Goal: Task Accomplishment & Management: Use online tool/utility

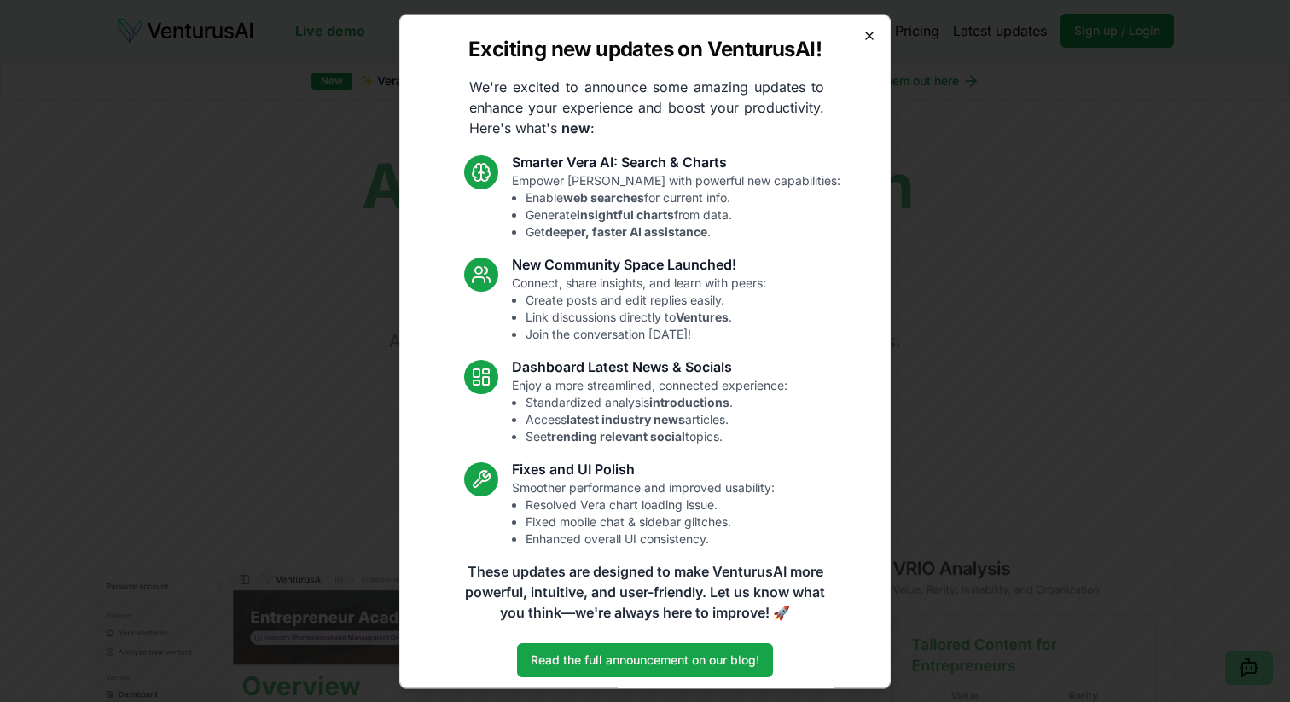
click at [865, 32] on icon "button" at bounding box center [869, 35] width 14 height 14
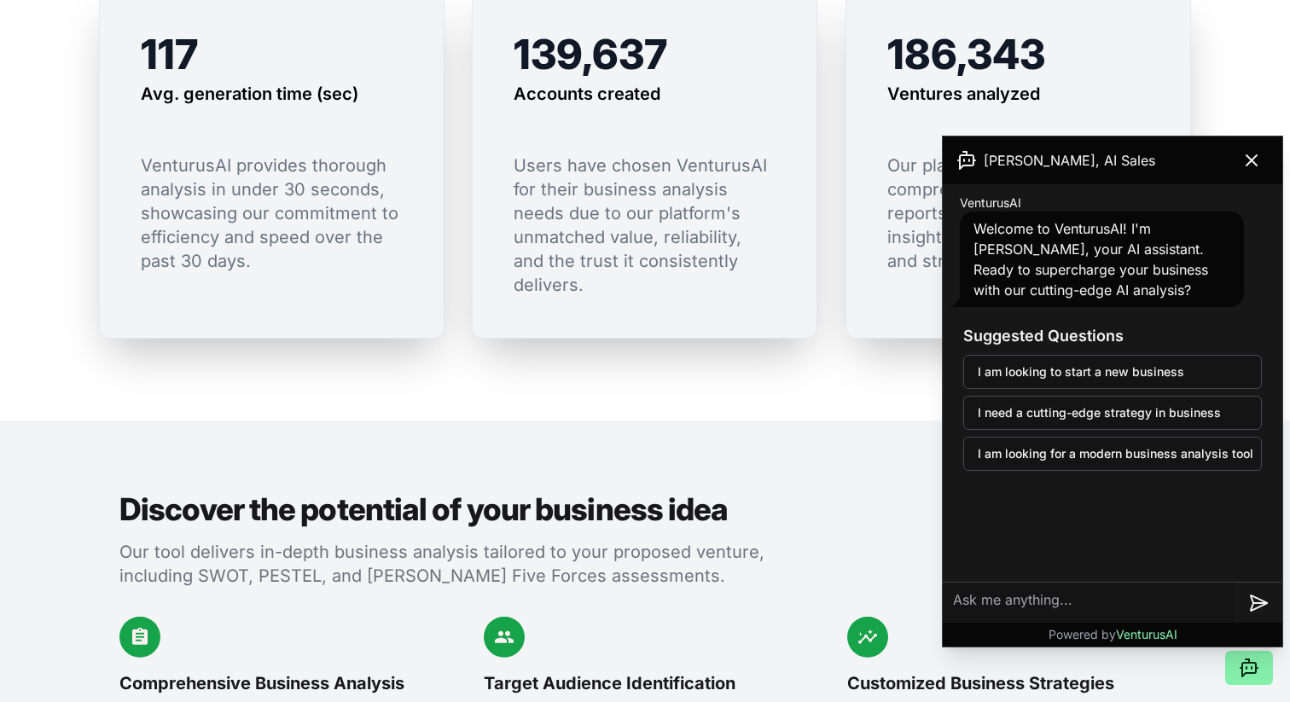
scroll to position [1461, 0]
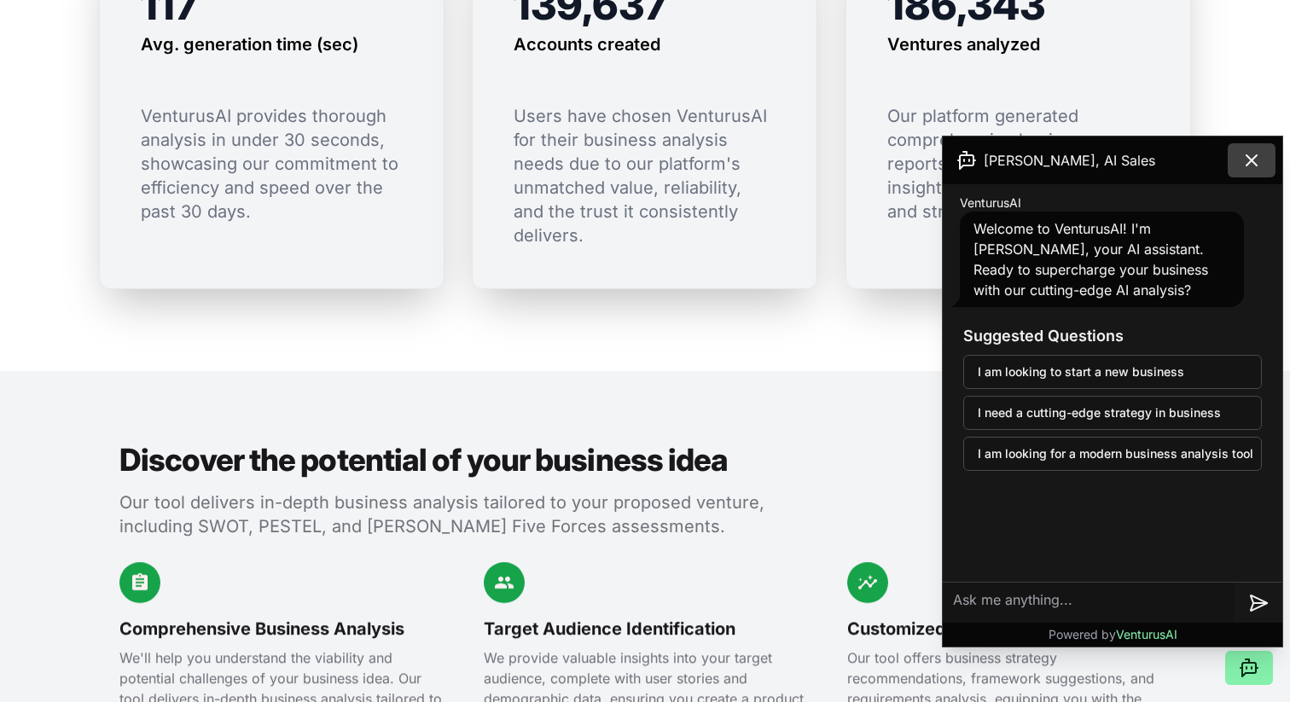
click at [1260, 163] on icon at bounding box center [1251, 160] width 20 height 20
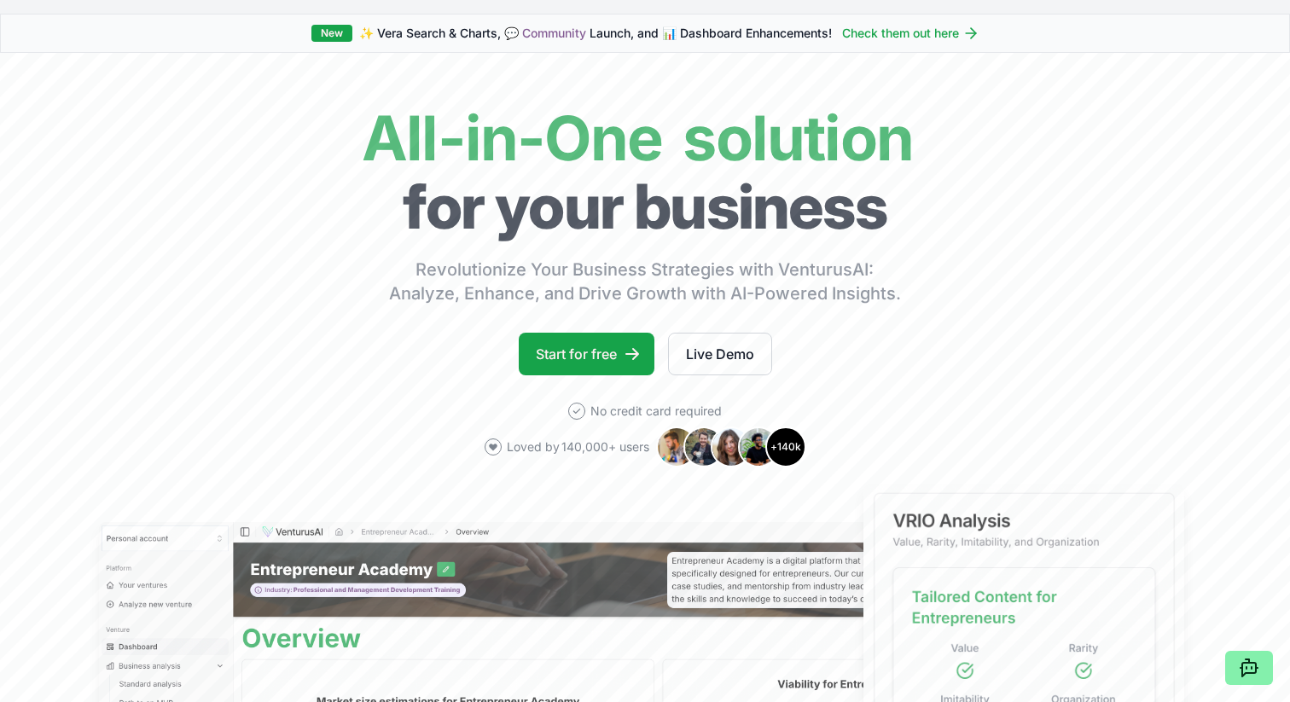
scroll to position [0, 0]
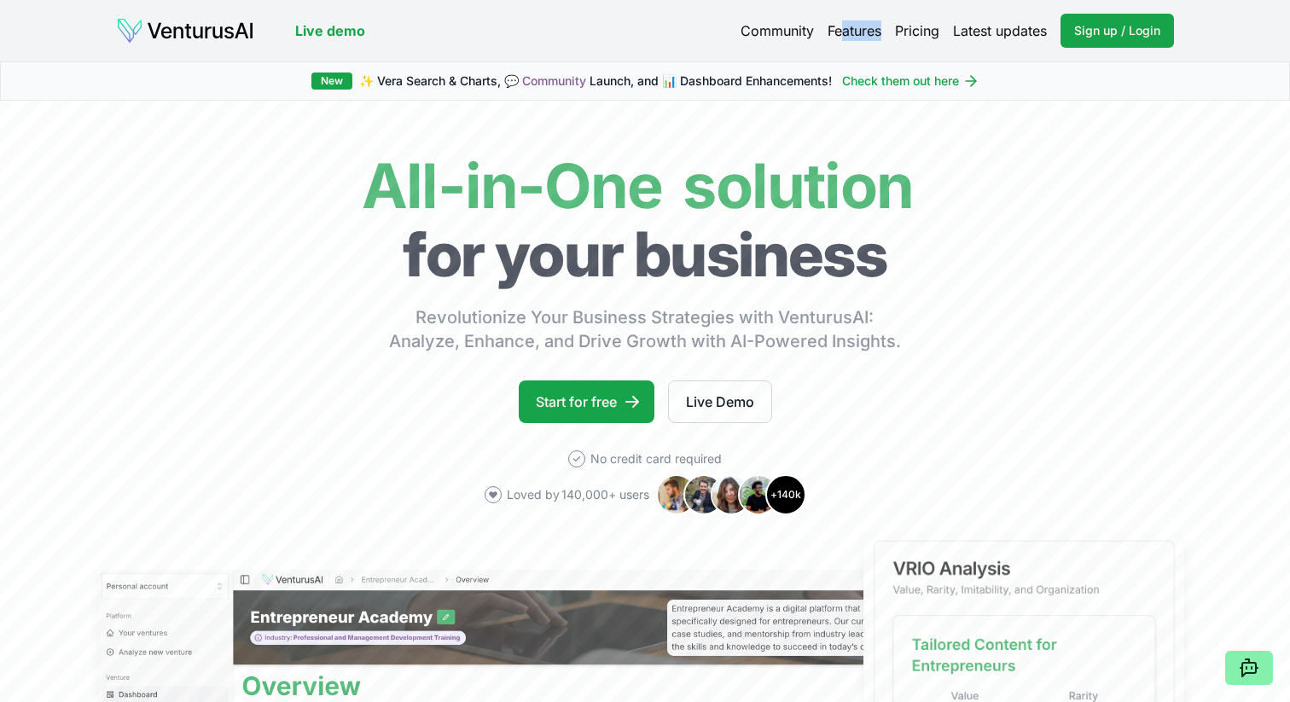
click at [842, 40] on div "Community Features Pricing Latest updates Sign up / Login Login" at bounding box center [956, 31] width 433 height 34
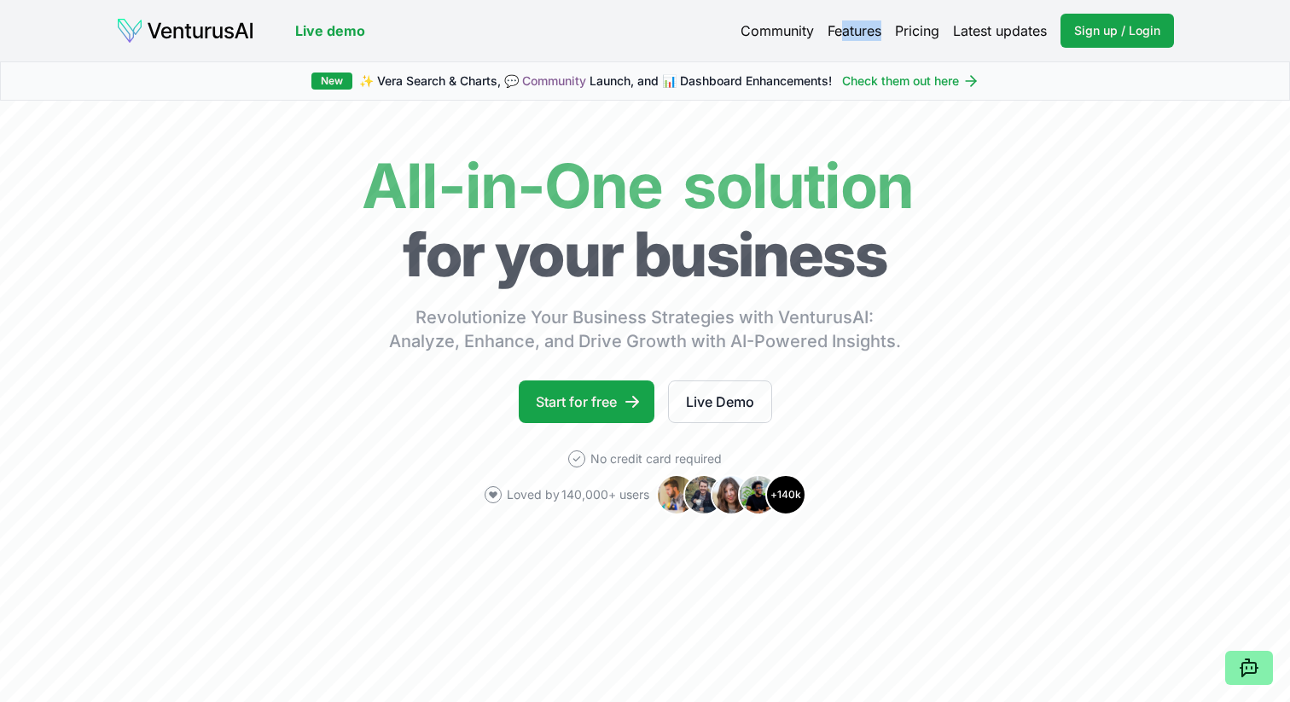
click at [840, 37] on link "Features" at bounding box center [854, 30] width 54 height 20
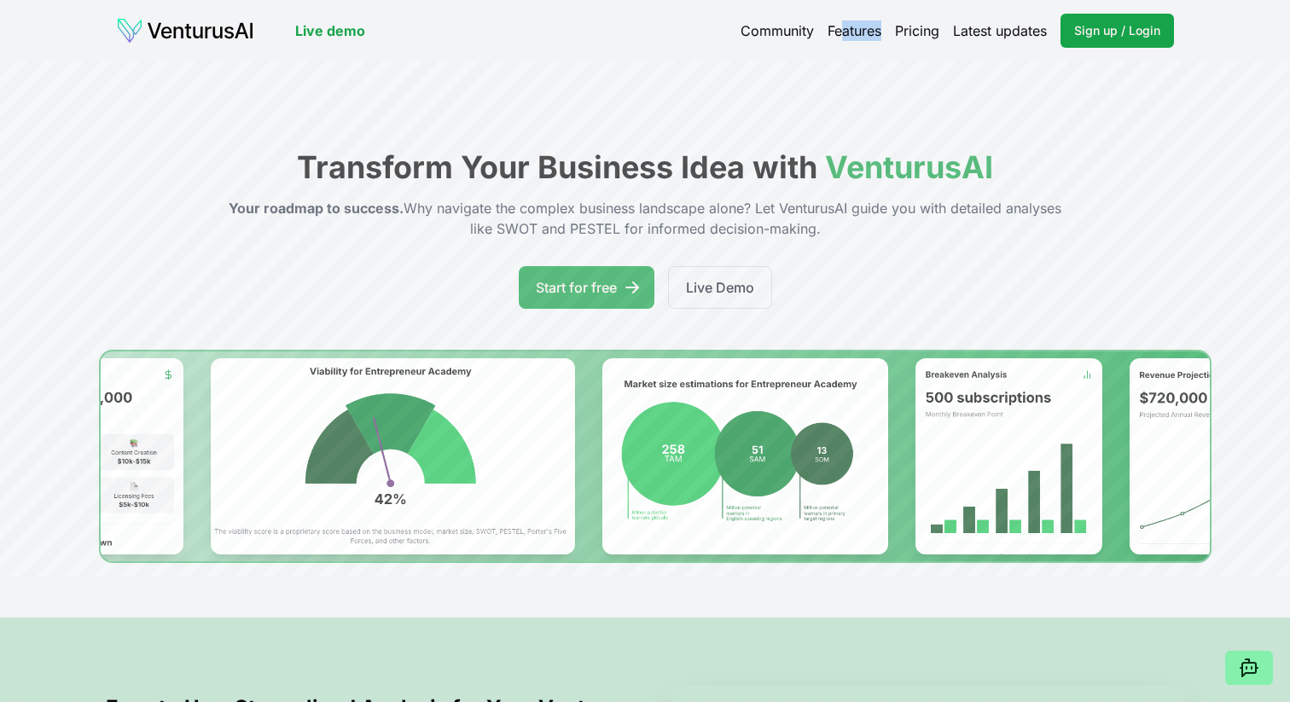
click at [803, 34] on link "Community" at bounding box center [776, 30] width 73 height 20
click at [1001, 38] on link "Latest updates" at bounding box center [1000, 30] width 94 height 20
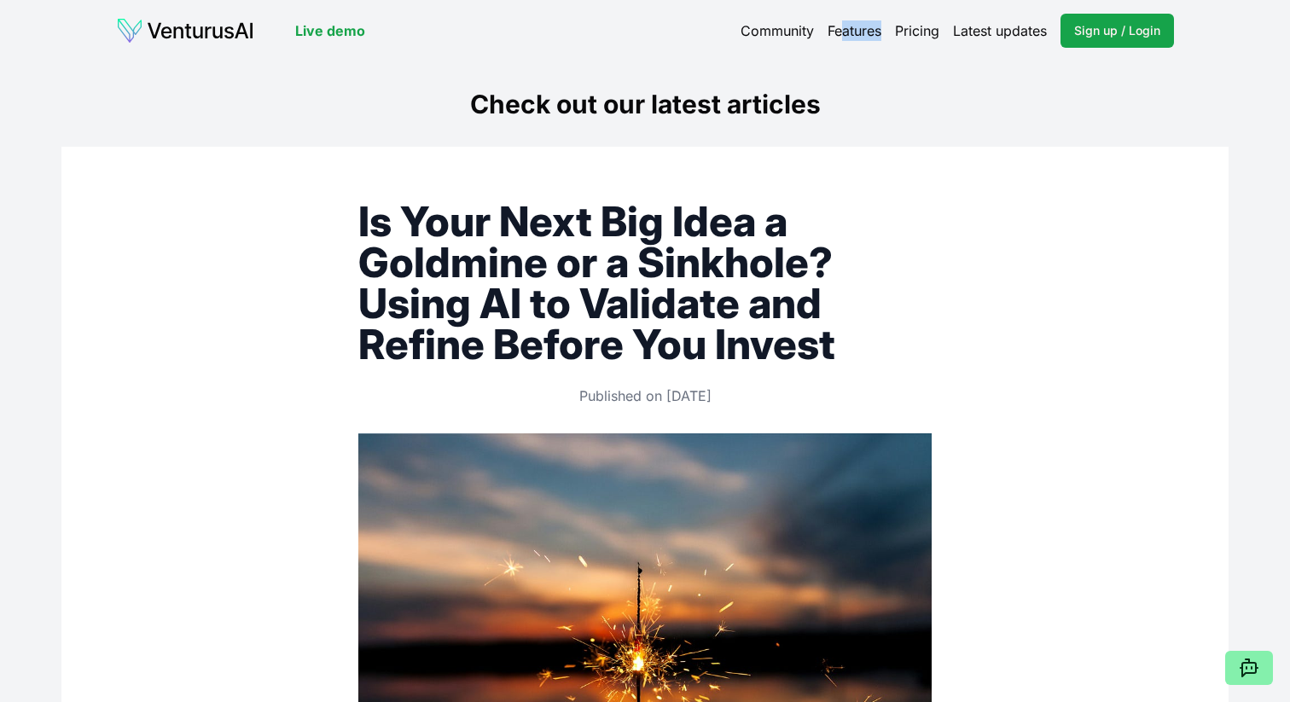
click at [853, 27] on link "Features" at bounding box center [854, 30] width 54 height 20
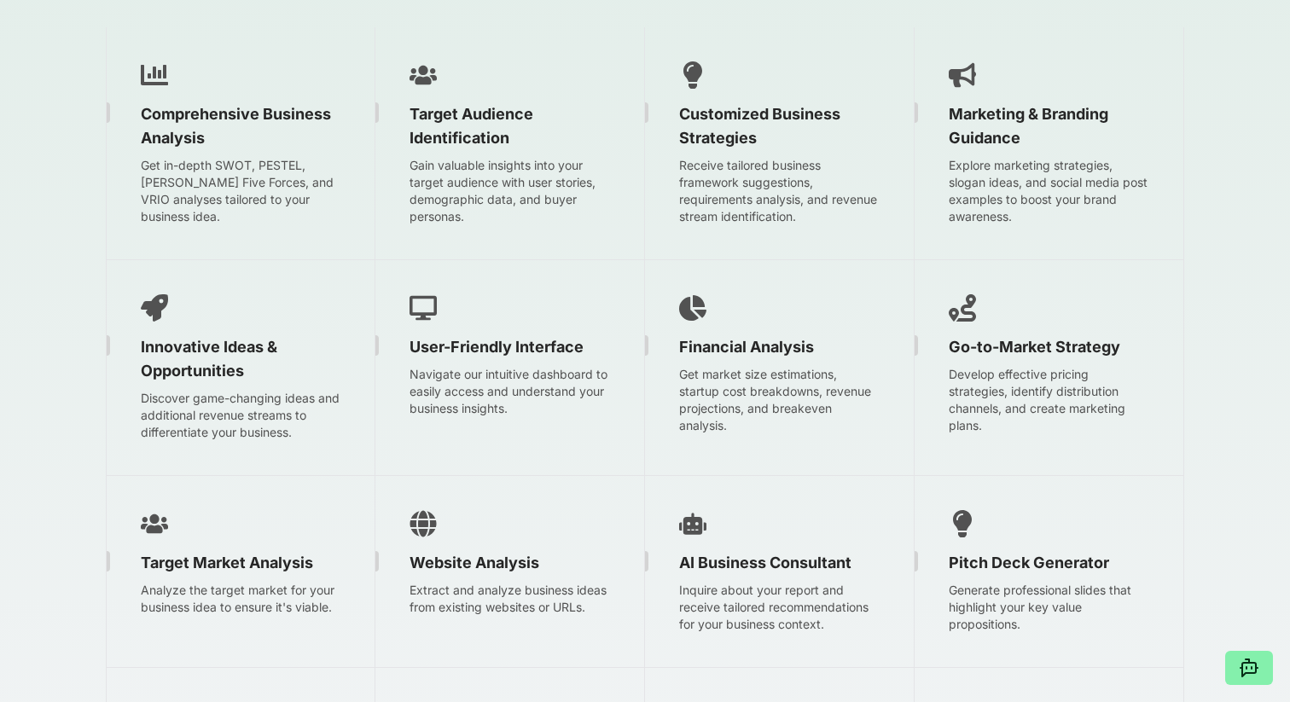
scroll to position [2869, 0]
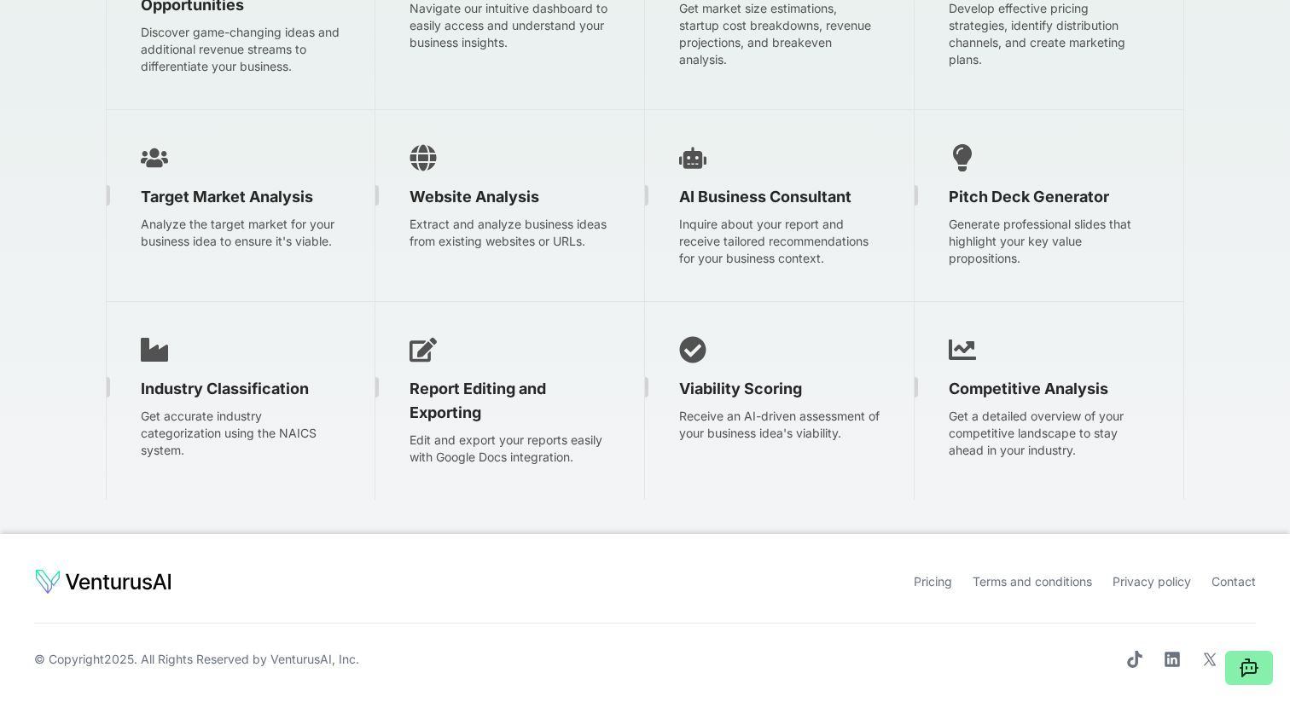
click at [915, 585] on link "Pricing" at bounding box center [932, 581] width 38 height 14
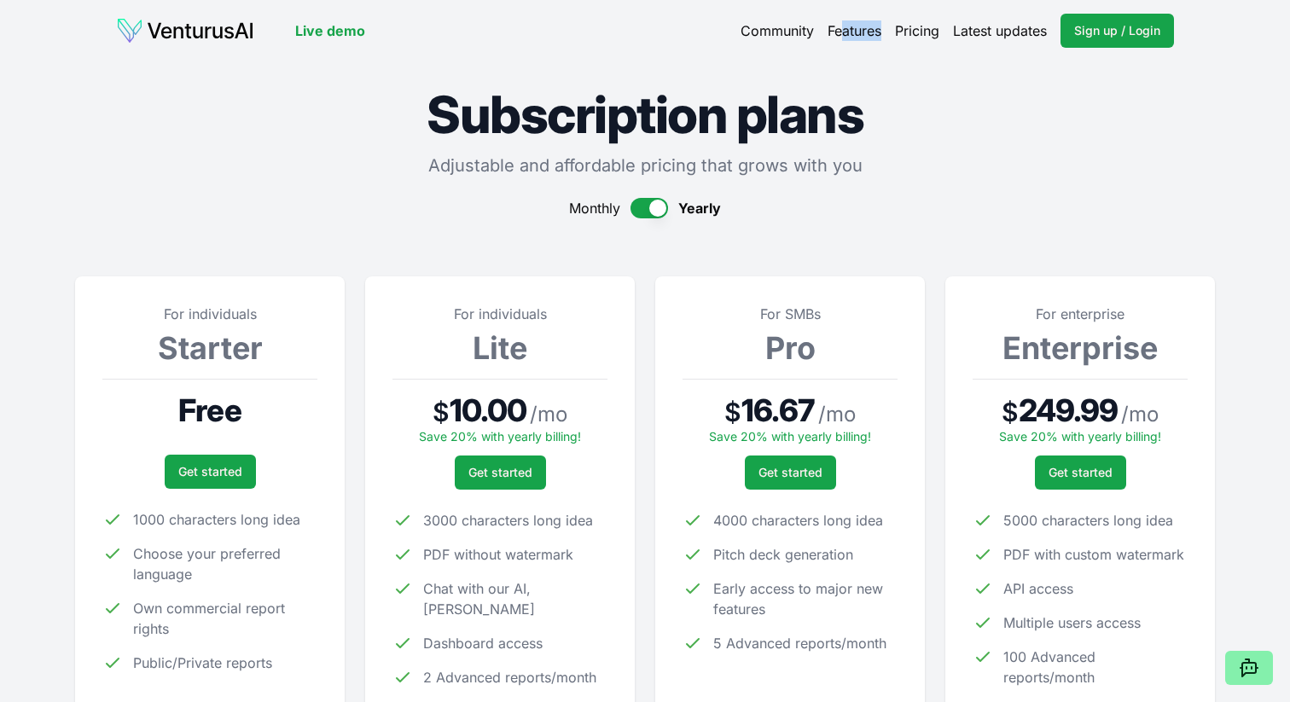
click at [777, 22] on link "Community" at bounding box center [776, 30] width 73 height 20
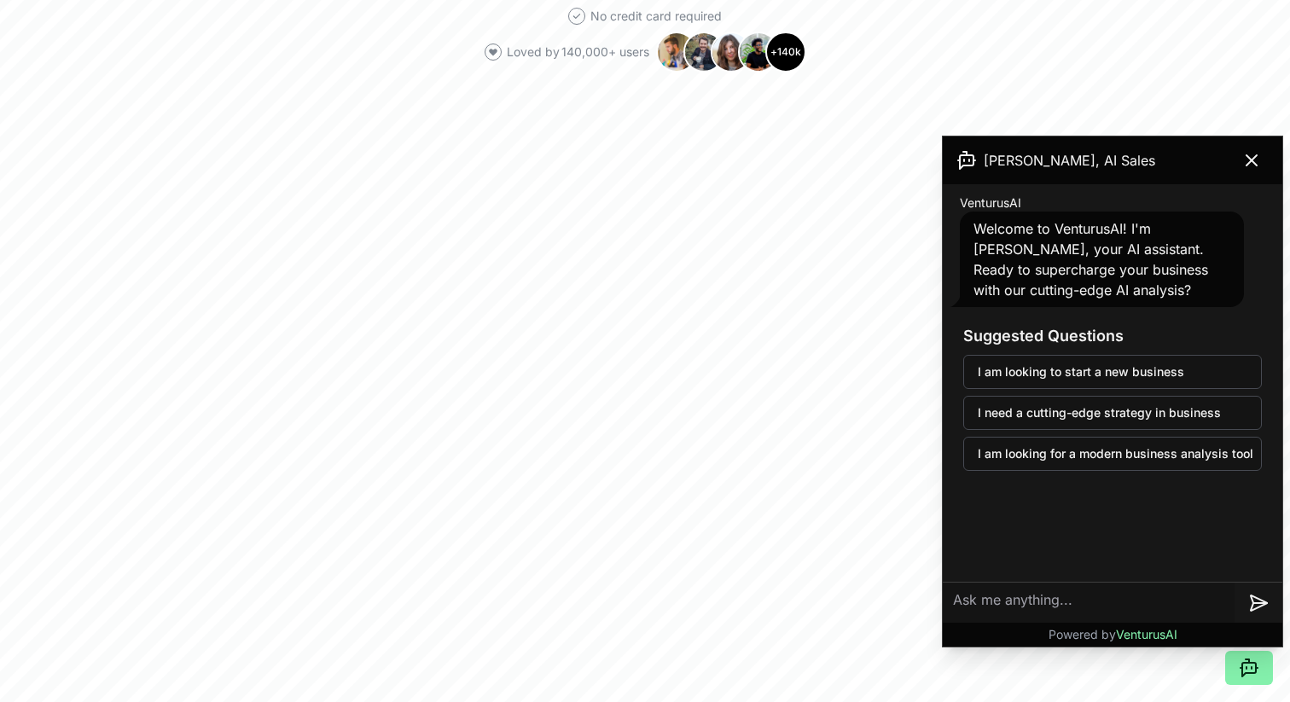
scroll to position [467, 0]
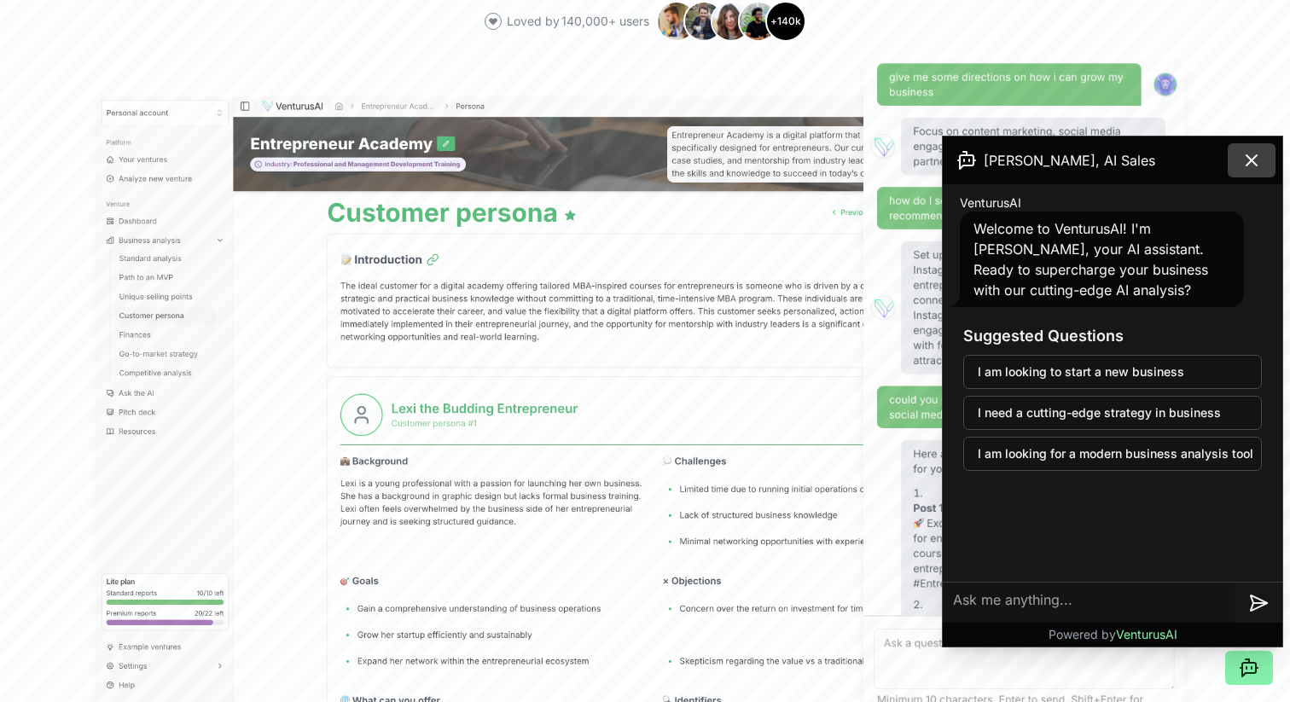
click at [1252, 162] on icon at bounding box center [1251, 160] width 10 height 10
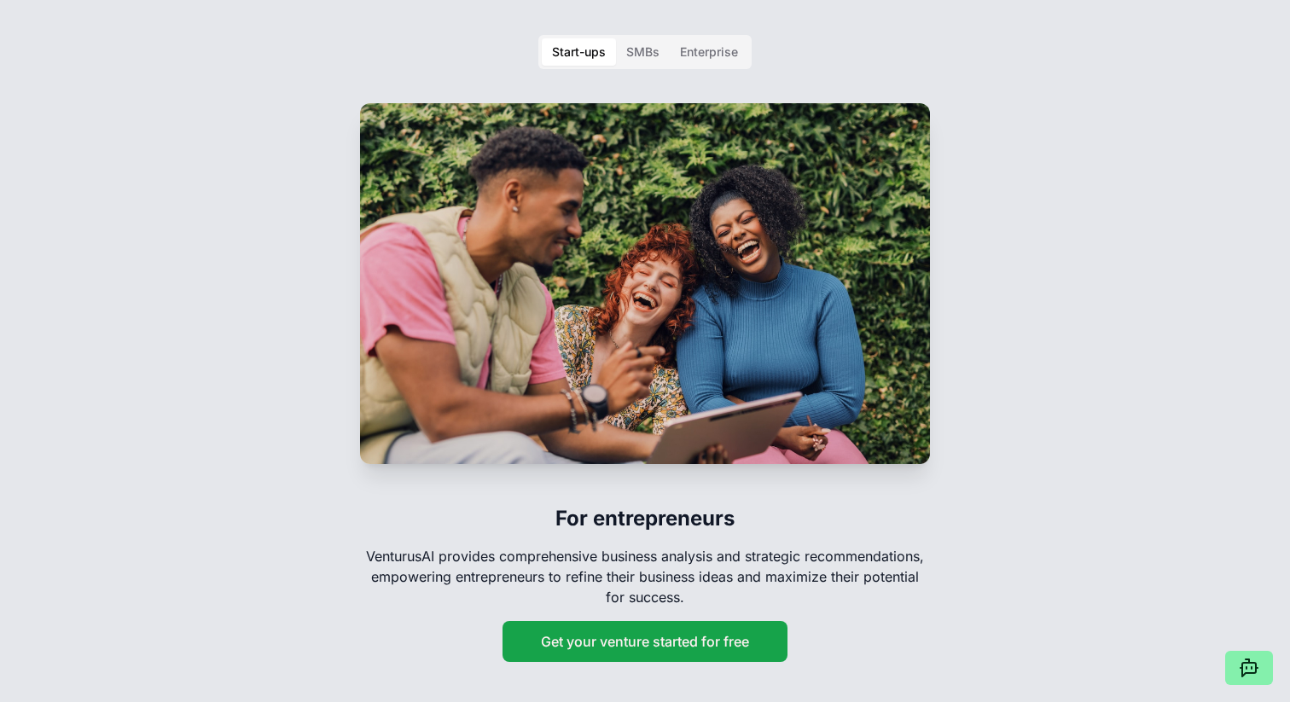
scroll to position [2757, 0]
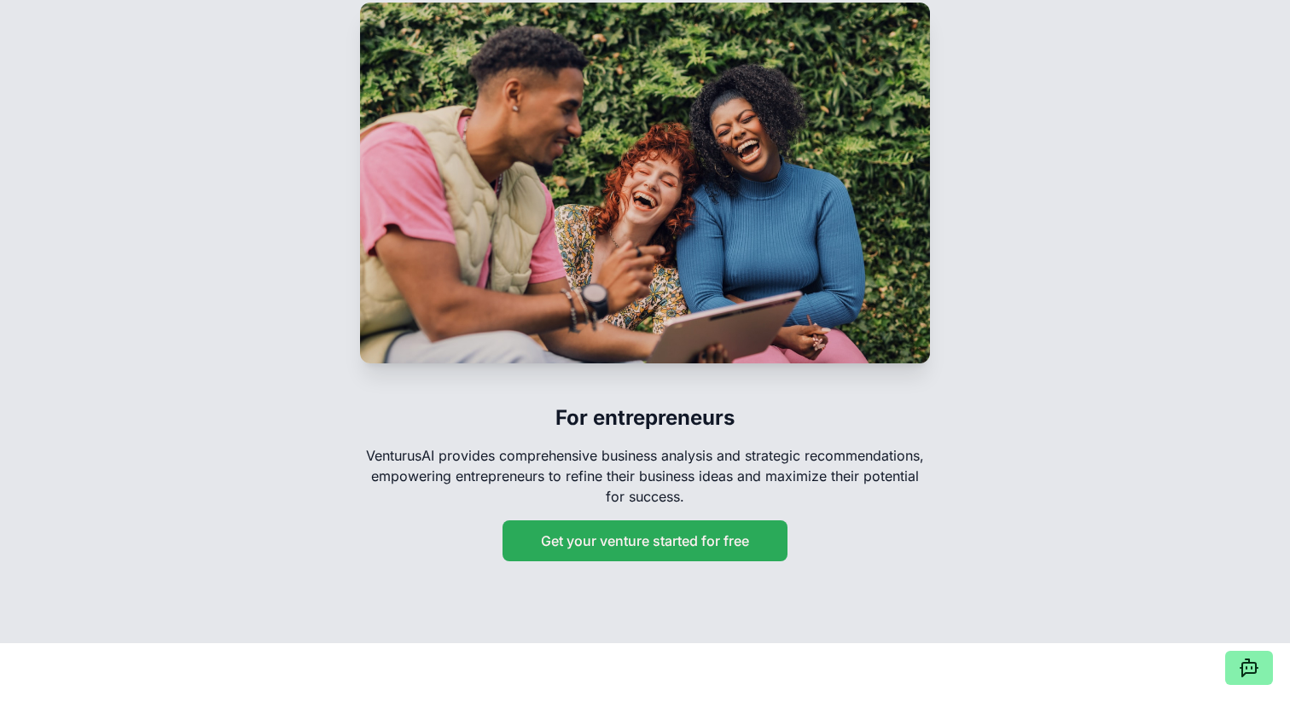
click at [738, 520] on button "Get your venture started for free" at bounding box center [644, 540] width 285 height 41
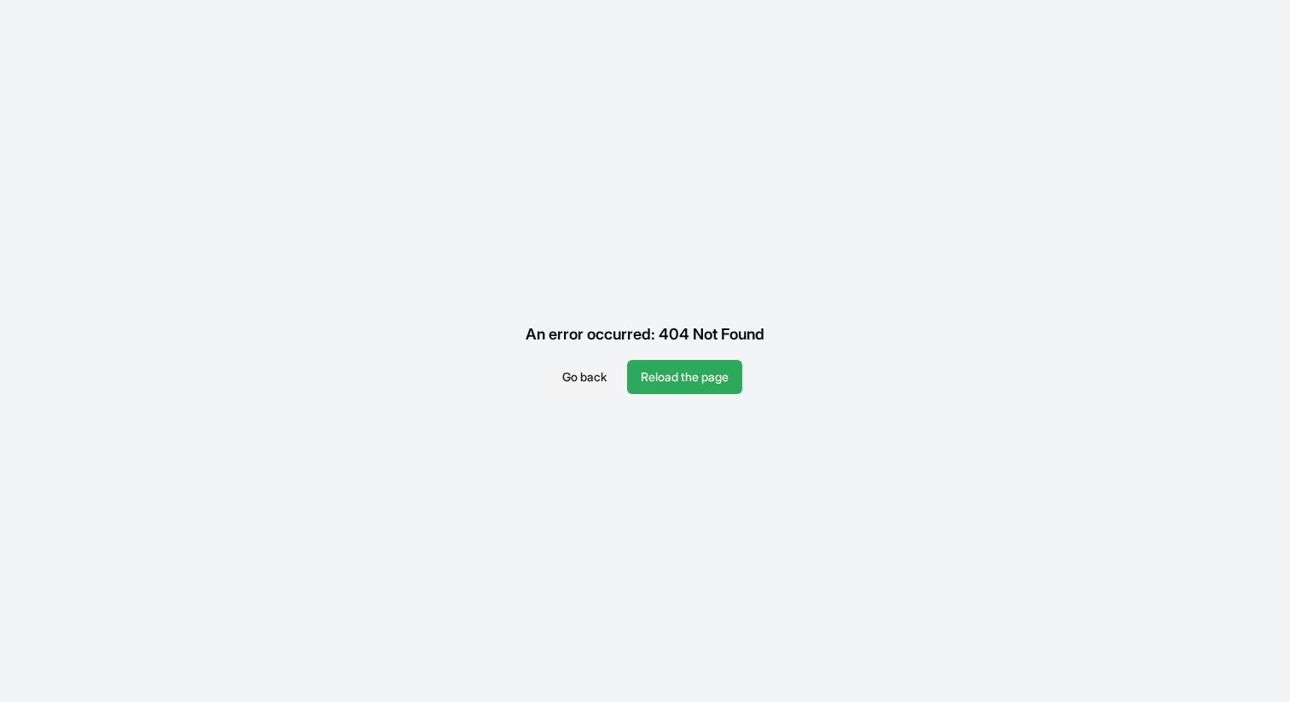
click at [689, 380] on button "Reload the page" at bounding box center [684, 377] width 115 height 34
click at [565, 383] on button "Go back" at bounding box center [584, 377] width 72 height 34
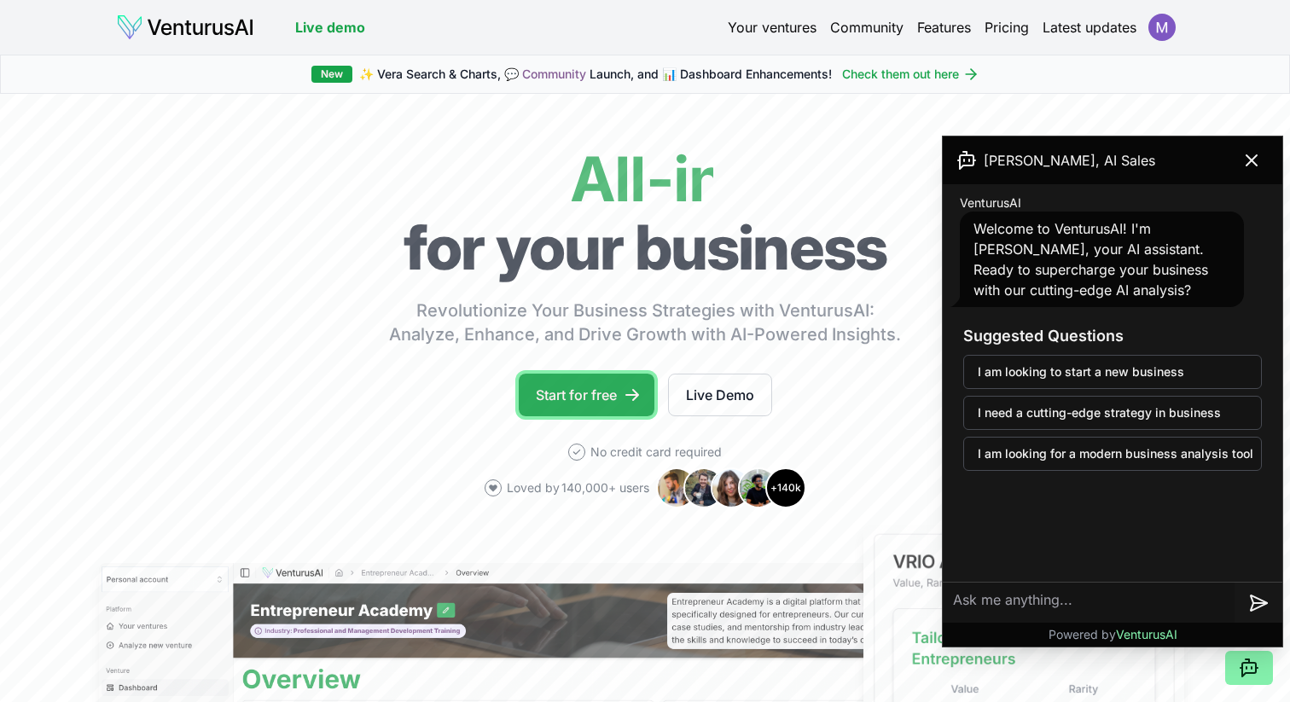
click at [565, 400] on link "Start for free" at bounding box center [587, 395] width 136 height 43
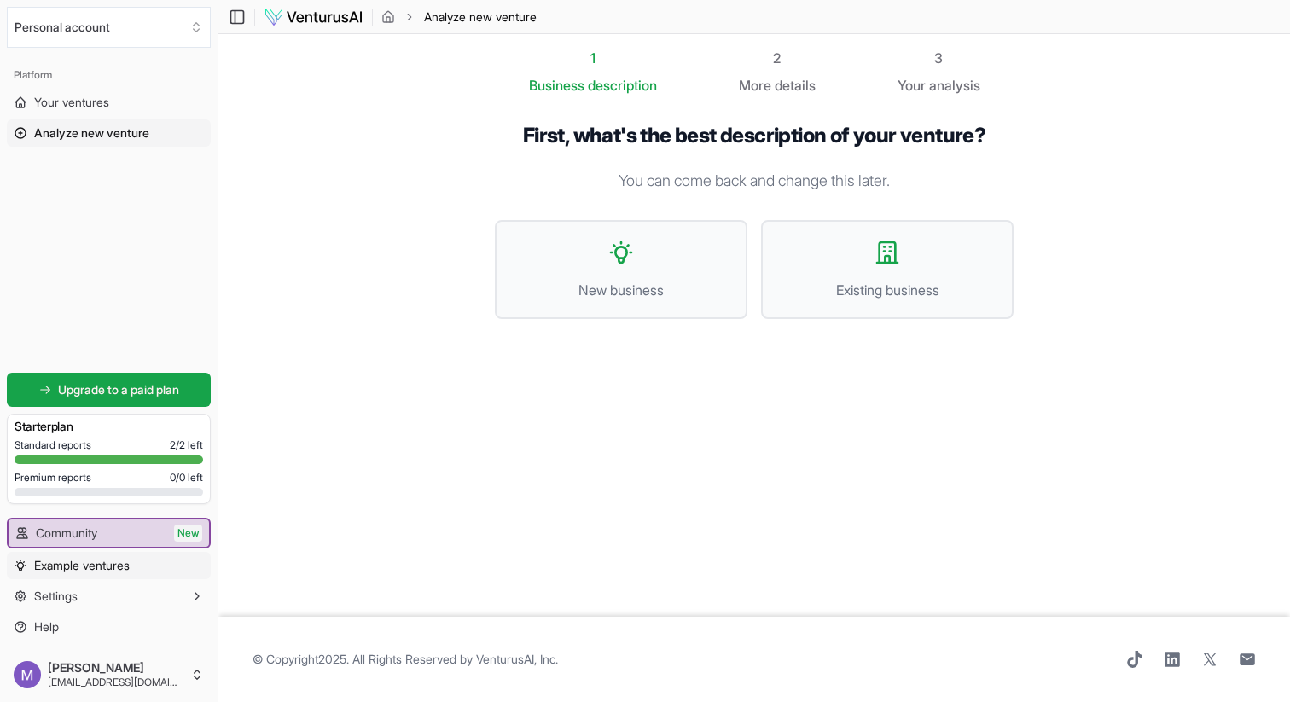
click at [154, 569] on link "Example ventures" at bounding box center [109, 565] width 204 height 27
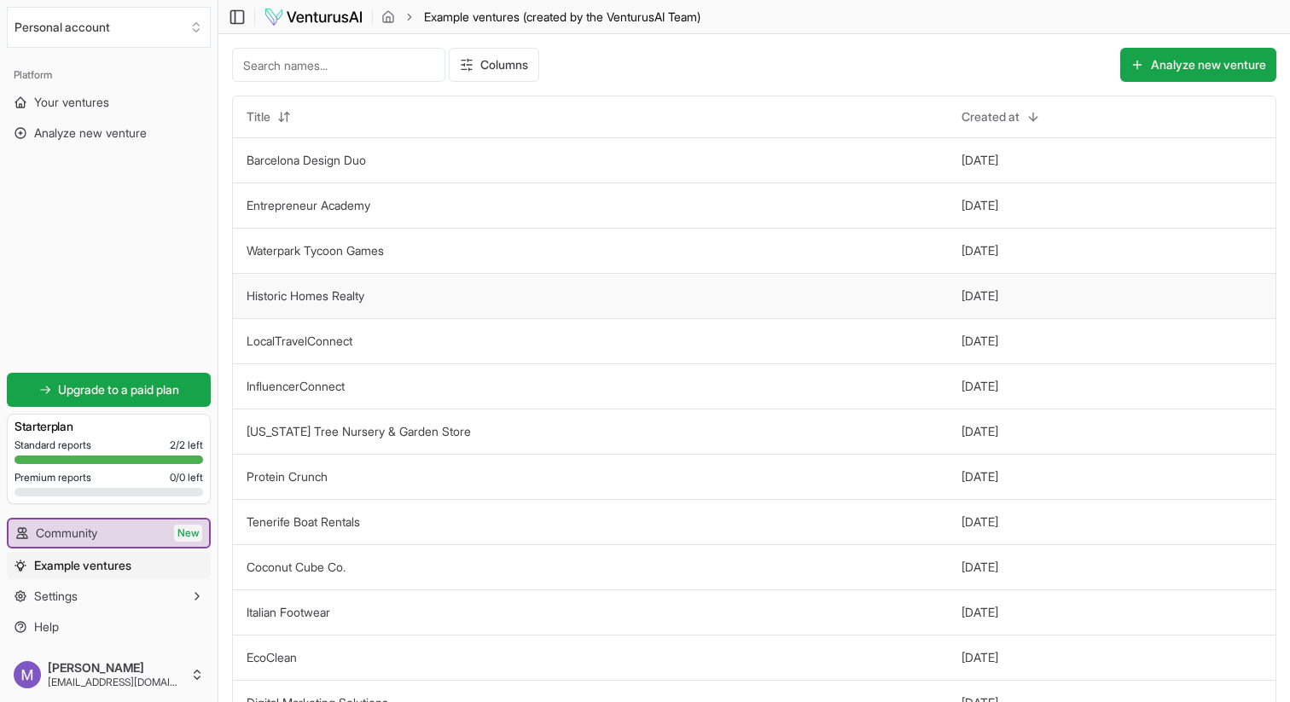
click at [327, 277] on td "Historic Homes Realty" at bounding box center [590, 295] width 715 height 45
click at [319, 292] on link "Historic Homes Realty" at bounding box center [305, 295] width 118 height 14
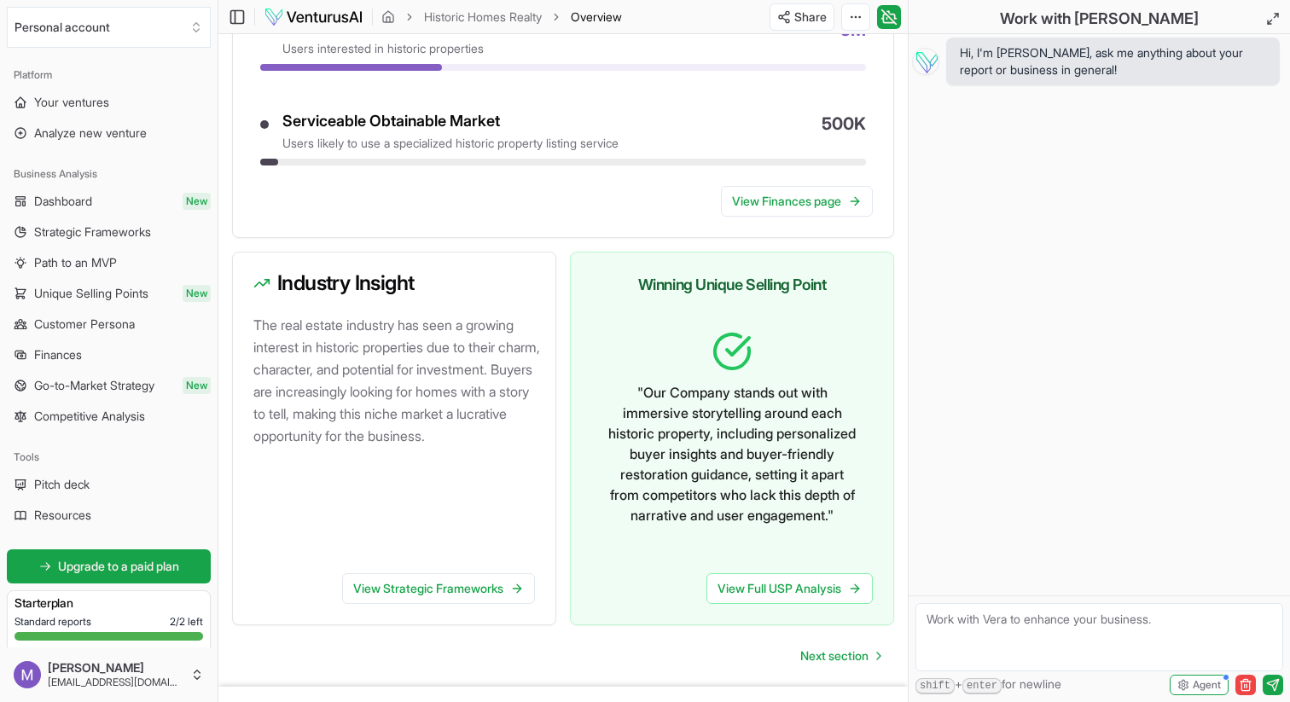
scroll to position [989, 0]
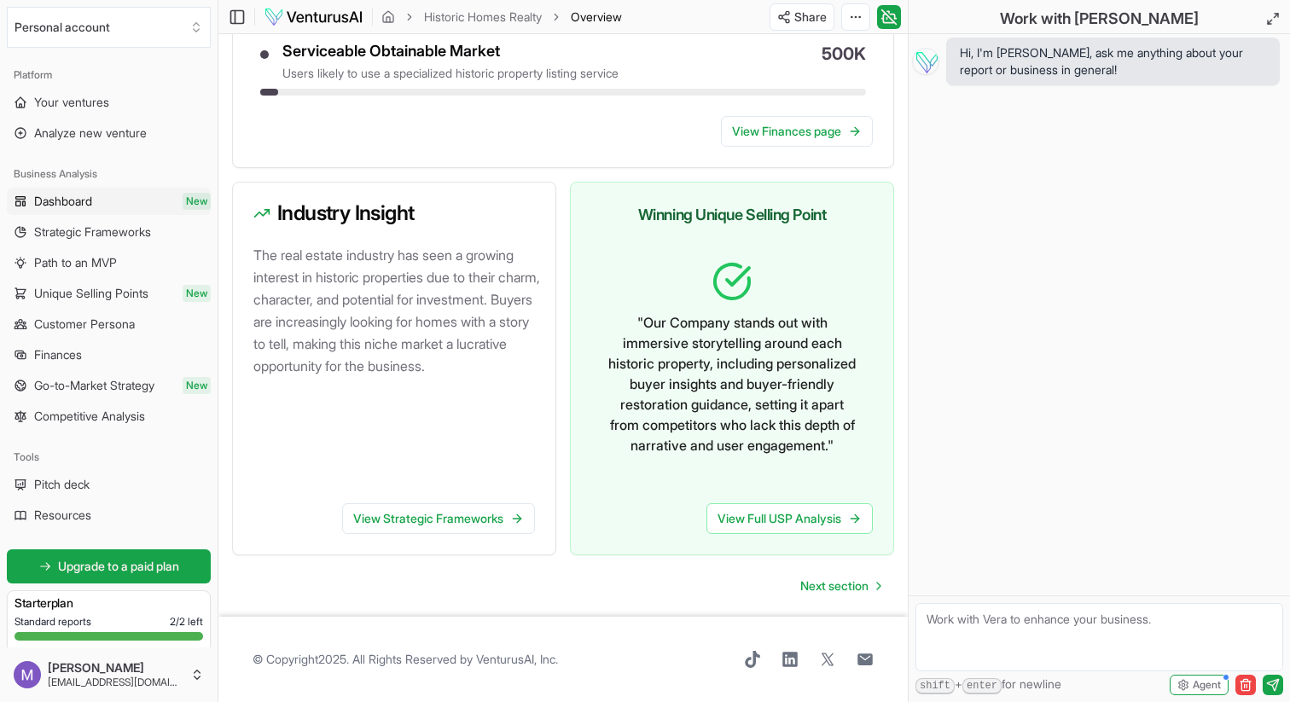
click at [132, 204] on link "Dashboard New" at bounding box center [109, 201] width 204 height 27
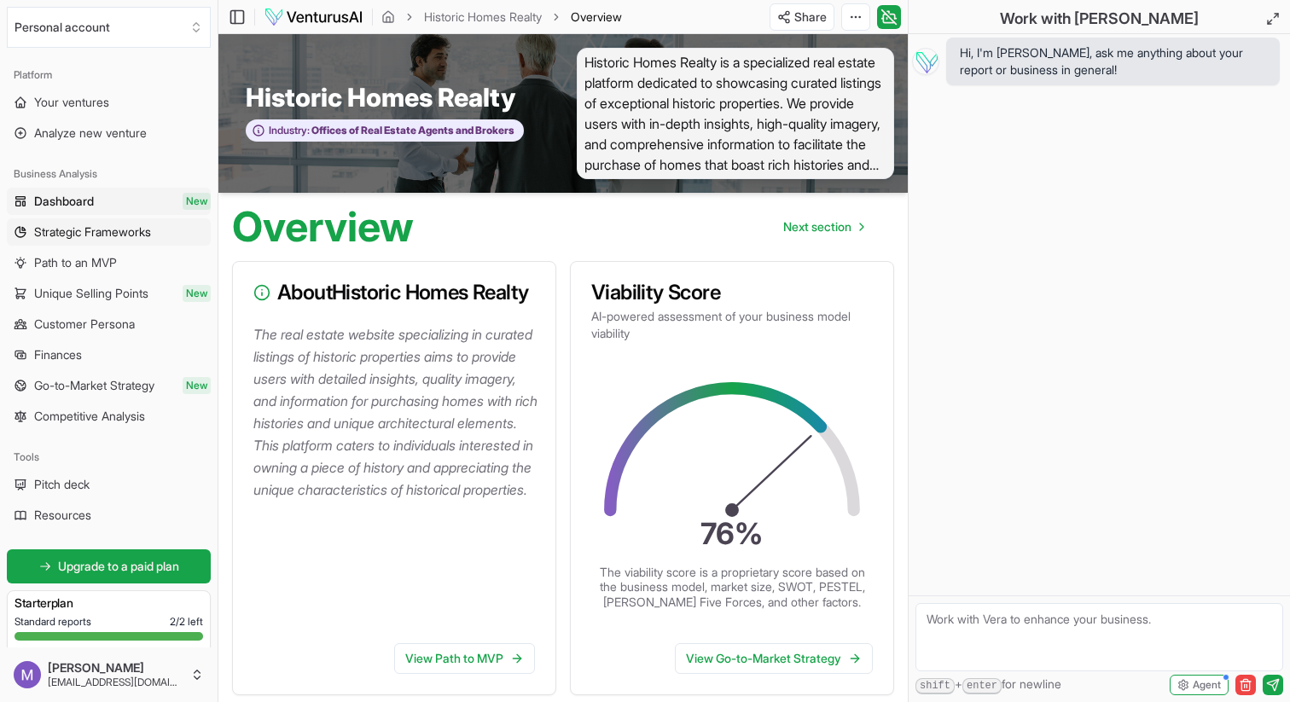
click at [130, 230] on span "Strategic Frameworks" at bounding box center [92, 231] width 117 height 17
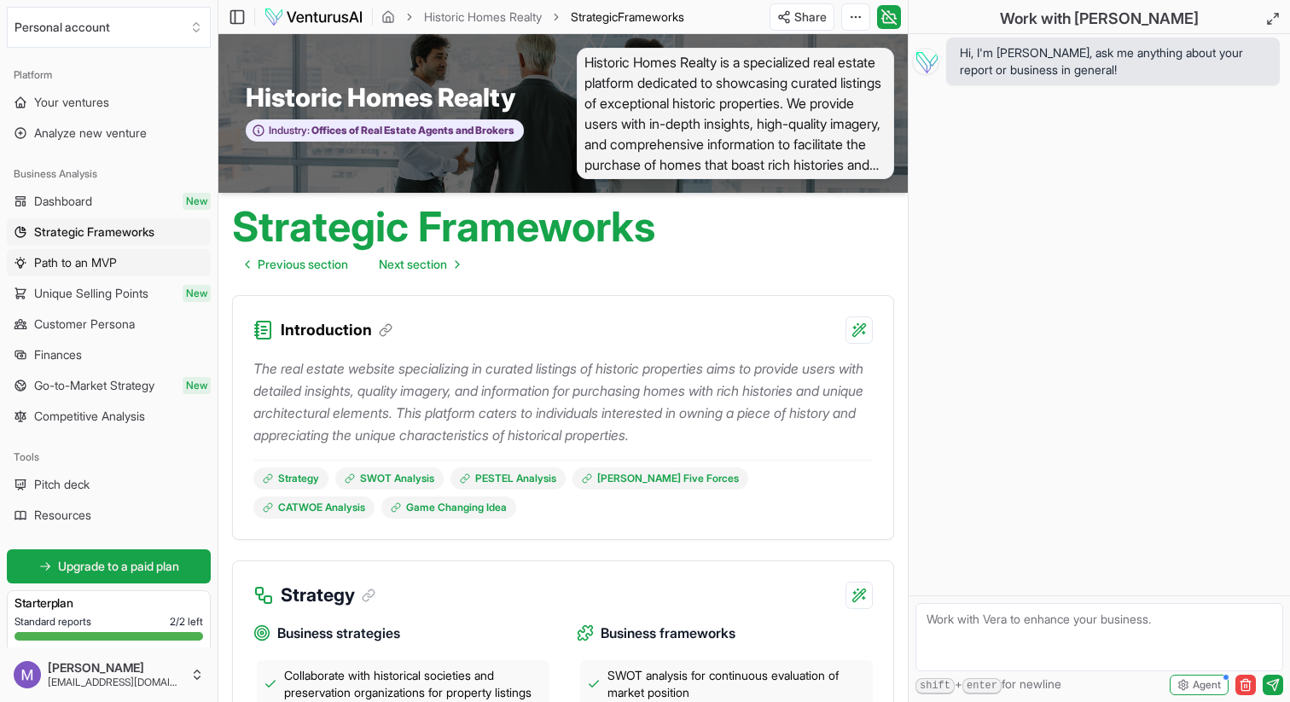
click at [122, 258] on link "Path to an MVP" at bounding box center [109, 262] width 204 height 27
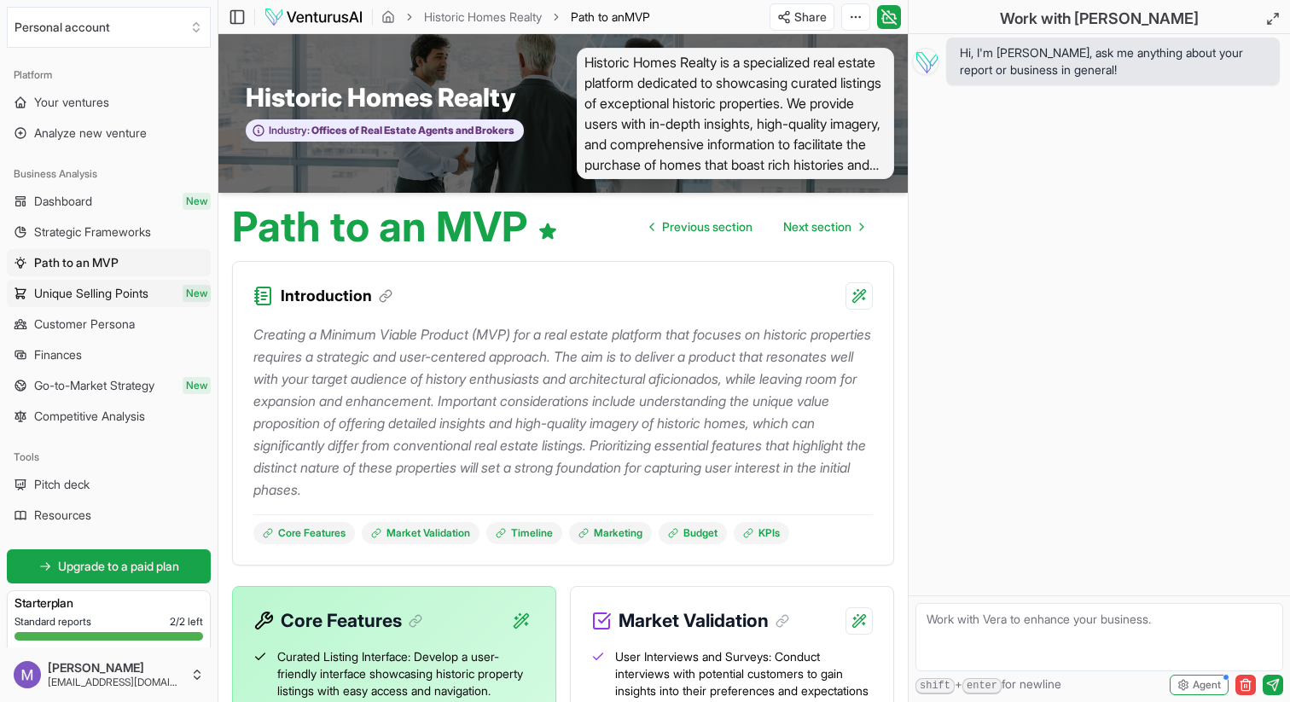
click at [122, 286] on span "Unique Selling Points" at bounding box center [91, 293] width 114 height 17
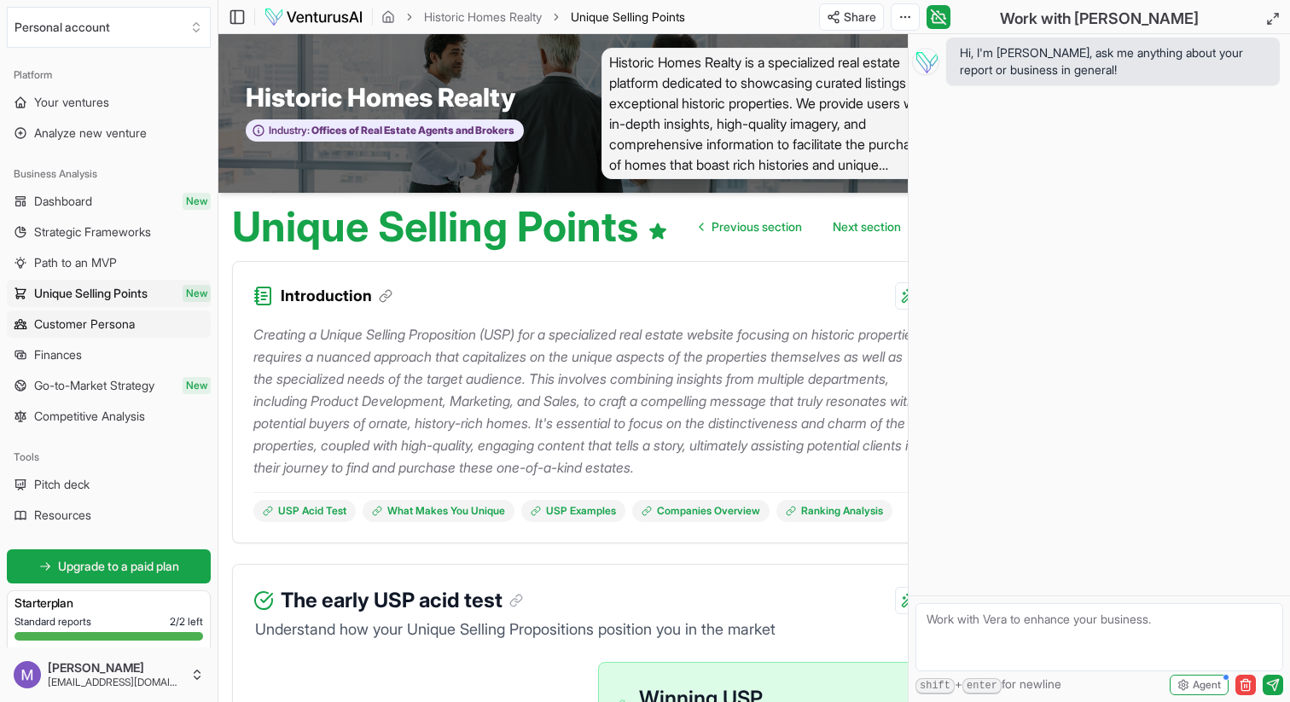
click at [119, 324] on span "Customer Persona" at bounding box center [84, 324] width 101 height 17
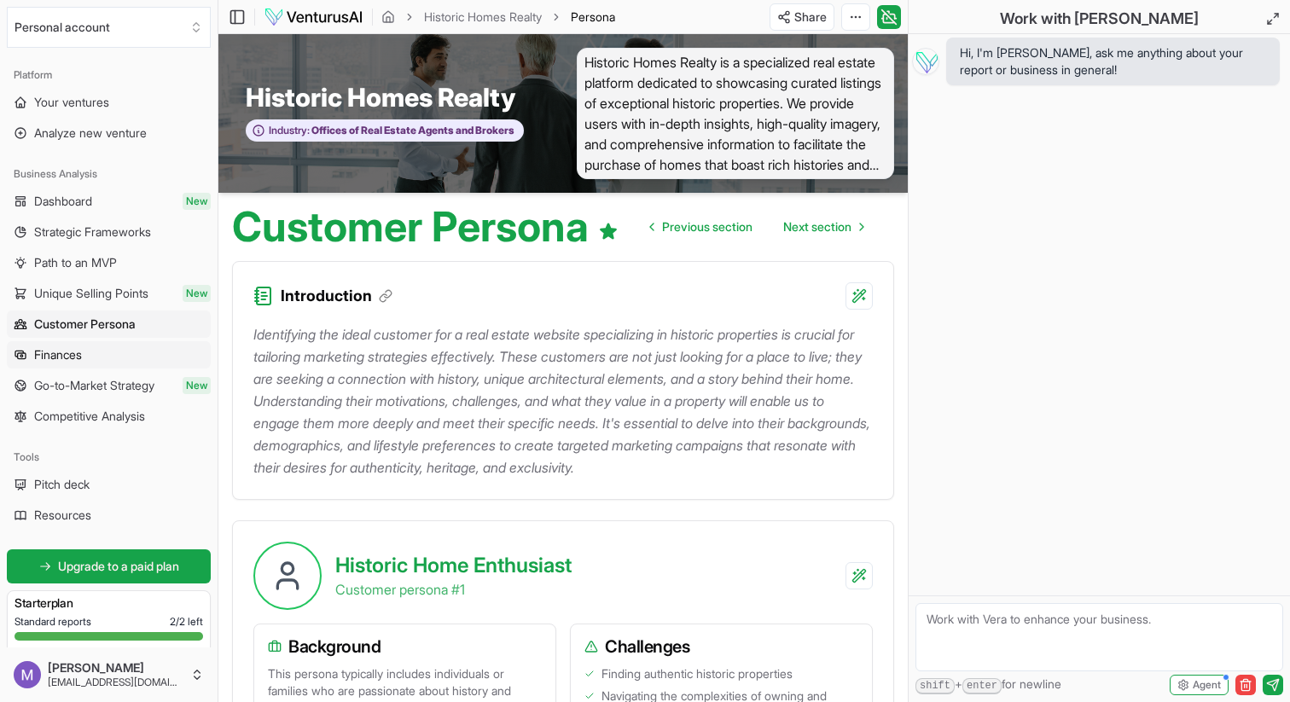
click at [105, 351] on link "Finances" at bounding box center [109, 354] width 204 height 27
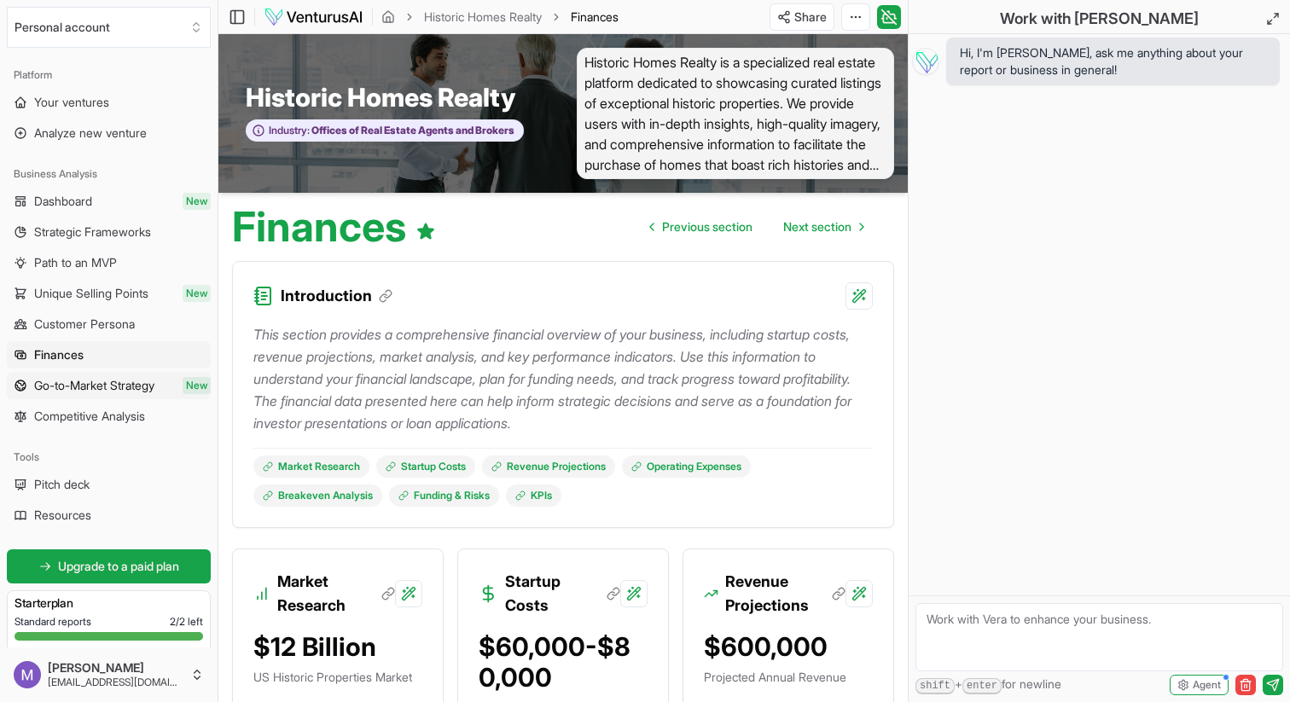
click at [107, 383] on span "Go-to-Market Strategy" at bounding box center [94, 385] width 120 height 17
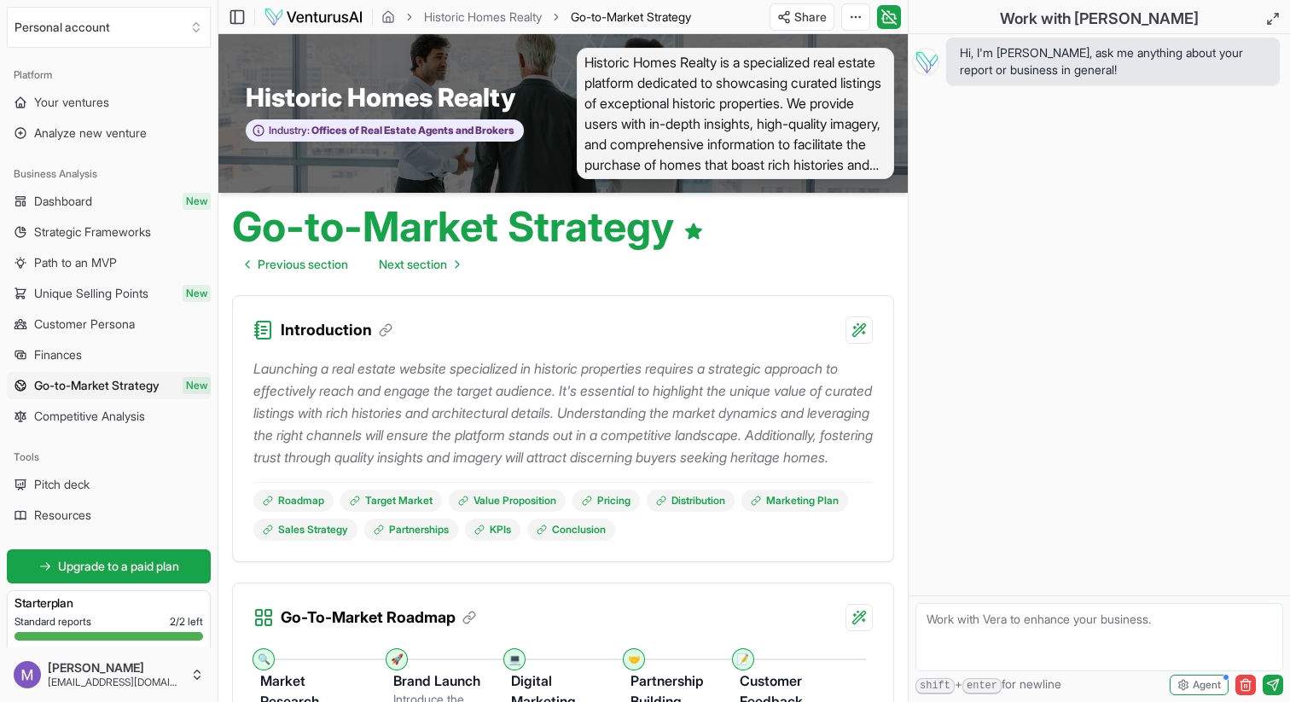
click at [107, 405] on link "Competitive Analysis" at bounding box center [109, 416] width 204 height 27
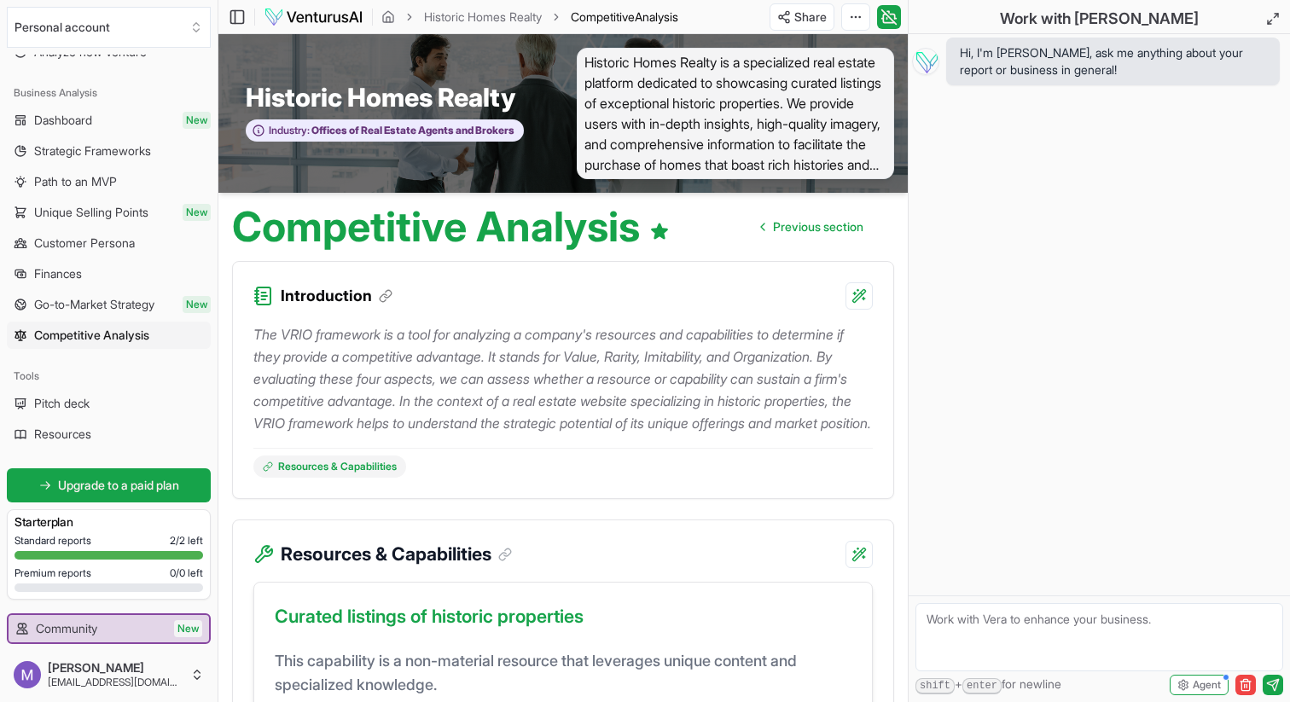
scroll to position [124, 0]
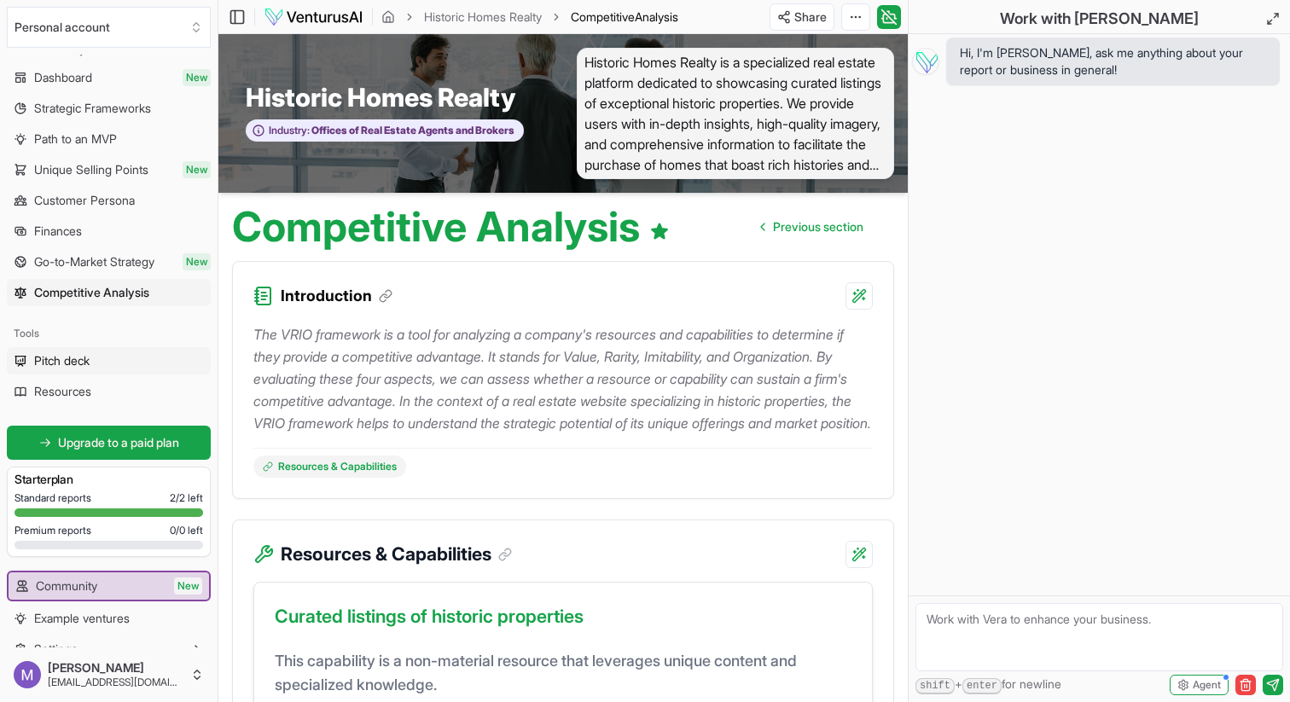
click at [95, 365] on link "Pitch deck" at bounding box center [109, 360] width 204 height 27
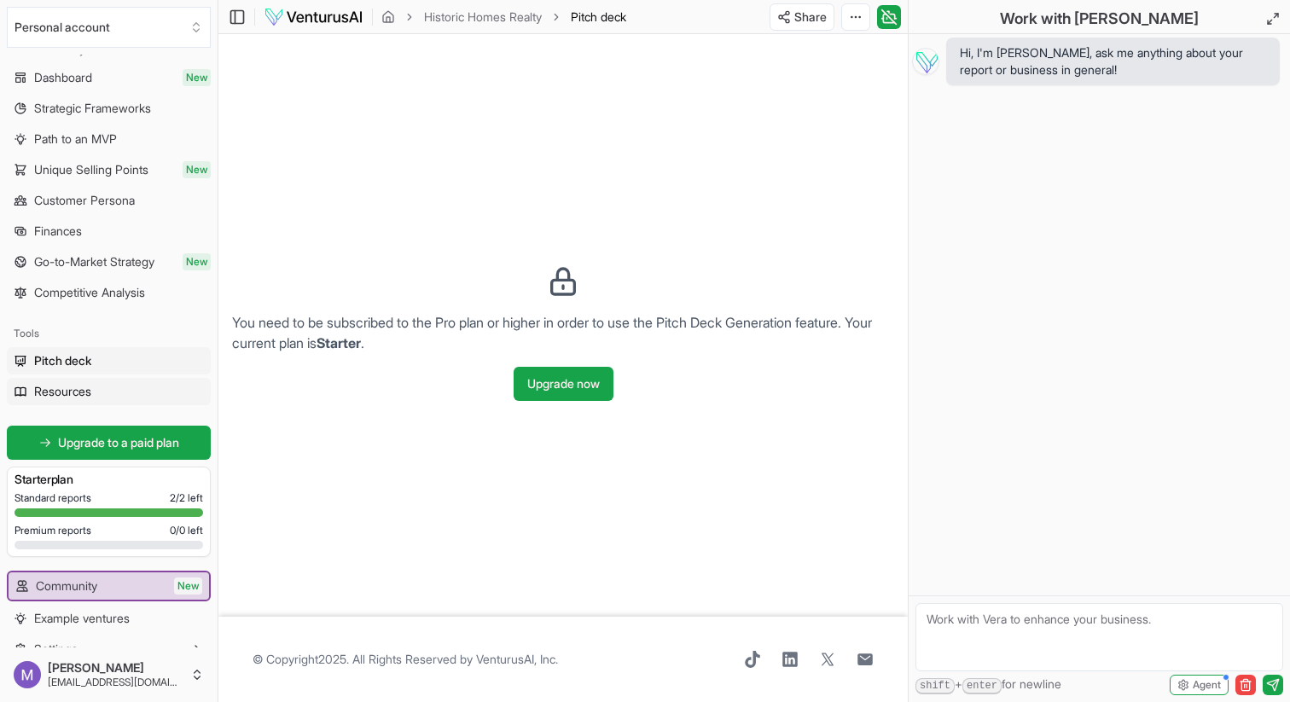
click at [148, 393] on link "Resources" at bounding box center [109, 391] width 204 height 27
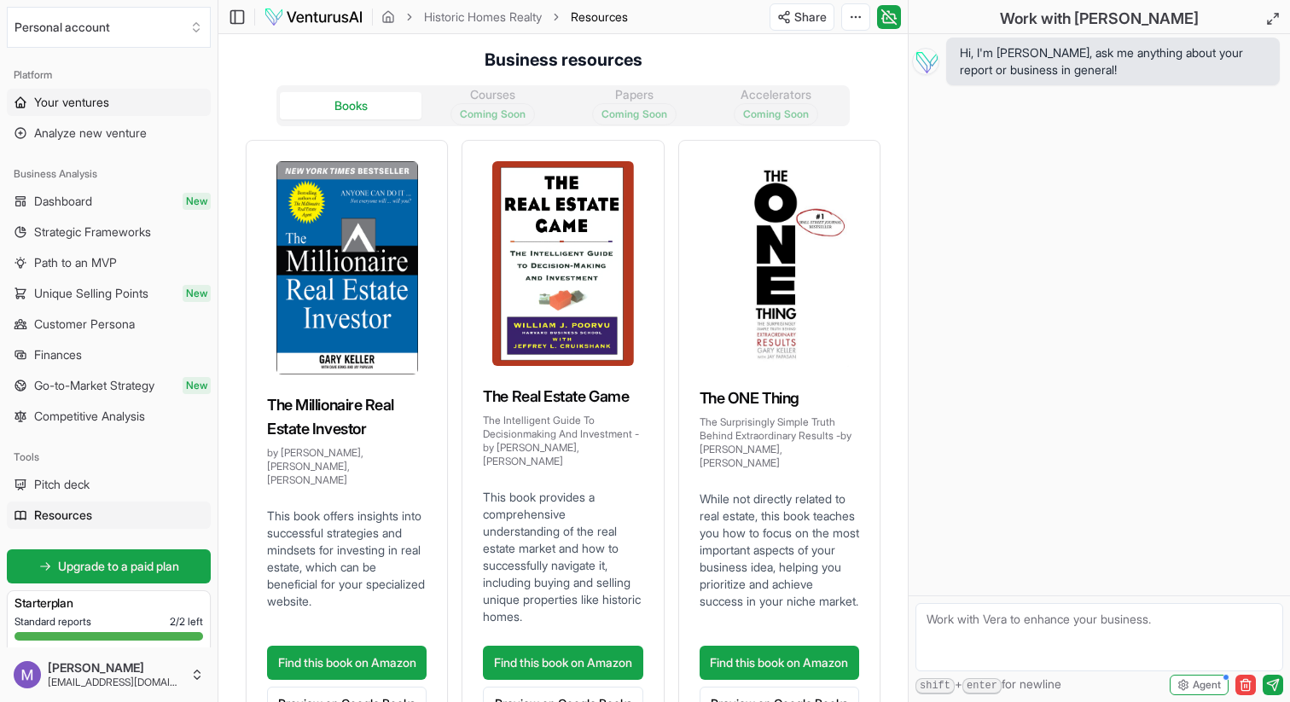
click at [132, 104] on link "Your ventures" at bounding box center [109, 102] width 204 height 27
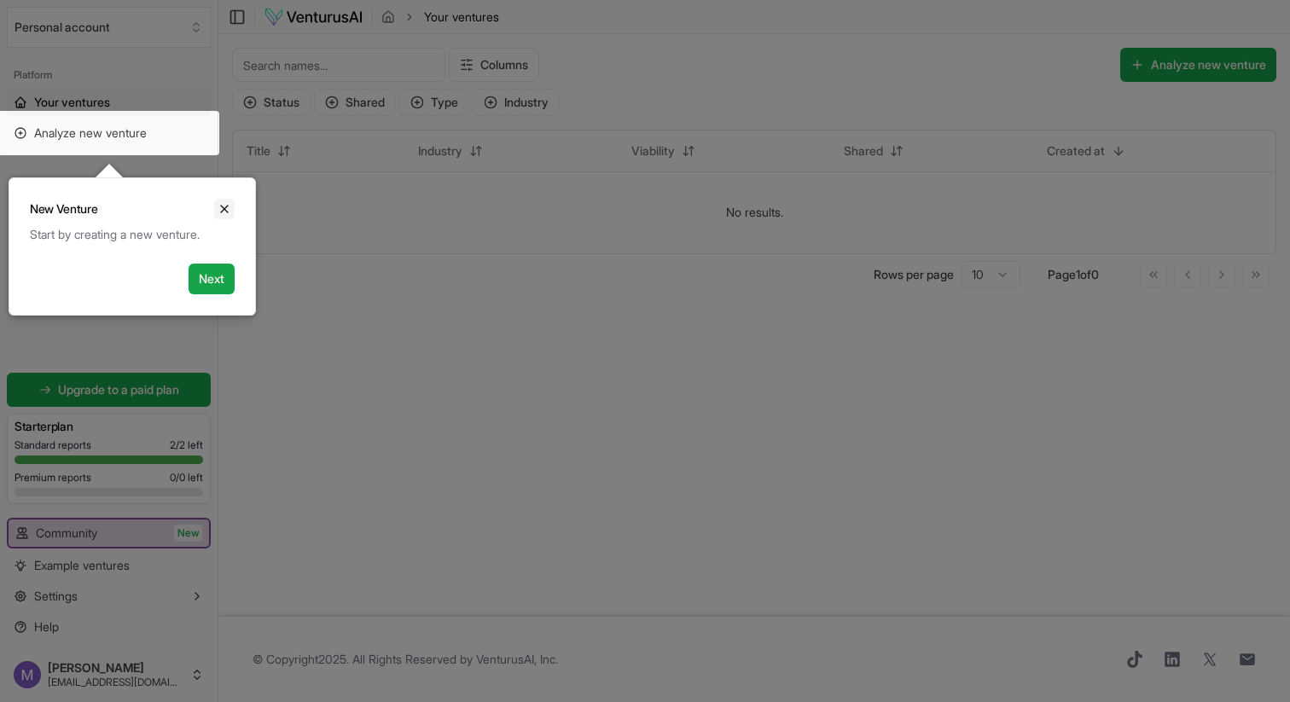
click at [225, 200] on button "Close" at bounding box center [224, 209] width 20 height 20
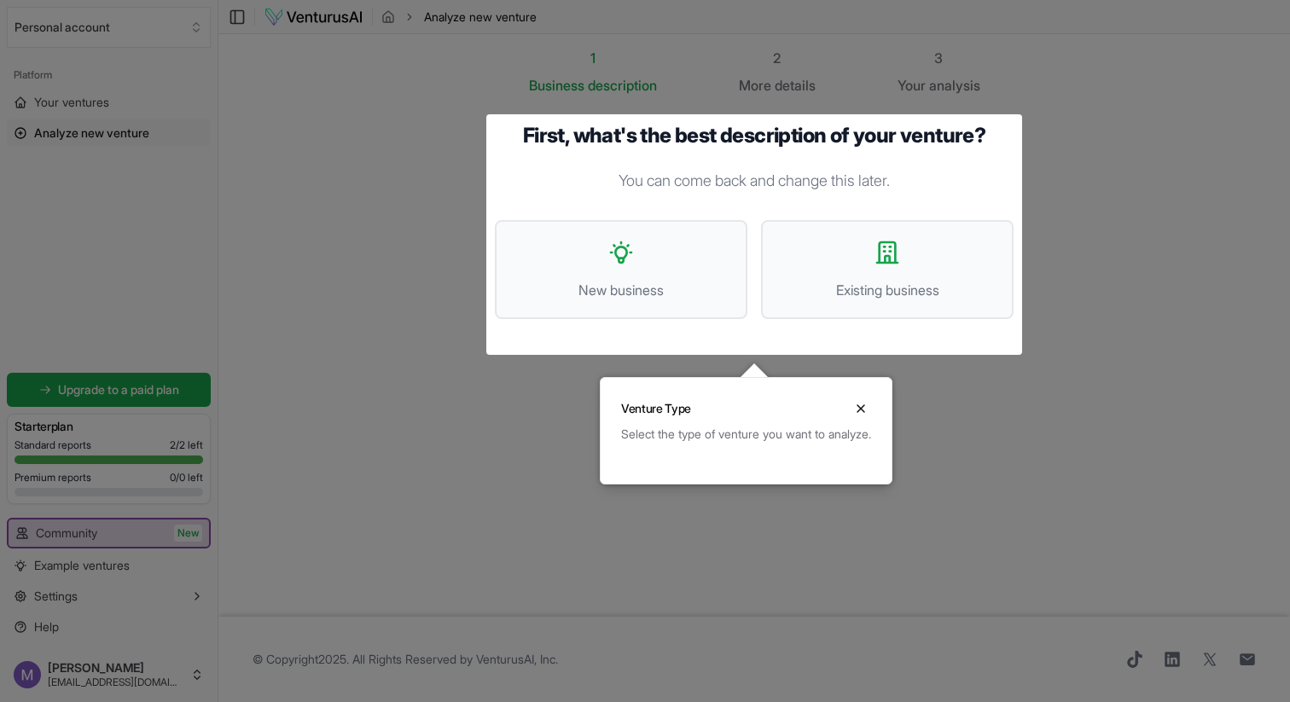
click at [403, 199] on div at bounding box center [645, 351] width 1290 height 702
click at [229, 255] on div at bounding box center [645, 351] width 1290 height 702
click at [238, 176] on div at bounding box center [645, 351] width 1290 height 702
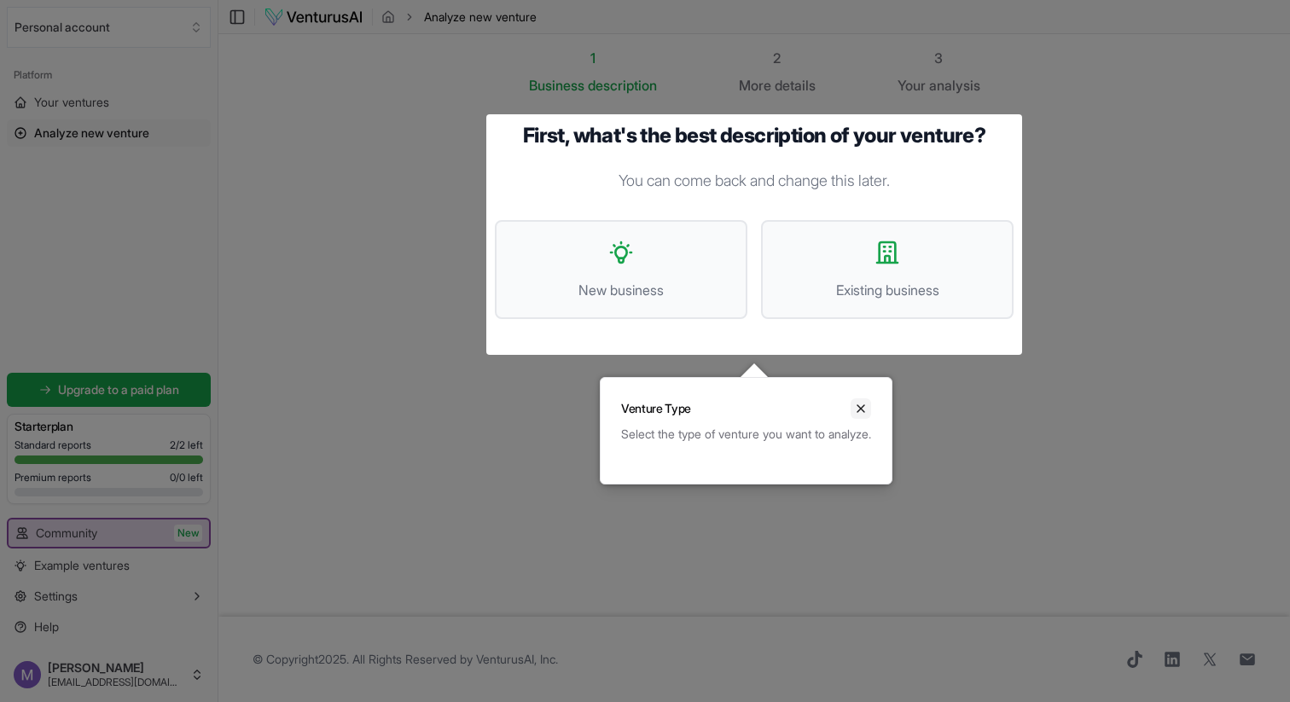
click at [867, 415] on icon "Close" at bounding box center [861, 409] width 14 height 14
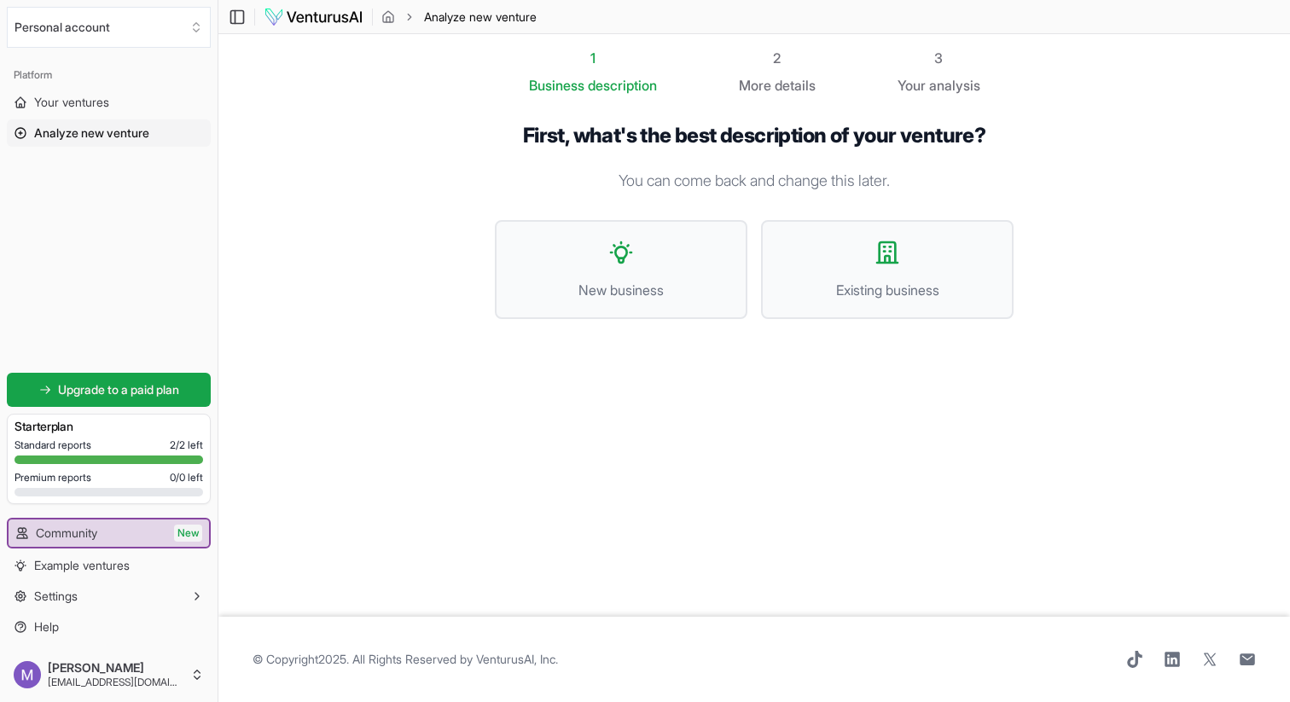
click at [246, 15] on div "Toggle Sidebar Analyze new venture" at bounding box center [384, 17] width 332 height 20
click at [229, 15] on icon at bounding box center [237, 17] width 17 height 20
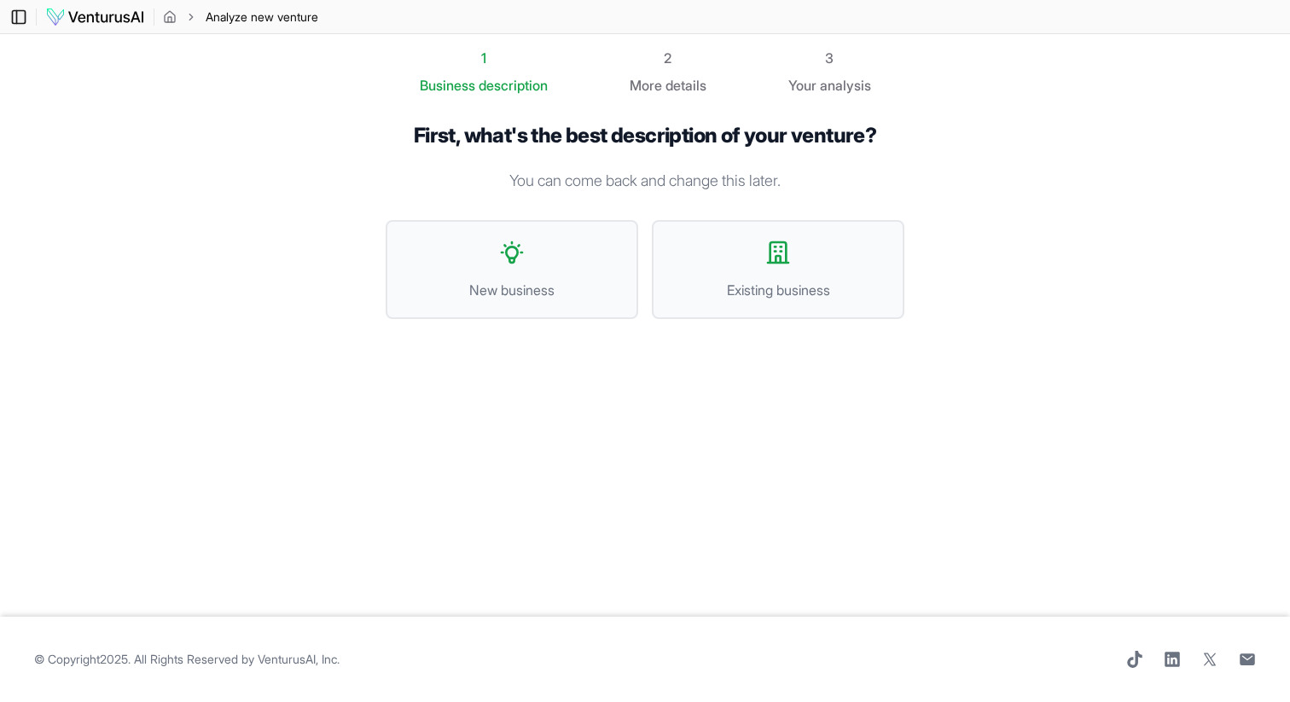
click at [19, 10] on icon at bounding box center [18, 17] width 17 height 20
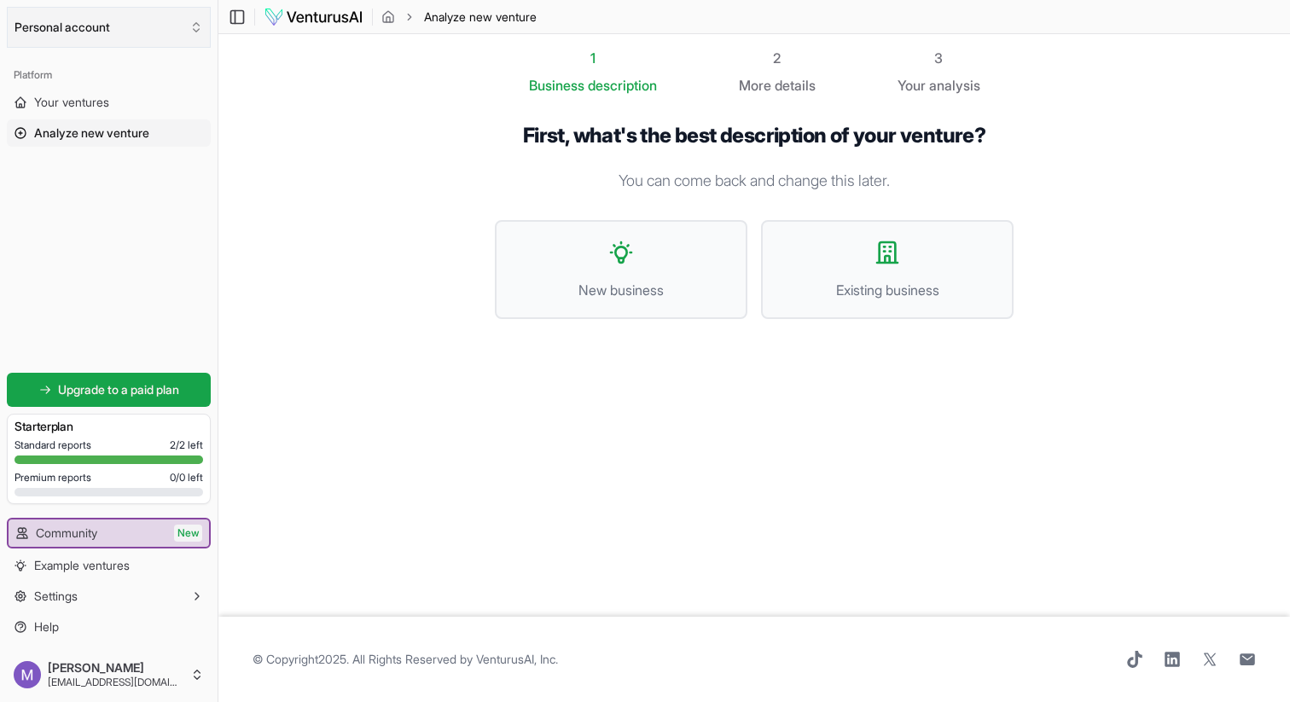
click at [164, 36] on button "Personal account" at bounding box center [109, 27] width 204 height 41
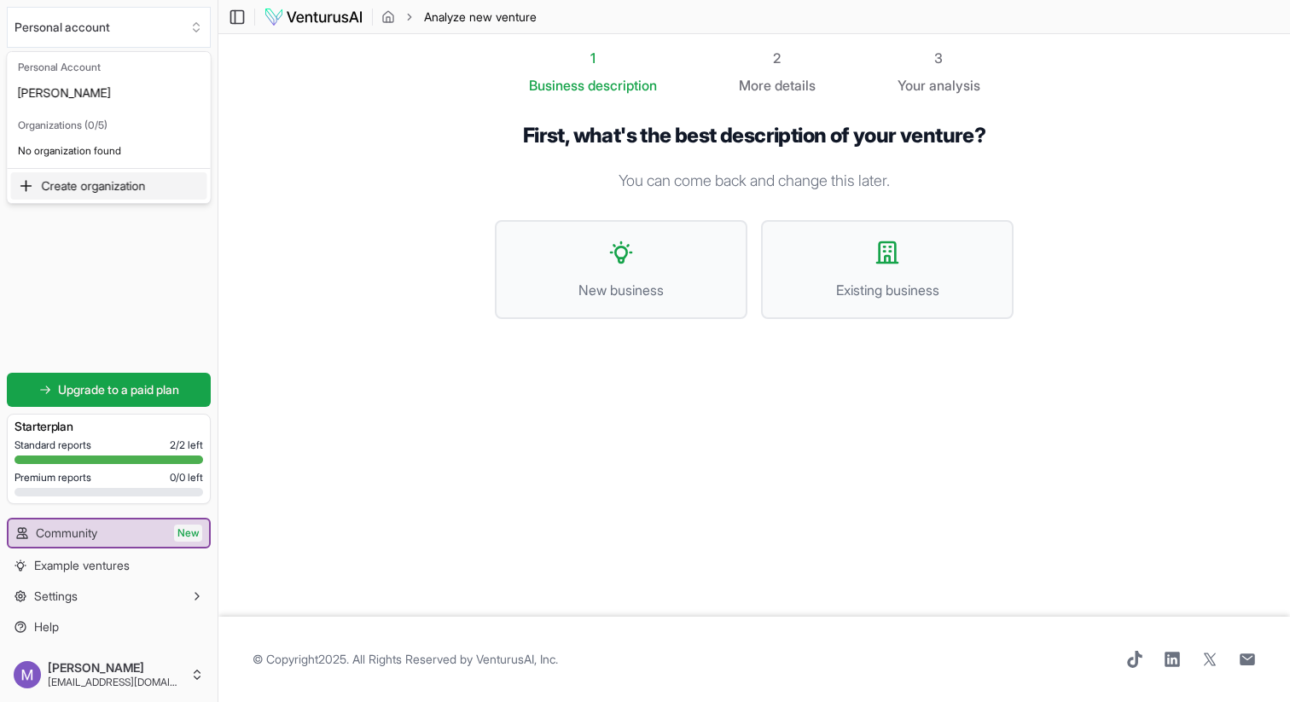
click at [300, 244] on html "Personal account Platform Your ventures Analyze new venture Get started for fre…" at bounding box center [645, 351] width 1290 height 702
click at [184, 589] on button "Settings" at bounding box center [109, 596] width 204 height 27
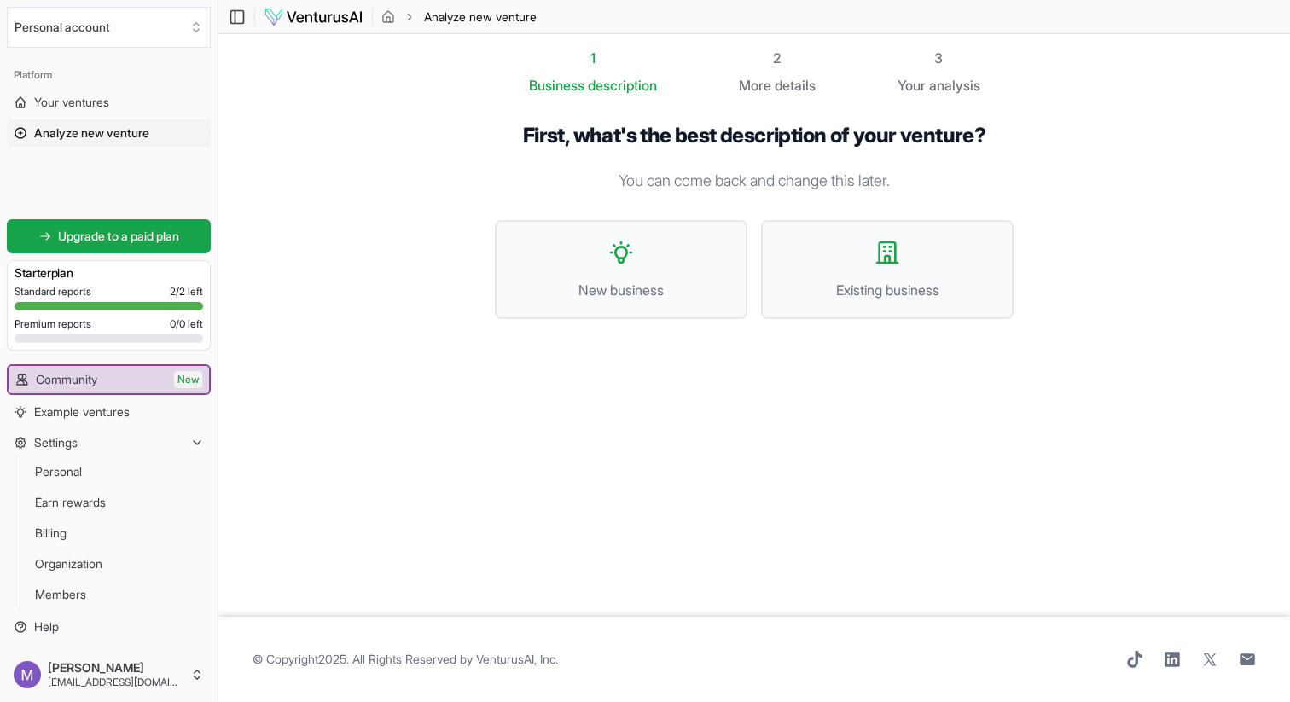
click at [149, 125] on span "Analyze new venture" at bounding box center [91, 133] width 115 height 17
click at [130, 90] on link "Your ventures" at bounding box center [109, 102] width 204 height 27
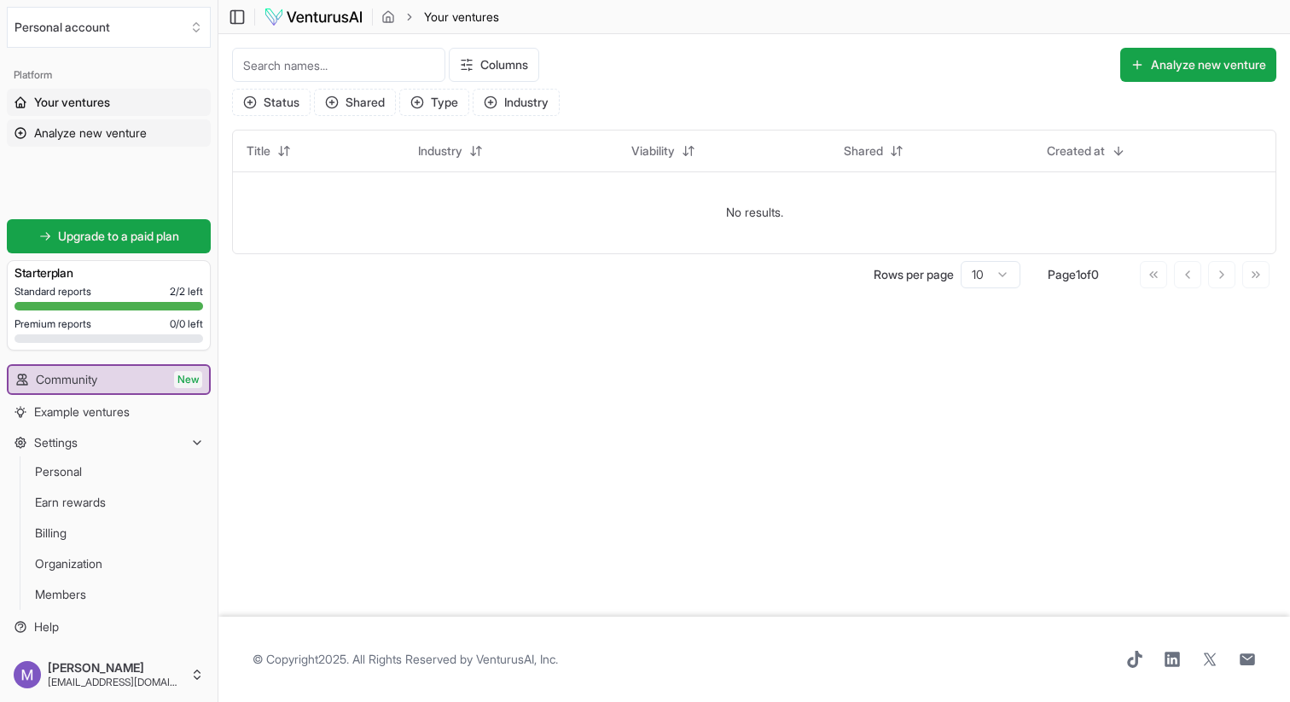
click at [127, 137] on span "Analyze new venture" at bounding box center [90, 133] width 113 height 17
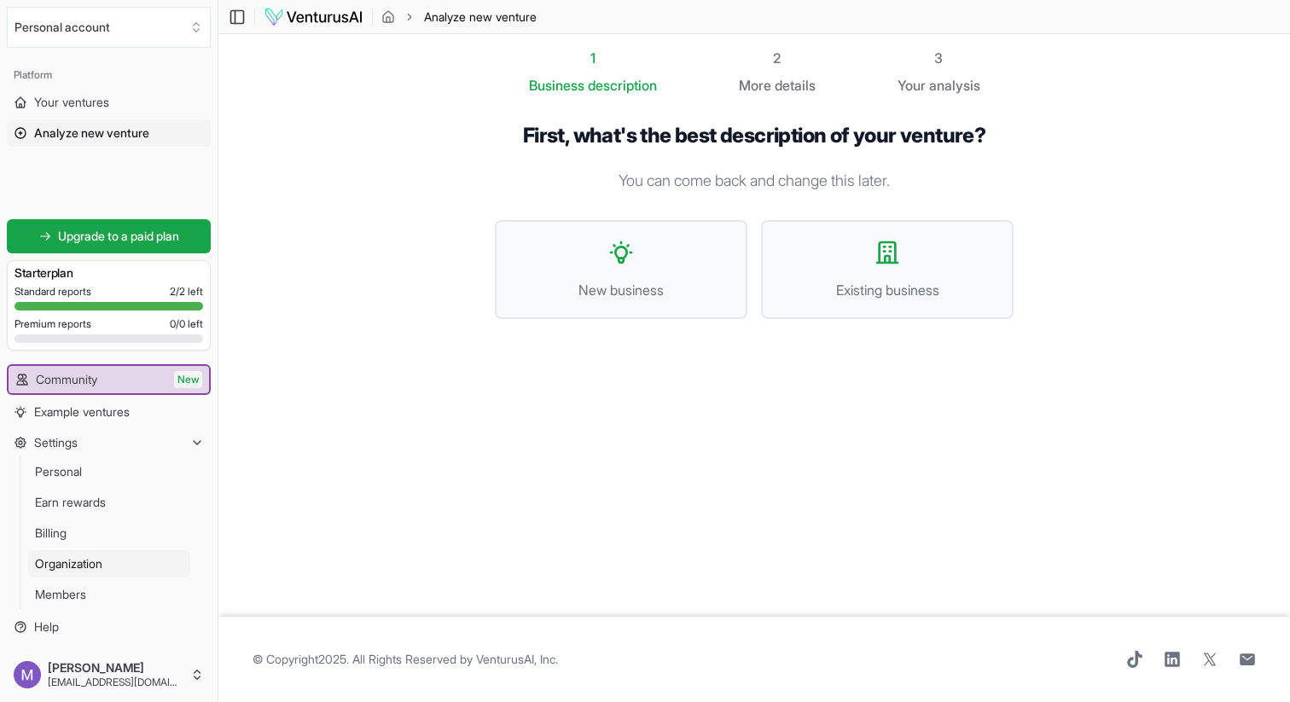
click at [87, 552] on link "Organization" at bounding box center [109, 563] width 162 height 27
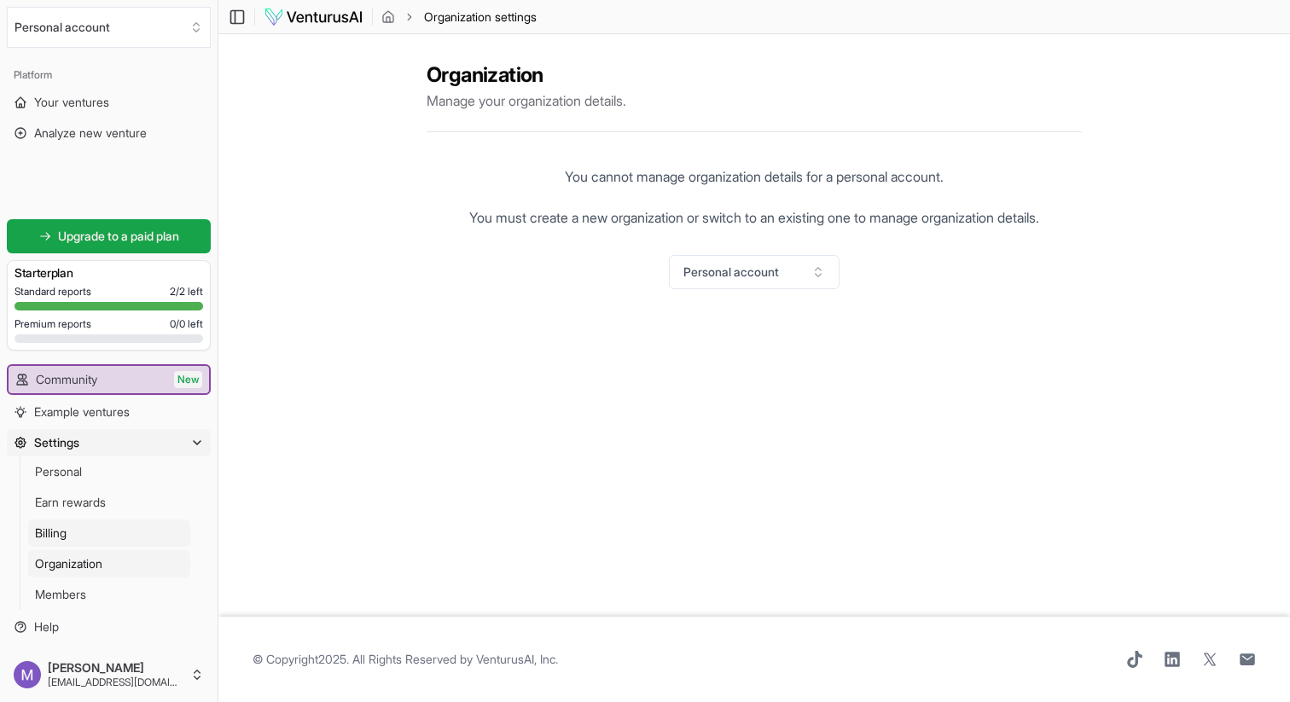
click at [87, 530] on link "Billing" at bounding box center [109, 532] width 162 height 27
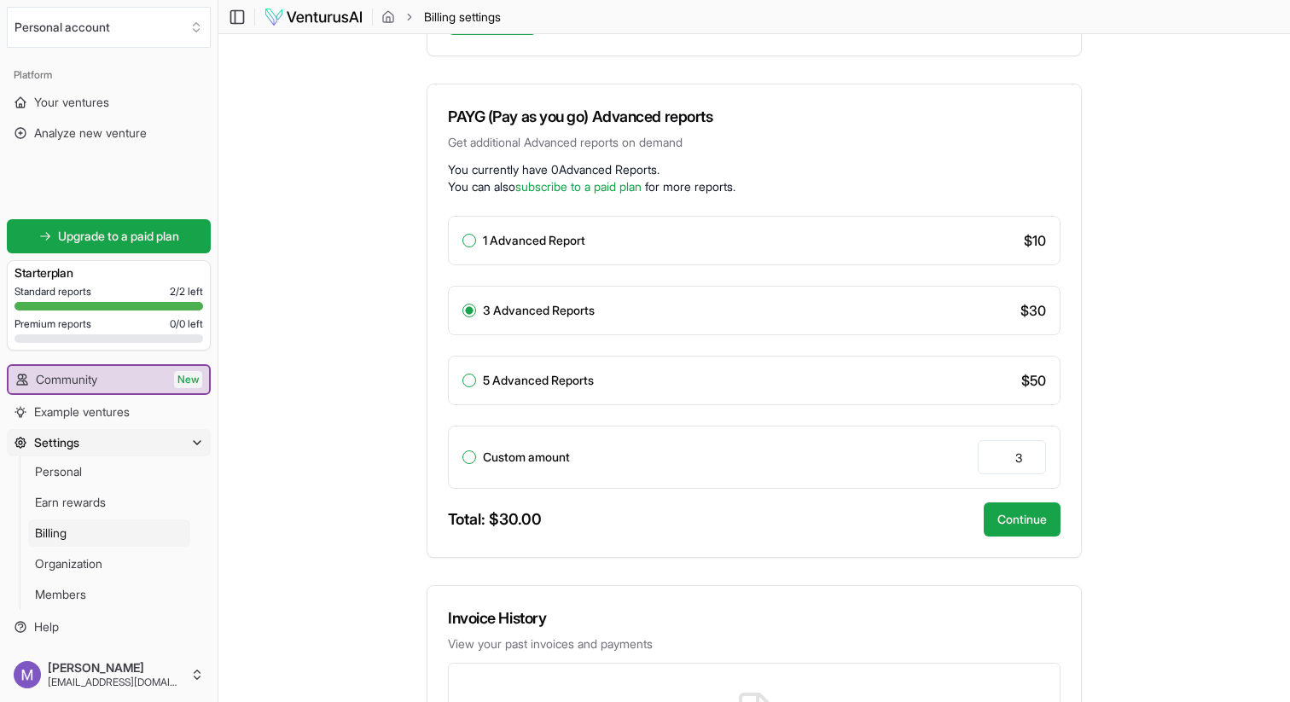
scroll to position [537, 0]
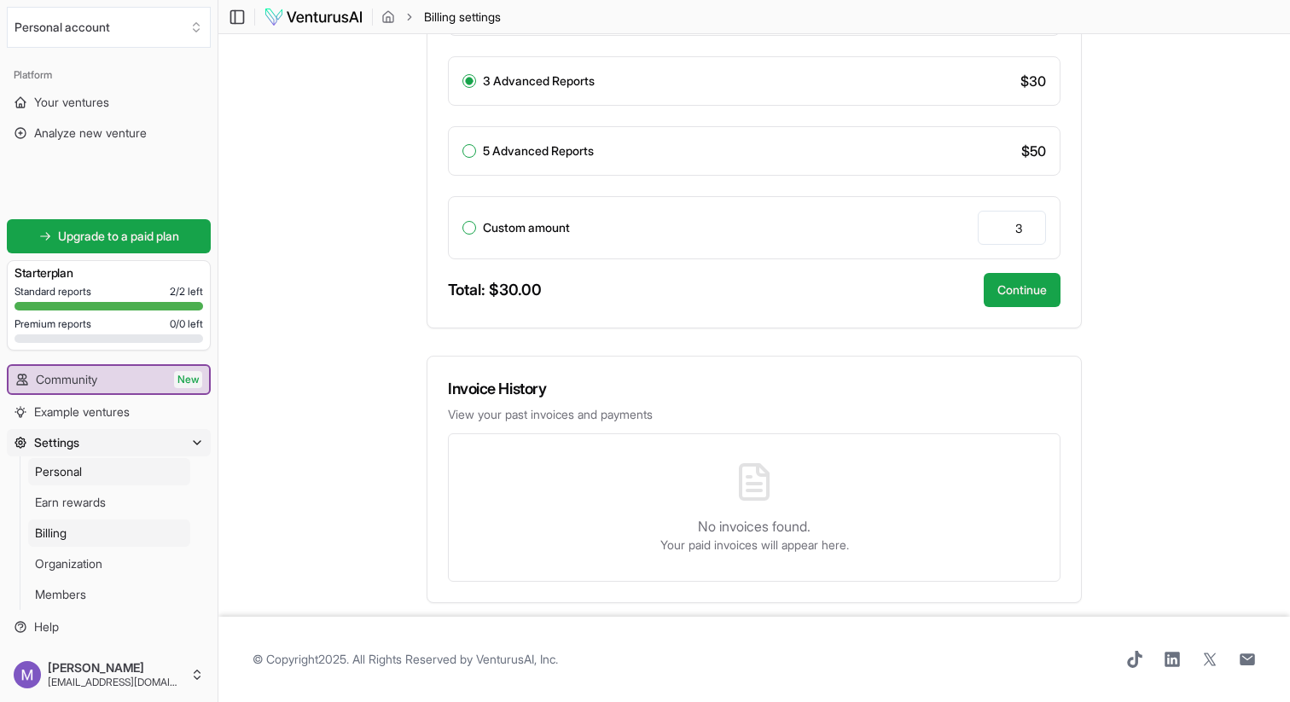
click at [117, 467] on link "Personal" at bounding box center [109, 471] width 162 height 27
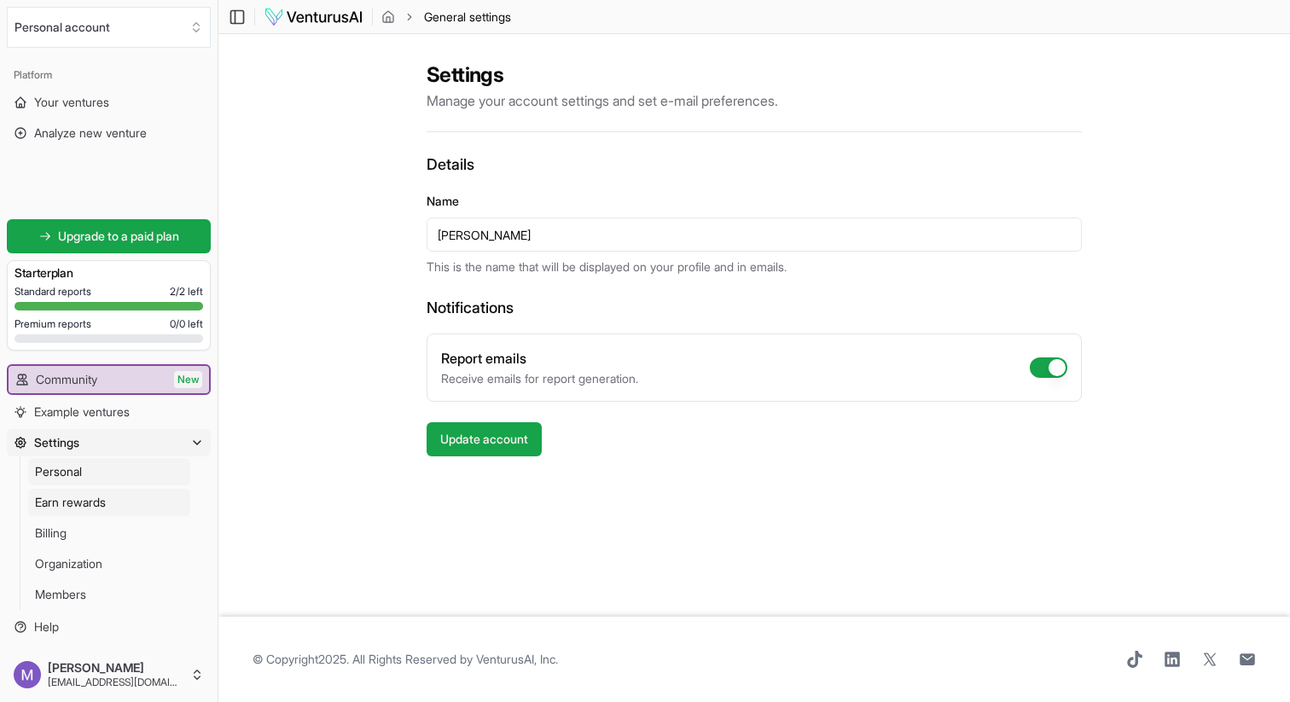
click at [106, 499] on span "Earn rewards" at bounding box center [70, 502] width 71 height 17
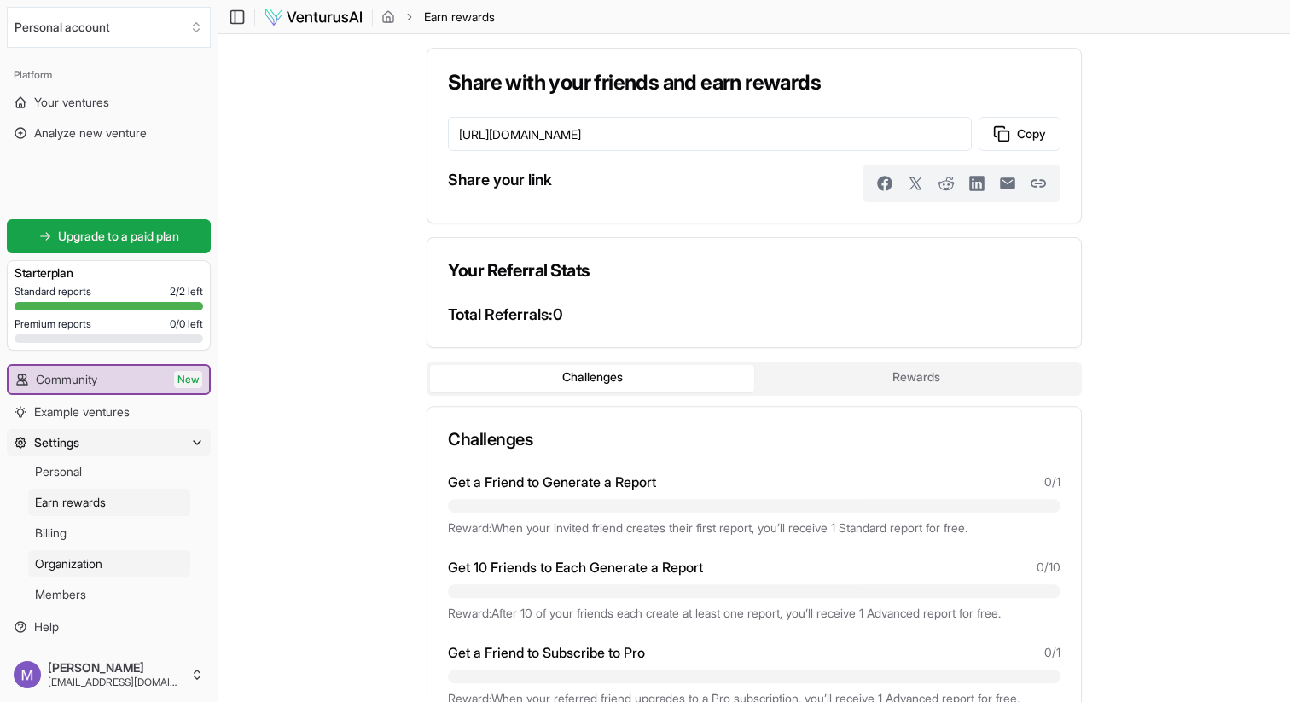
click at [104, 577] on link "Organization" at bounding box center [109, 563] width 162 height 27
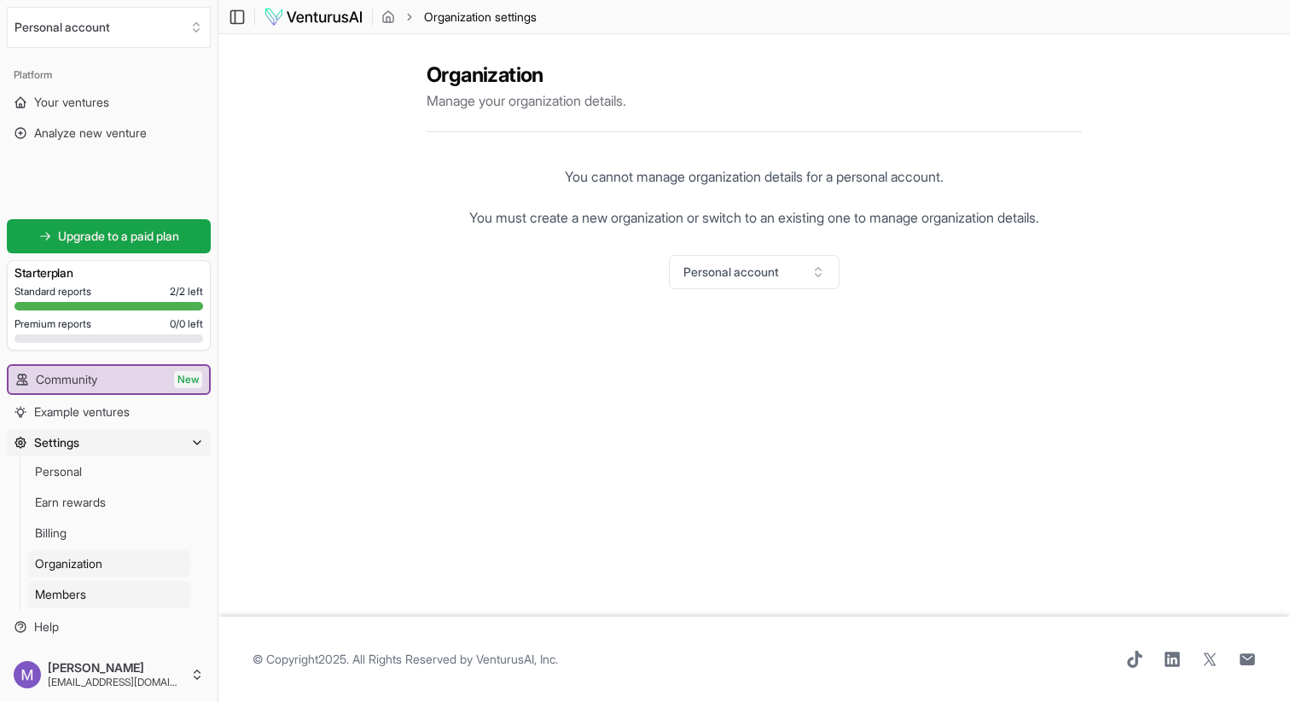
click at [103, 583] on link "Members" at bounding box center [109, 594] width 162 height 27
click at [84, 90] on link "Your ventures" at bounding box center [109, 102] width 204 height 27
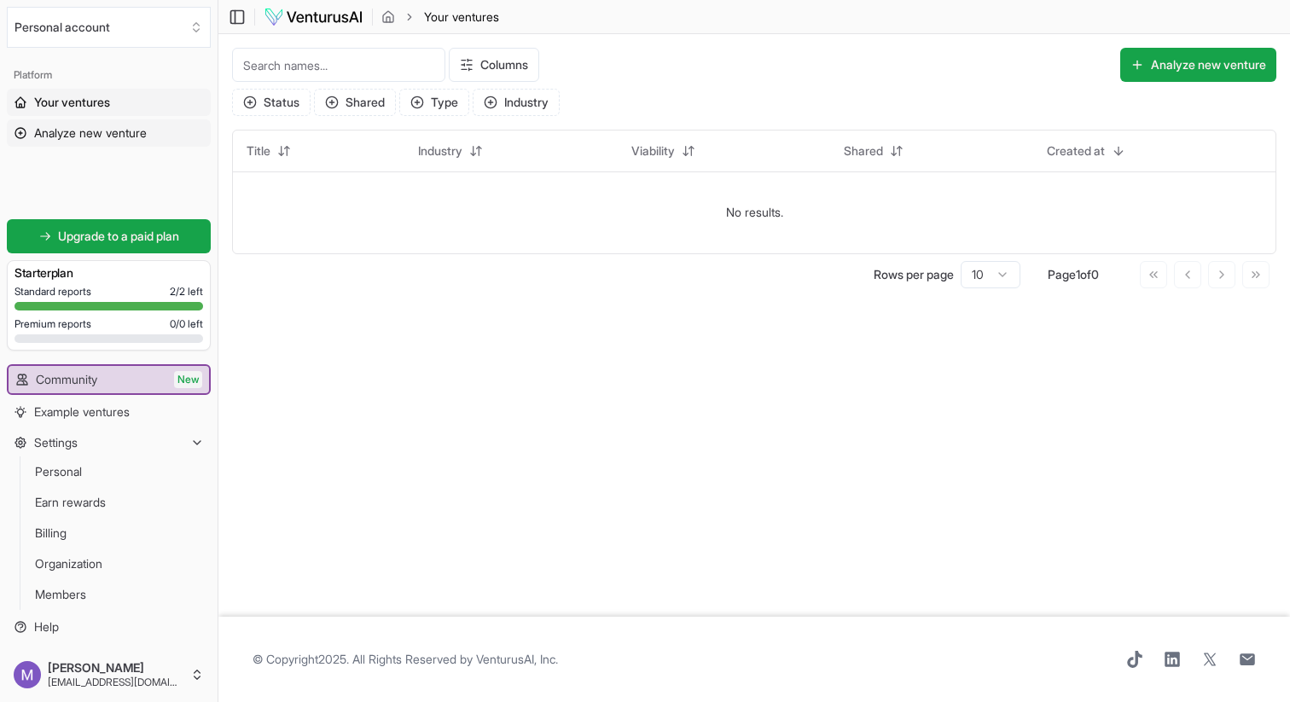
click at [84, 141] on span "Analyze new venture" at bounding box center [90, 133] width 113 height 17
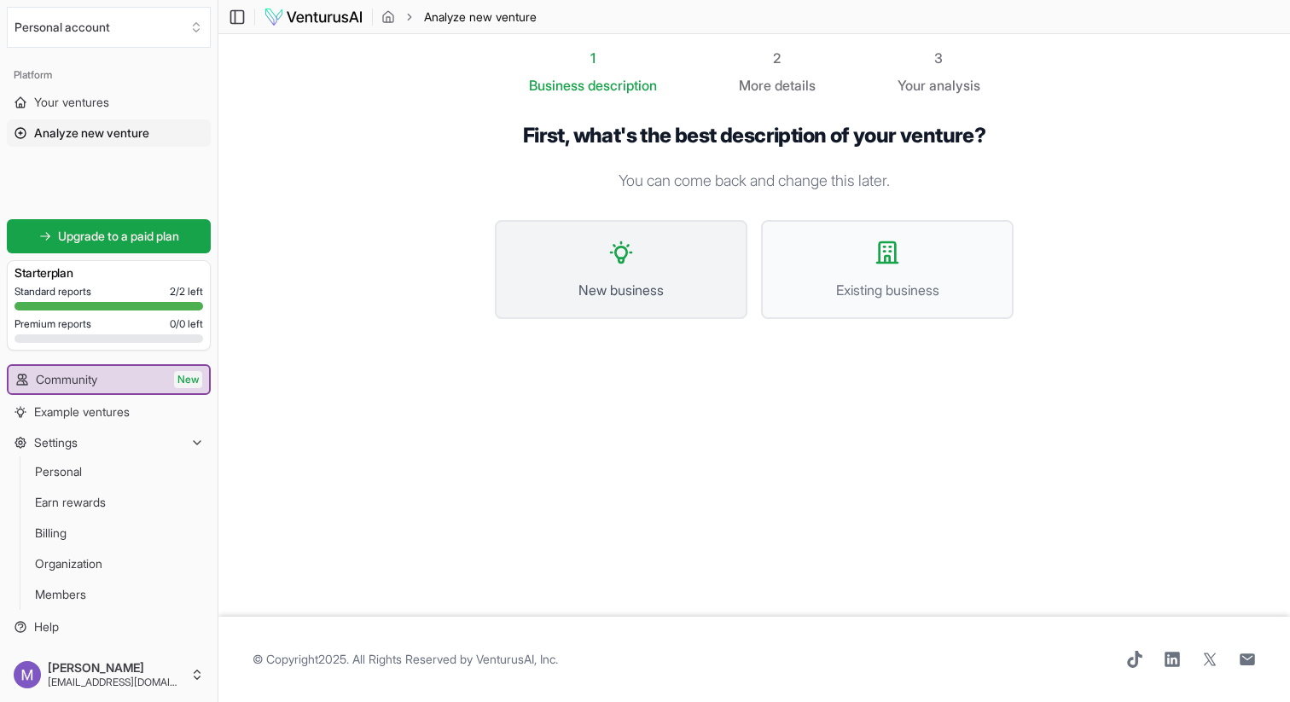
click at [601, 261] on button "New business" at bounding box center [621, 269] width 252 height 99
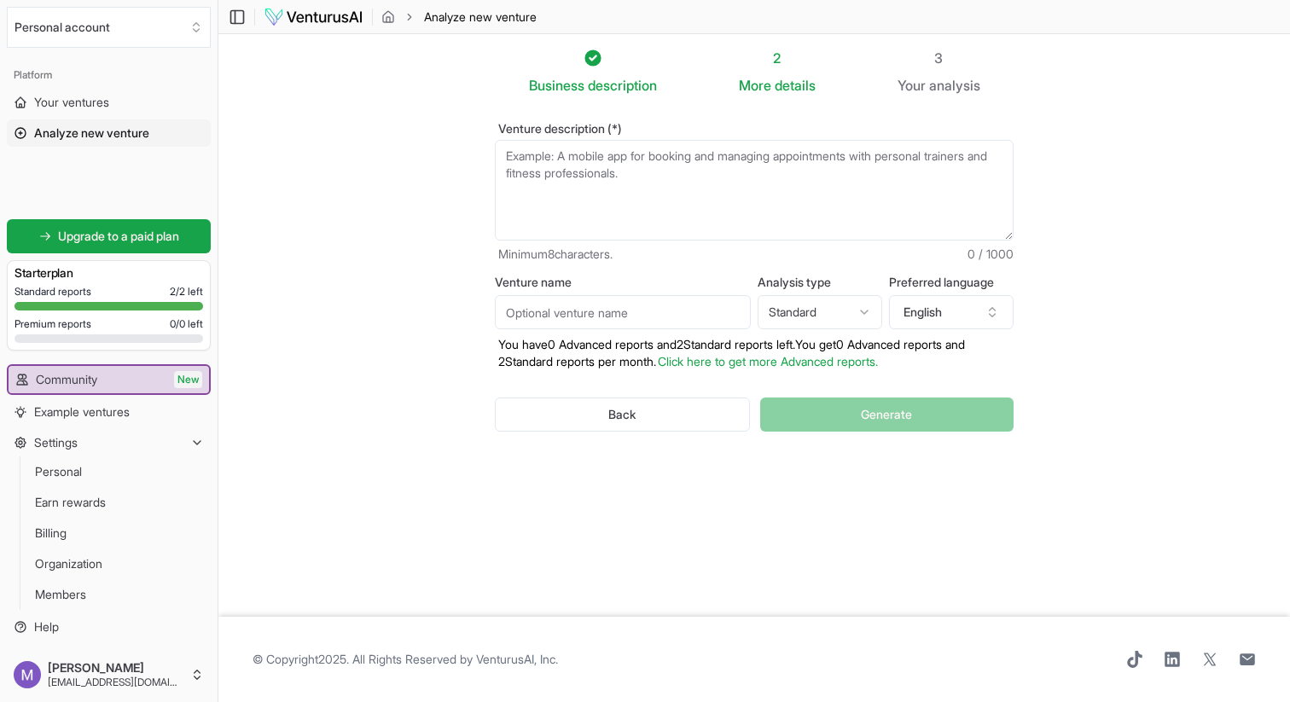
click at [623, 201] on textarea "Venture description (*)" at bounding box center [754, 190] width 519 height 101
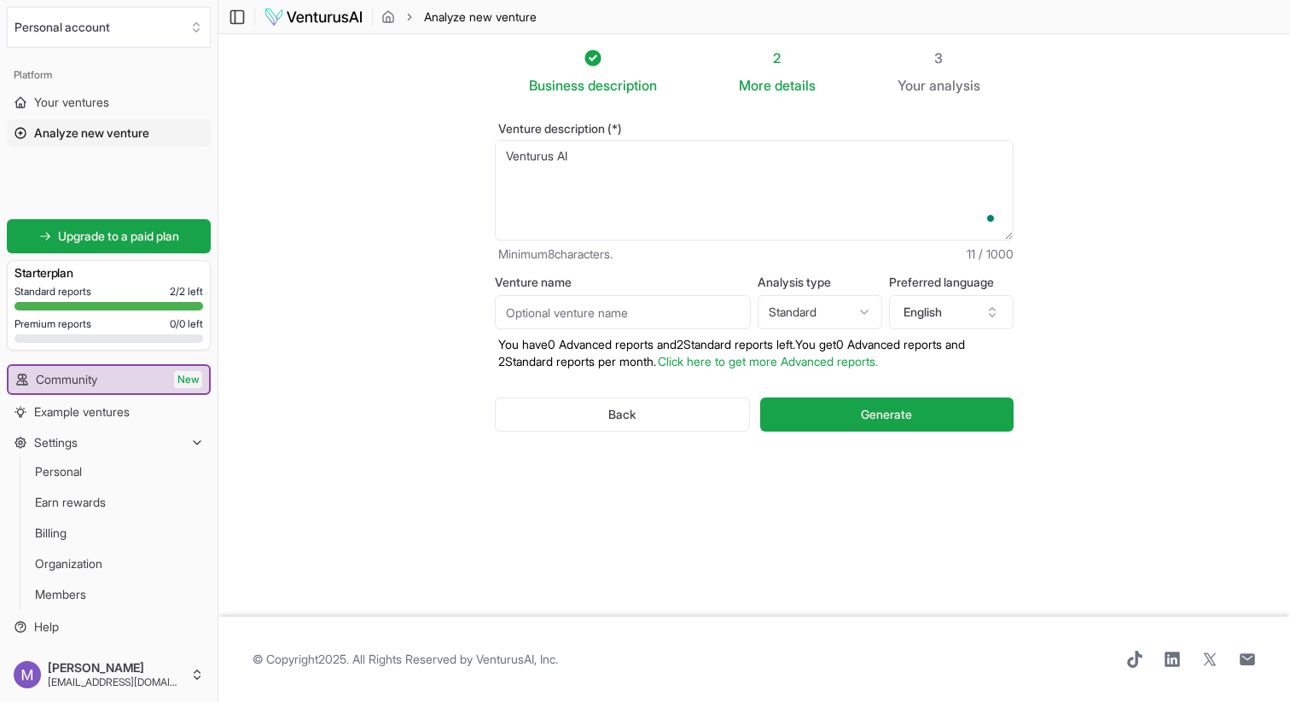
type textarea "Venturus AI"
click at [647, 316] on input "Venture name" at bounding box center [623, 312] width 256 height 34
type input "Venturus AI"
click at [838, 313] on html "Personal account Platform Your ventures Analyze new venture Get started for fre…" at bounding box center [645, 351] width 1290 height 702
click at [842, 322] on html "Personal account Platform Your ventures Analyze new venture Get started for fre…" at bounding box center [645, 351] width 1290 height 702
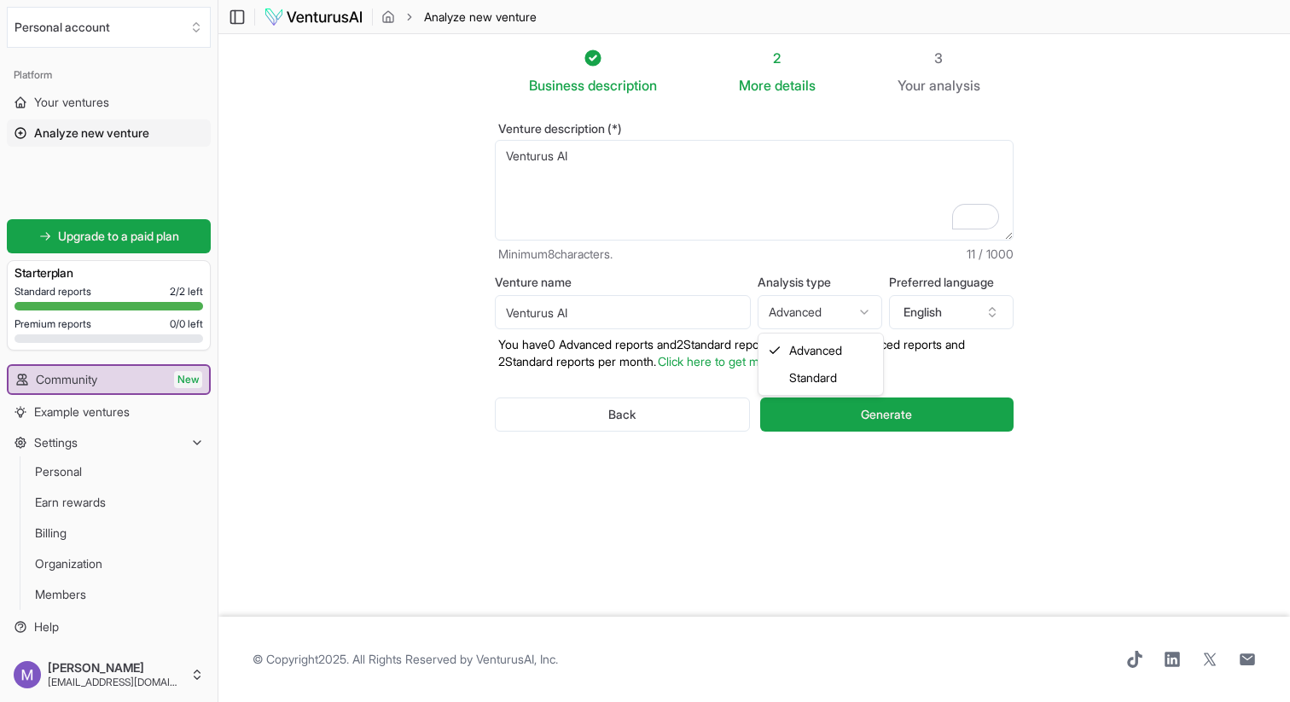
select select "standard"
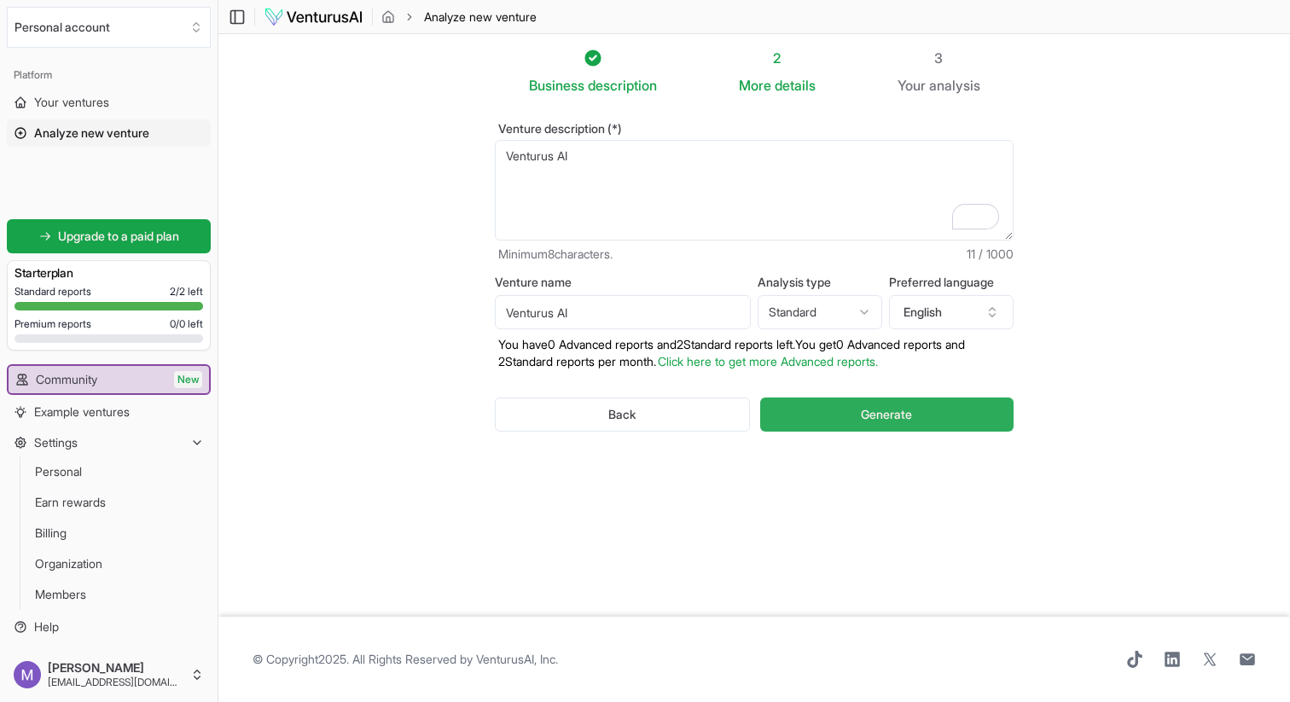
click at [780, 407] on button "Generate" at bounding box center [886, 414] width 253 height 34
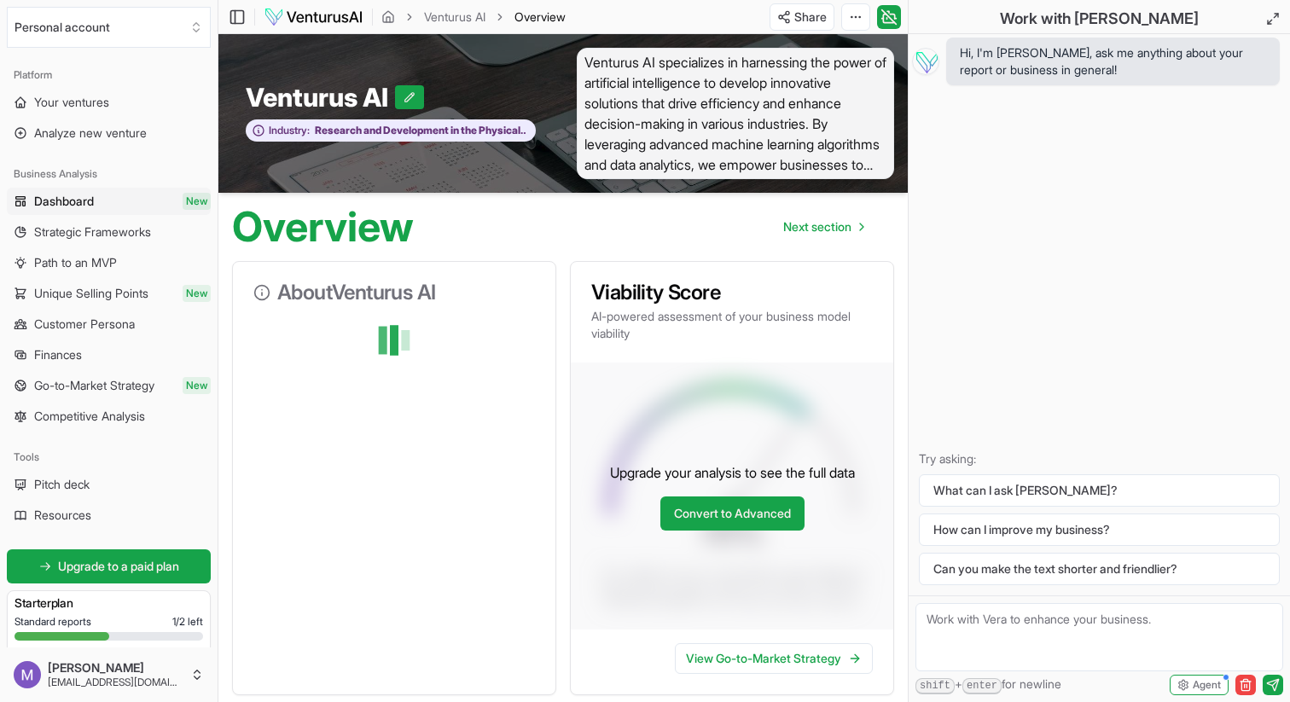
click at [710, 91] on span "Venturus AI specializes in harnessing the power of artificial intelligence to d…" at bounding box center [735, 113] width 317 height 131
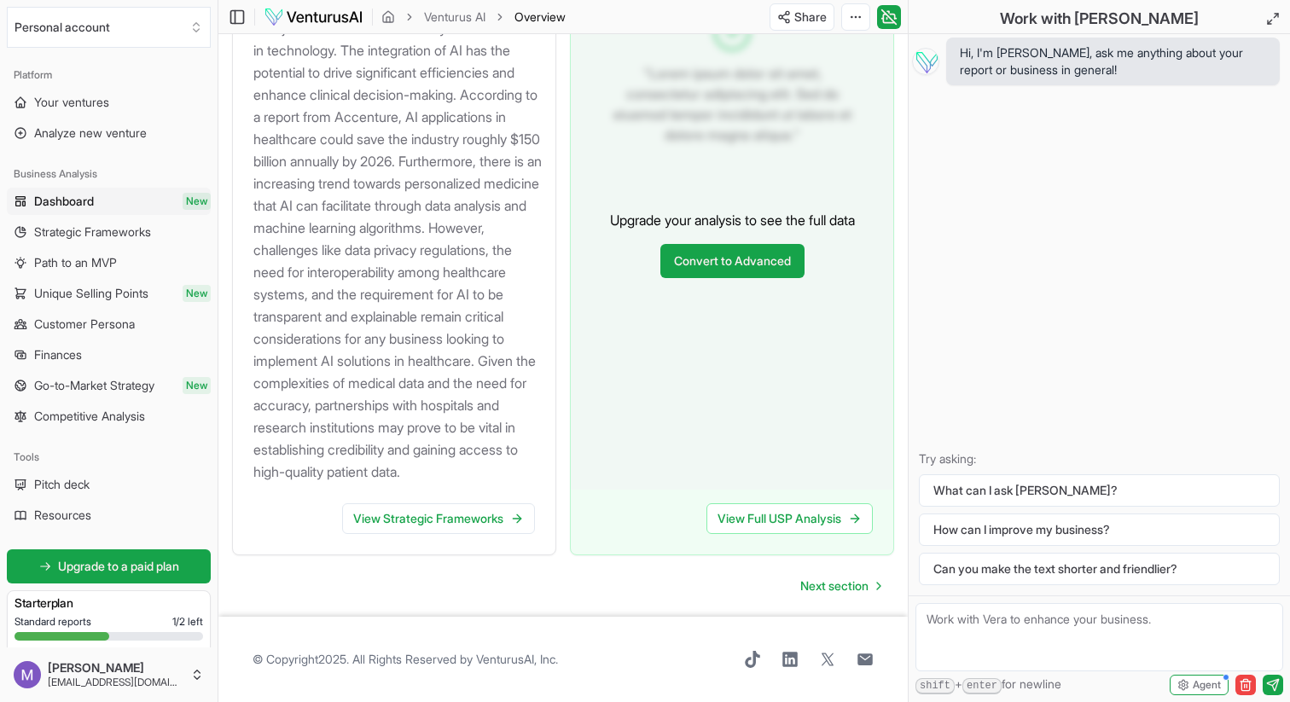
scroll to position [1898, 0]
click at [832, 603] on link "Next section" at bounding box center [839, 586] width 107 height 34
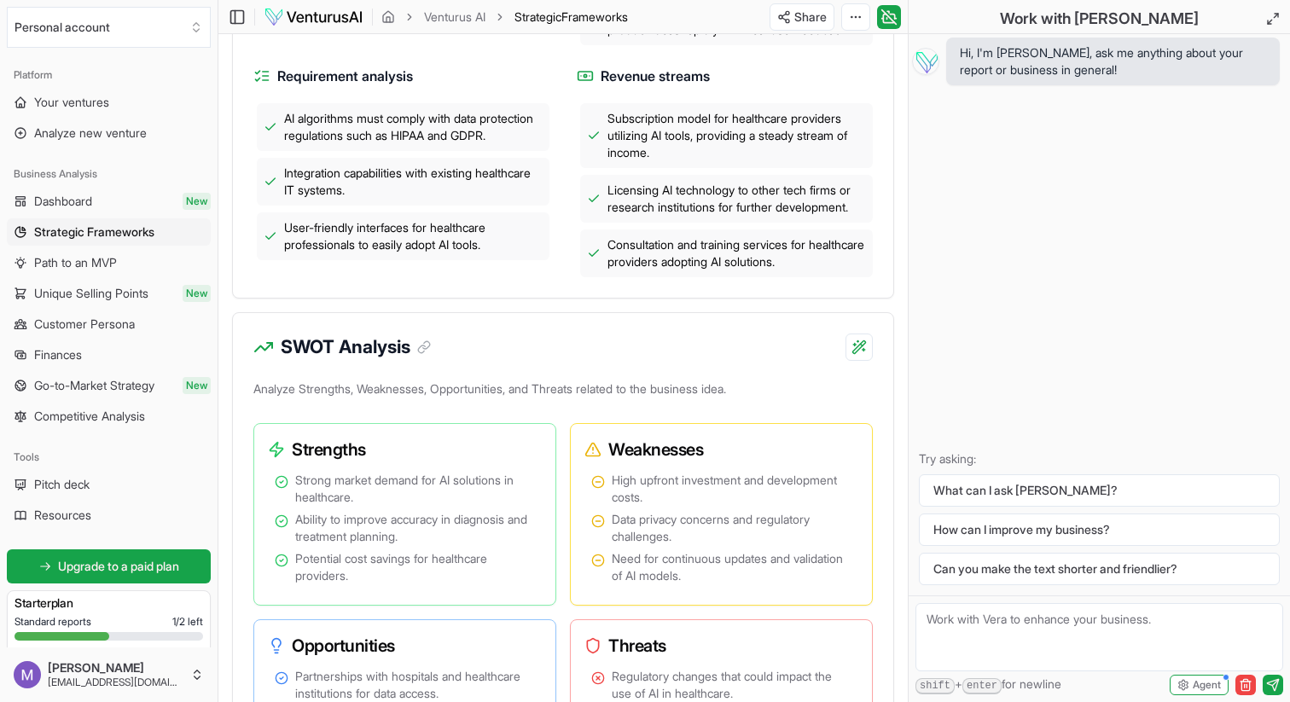
scroll to position [999, 0]
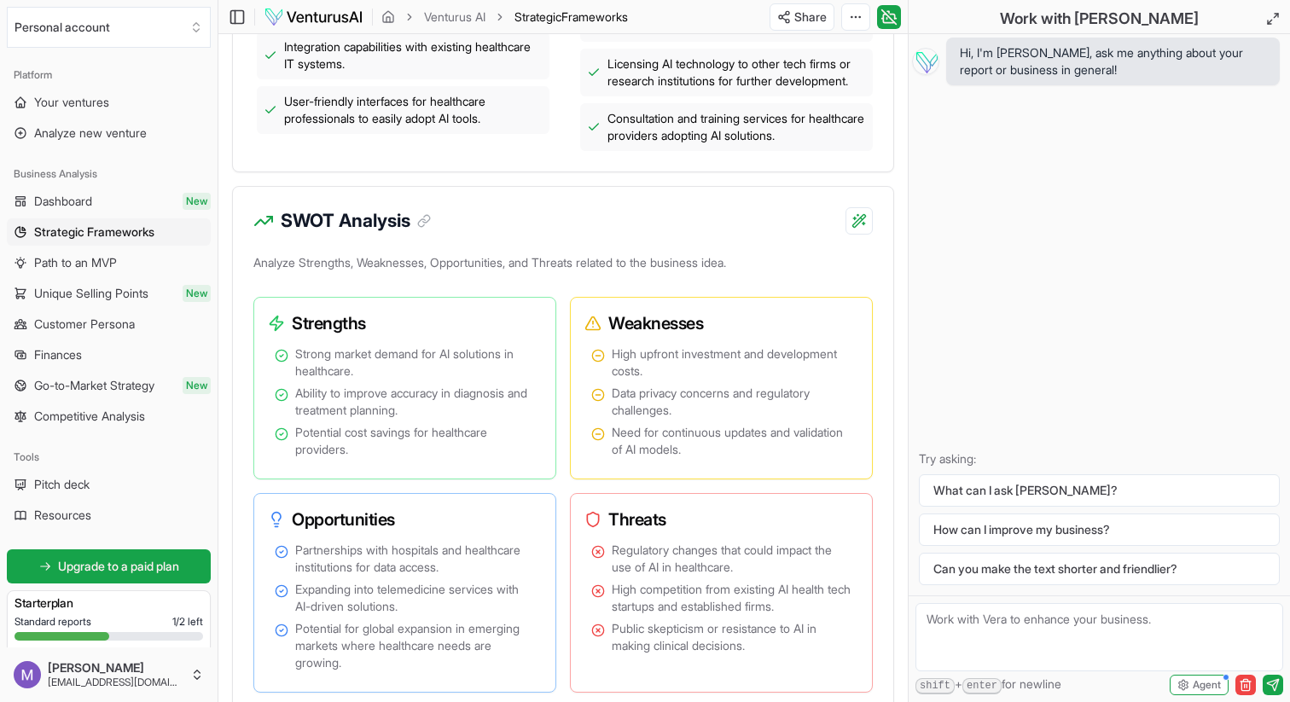
click at [1013, 628] on textarea at bounding box center [1099, 637] width 368 height 68
paste textarea "[URL][DOMAIN_NAME]"
type textarea "the website of the company i asked is: [URL][DOMAIN_NAME]"
click at [1275, 682] on icon "submit" at bounding box center [1273, 685] width 14 height 14
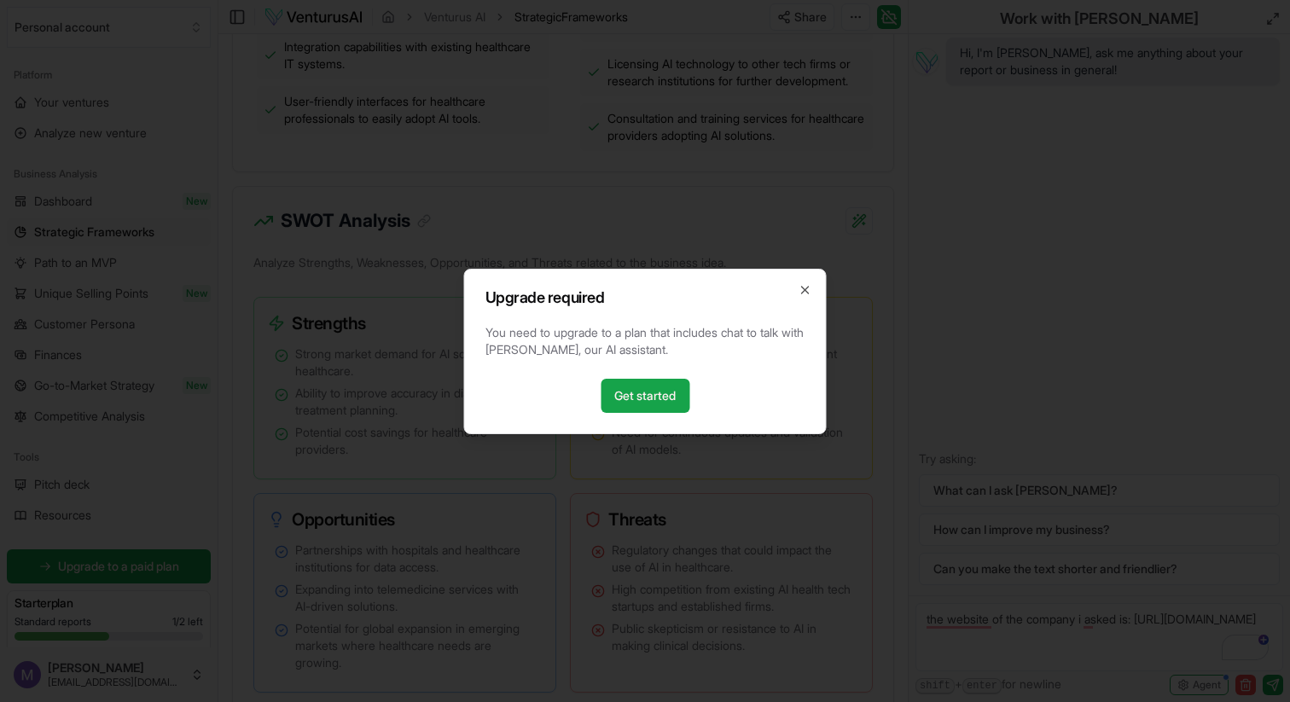
click at [812, 289] on div "Upgrade required You need to upgrade to a plan that includes chat to talk with …" at bounding box center [645, 351] width 362 height 165
click at [809, 294] on icon "button" at bounding box center [805, 290] width 14 height 14
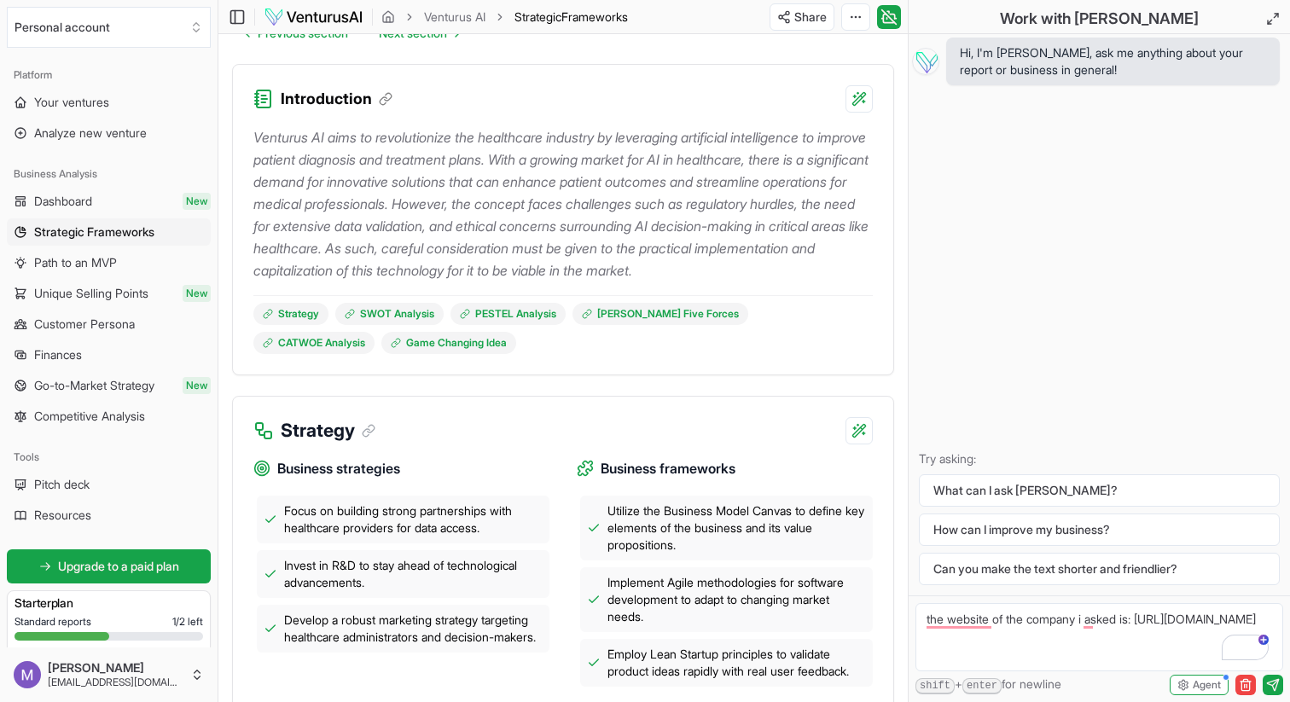
scroll to position [0, 0]
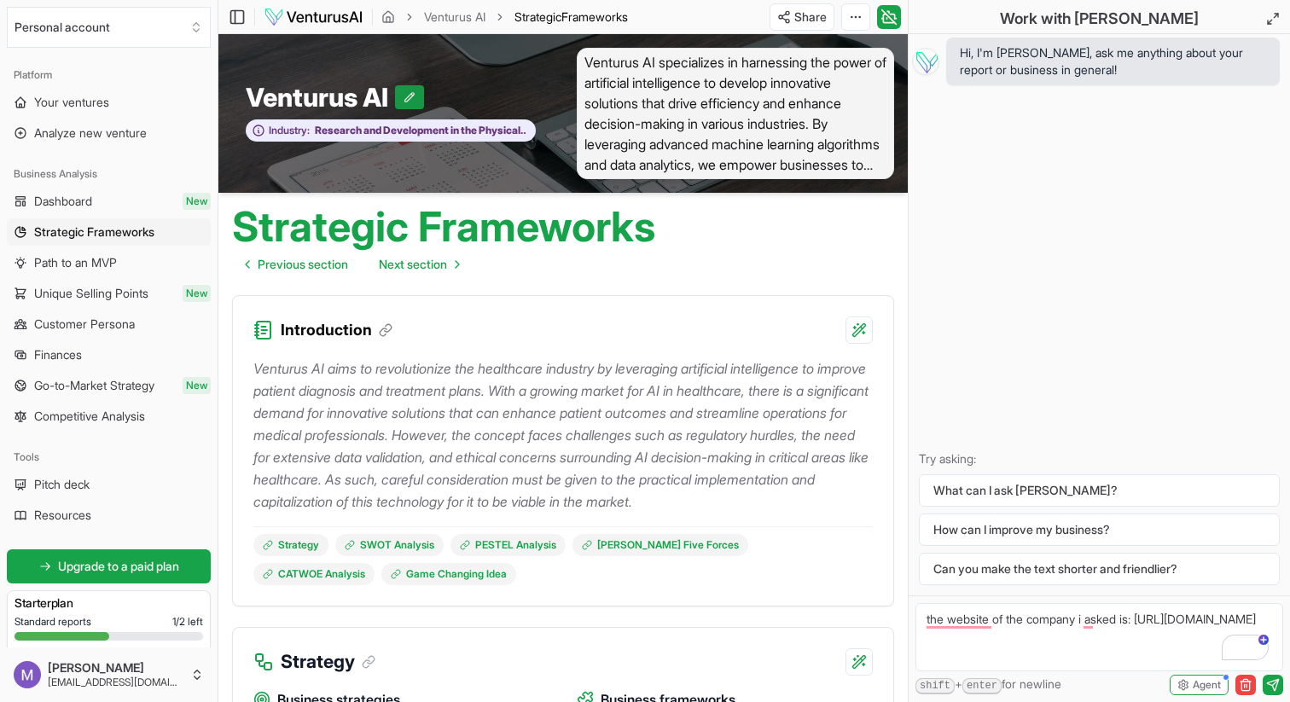
click at [415, 98] on icon at bounding box center [409, 97] width 12 height 12
click at [423, 94] on icon at bounding box center [426, 97] width 6 height 6
click at [415, 93] on icon at bounding box center [409, 97] width 12 height 12
click at [648, 109] on span "Venturus AI specializes in harnessing the power of artificial intelligence to d…" at bounding box center [735, 113] width 317 height 131
click at [877, 321] on div "Introduction" at bounding box center [563, 320] width 660 height 48
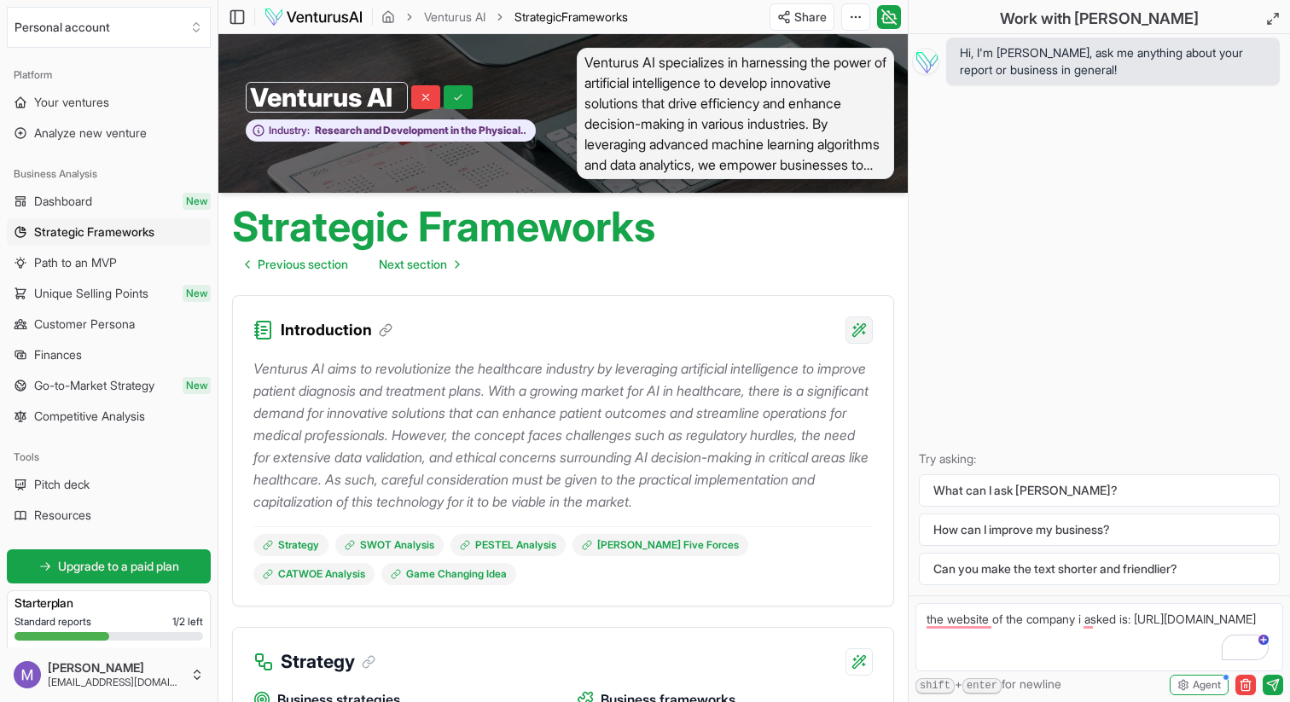
click at [858, 328] on html "Personal account Platform Your ventures Analyze new venture Business Analysis D…" at bounding box center [645, 351] width 1290 height 702
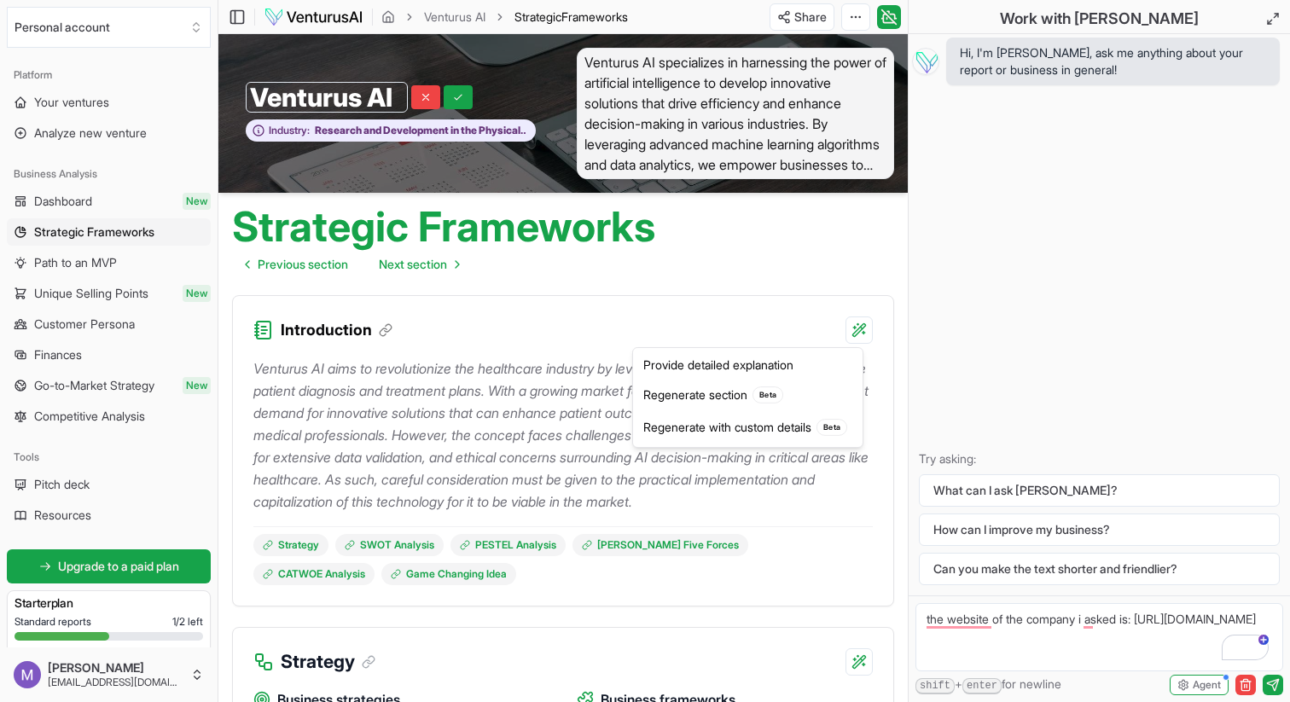
click at [686, 290] on html "Personal account Platform Your ventures Analyze new venture Business Analysis D…" at bounding box center [645, 351] width 1290 height 702
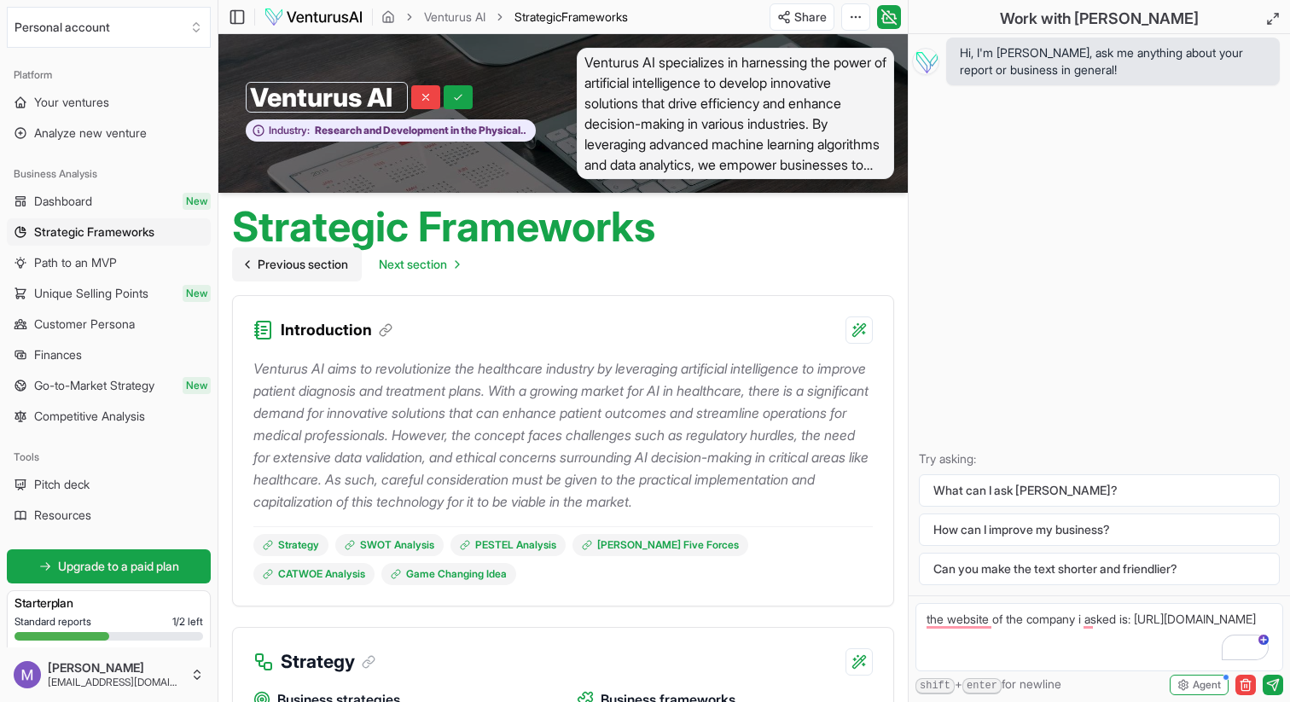
click at [310, 265] on span "Previous section" at bounding box center [303, 264] width 90 height 17
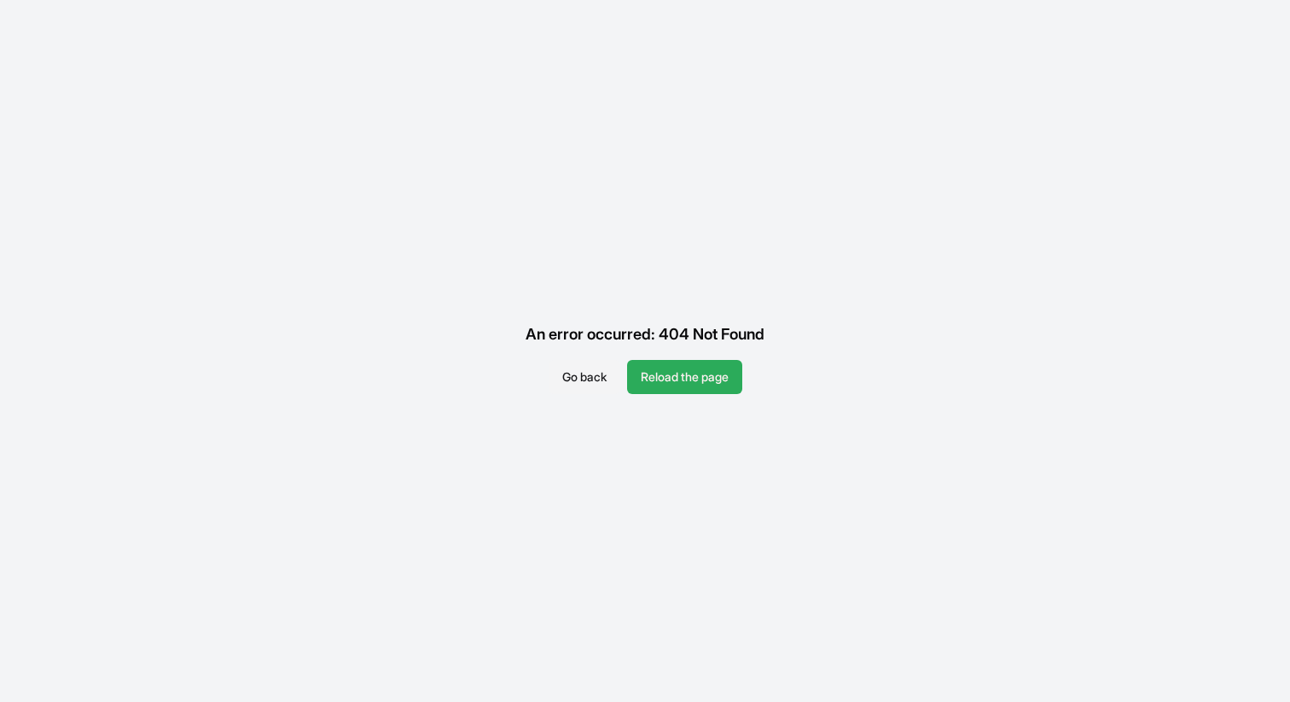
click at [693, 368] on button "Reload the page" at bounding box center [684, 377] width 115 height 34
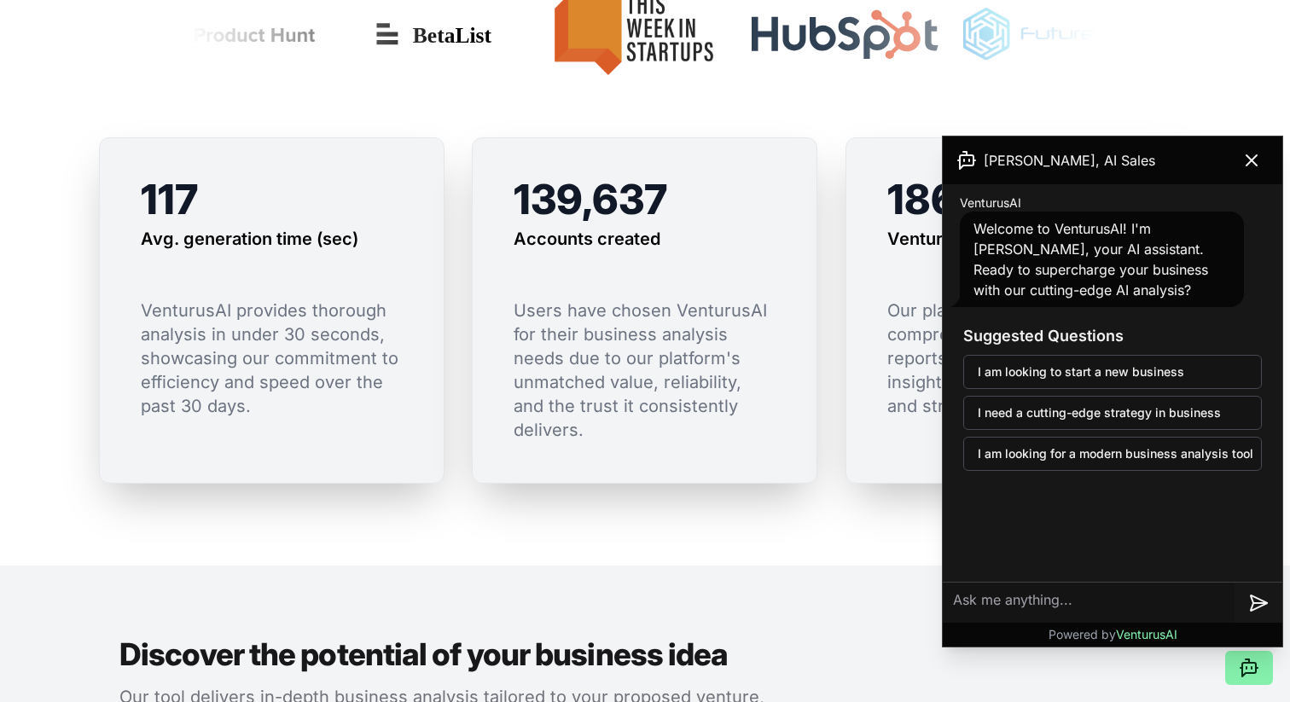
scroll to position [1468, 0]
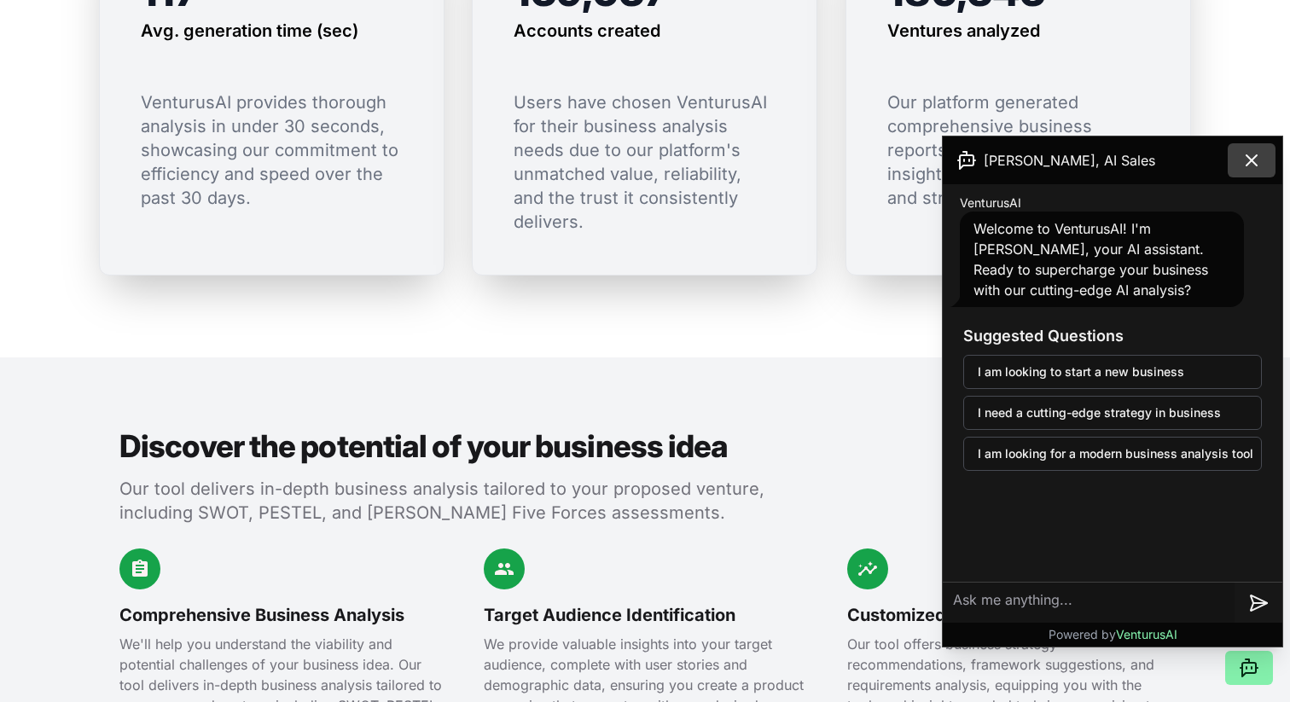
click at [1248, 163] on icon at bounding box center [1251, 160] width 10 height 10
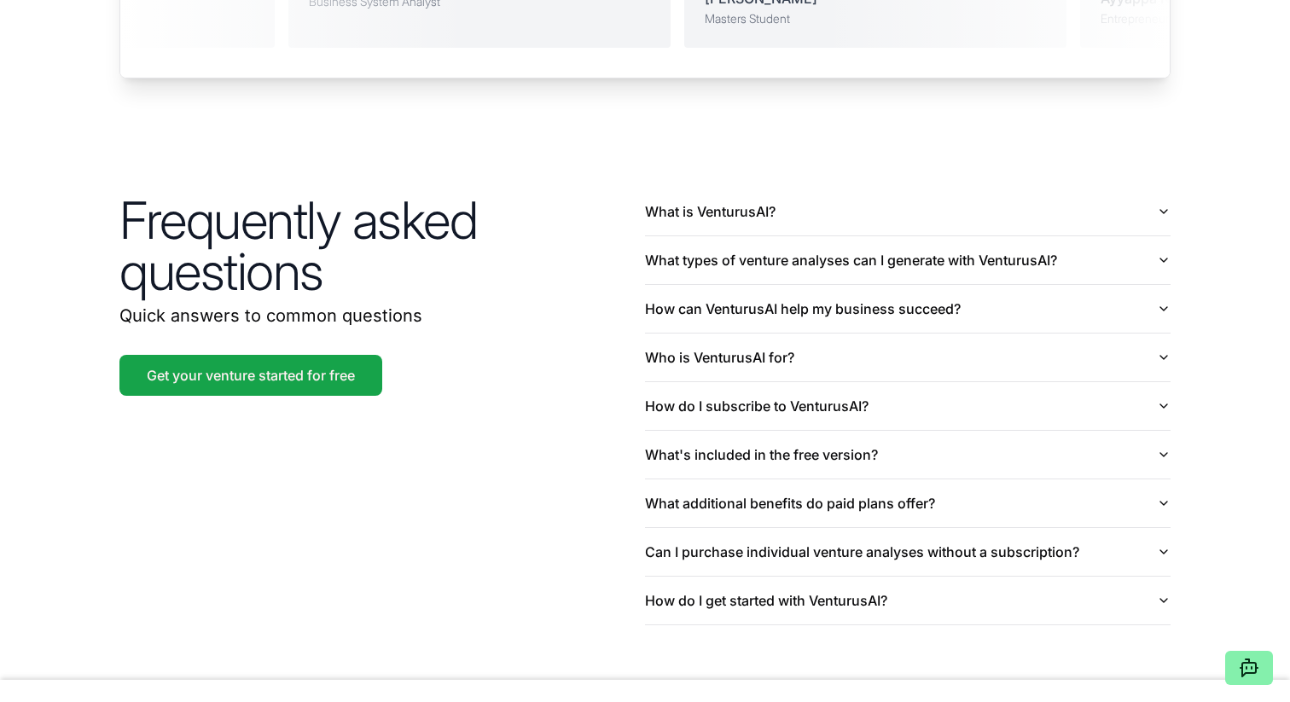
scroll to position [4001, 0]
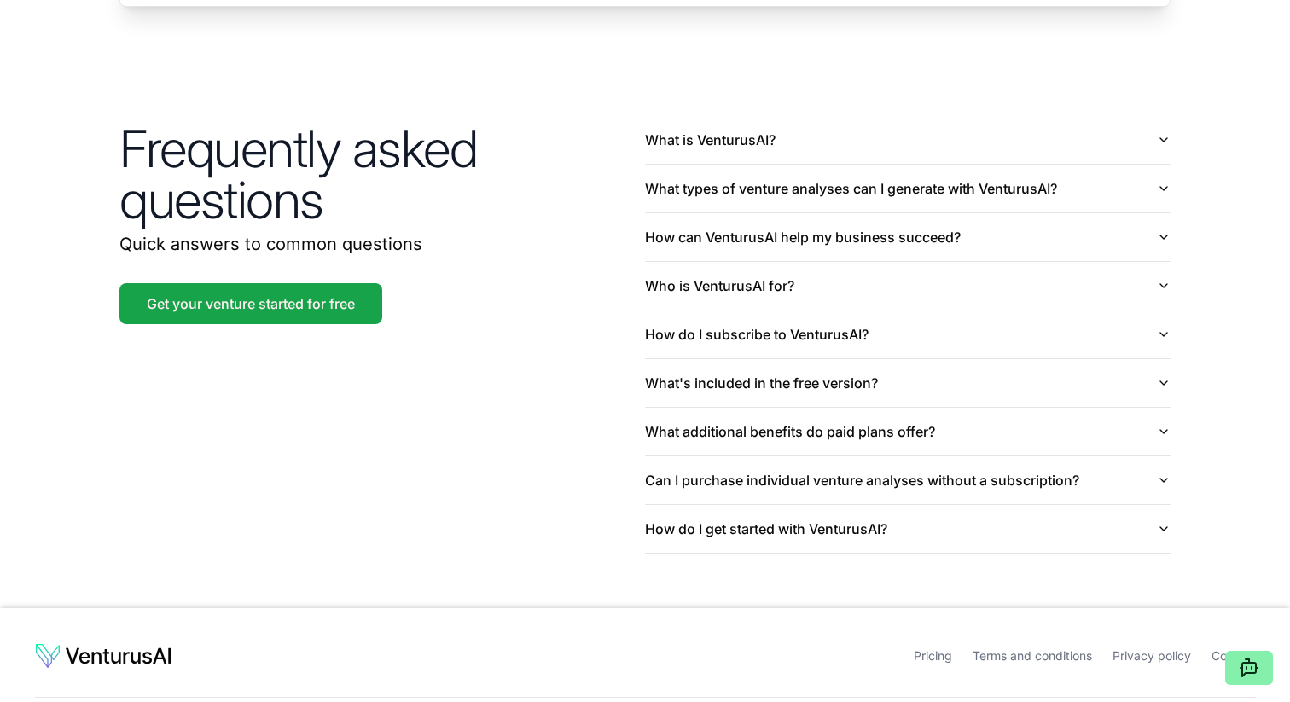
click at [953, 417] on button "What additional benefits do paid plans offer?" at bounding box center [907, 432] width 525 height 48
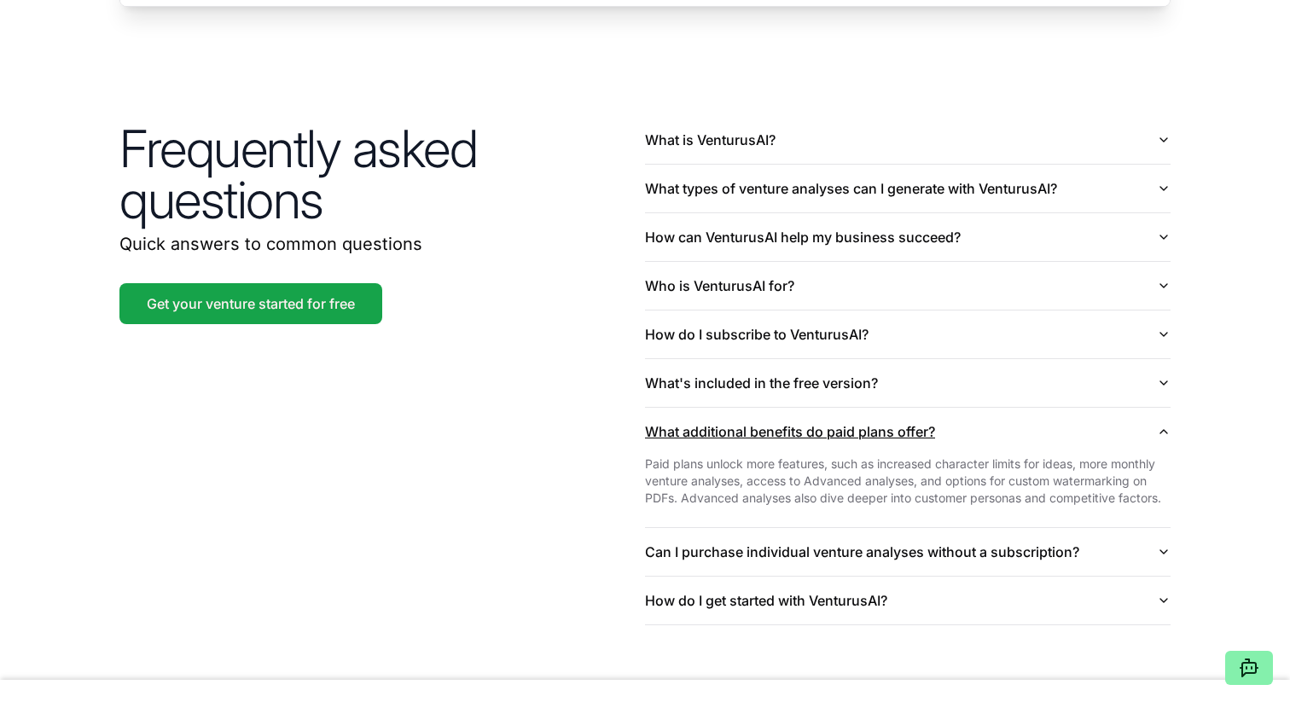
click at [953, 417] on button "What additional benefits do paid plans offer?" at bounding box center [907, 432] width 525 height 48
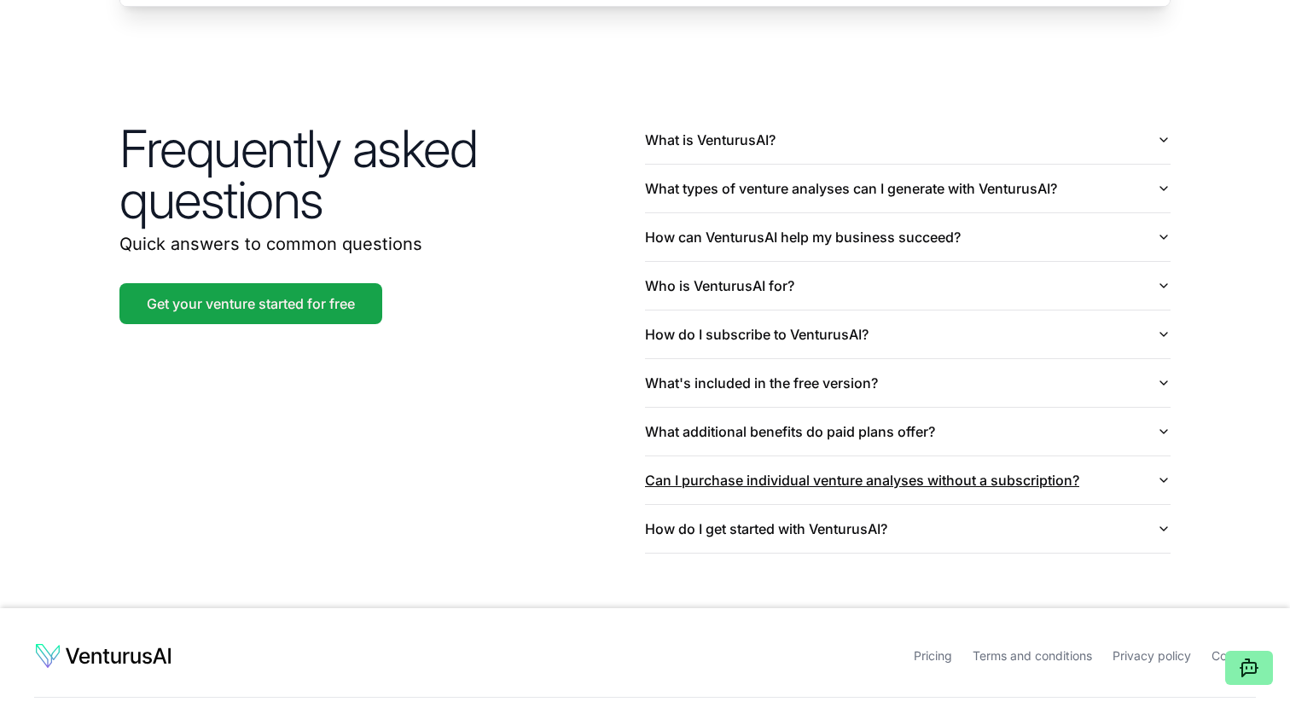
click at [960, 456] on button "Can I purchase individual venture analyses without a subscription?" at bounding box center [907, 480] width 525 height 48
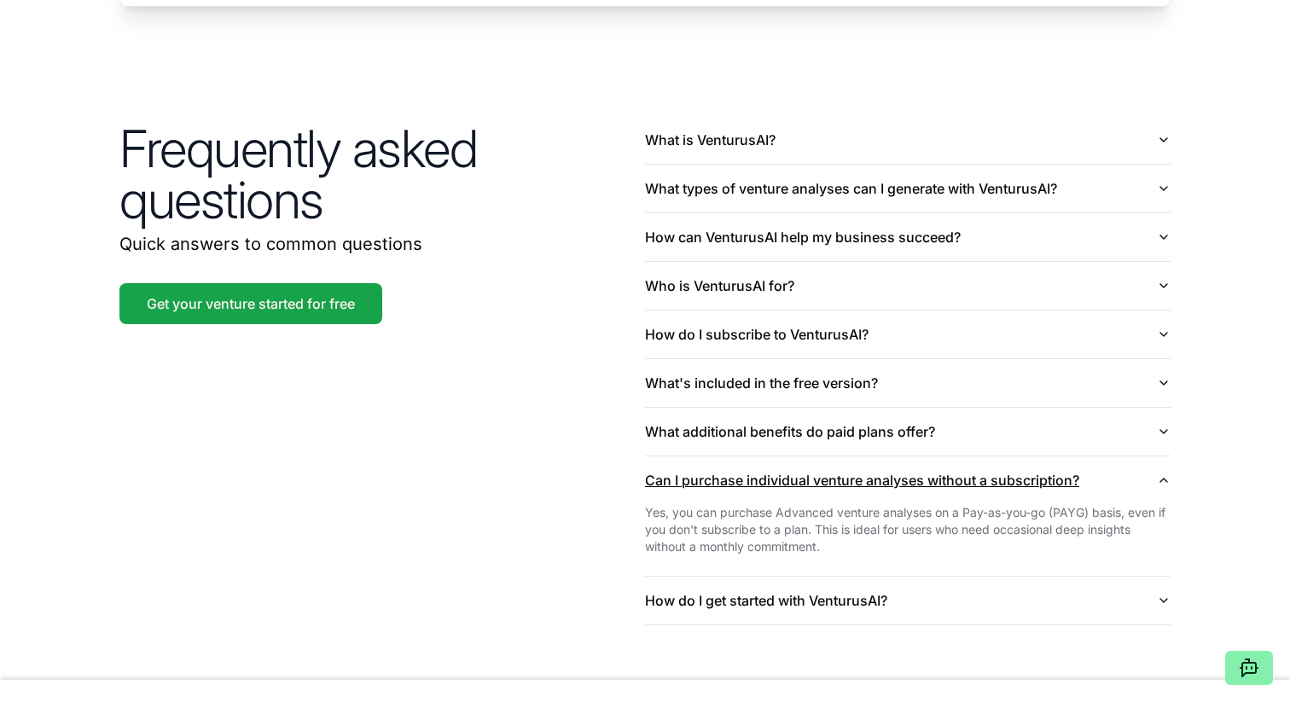
click at [960, 456] on button "Can I purchase individual venture analyses without a subscription?" at bounding box center [907, 480] width 525 height 48
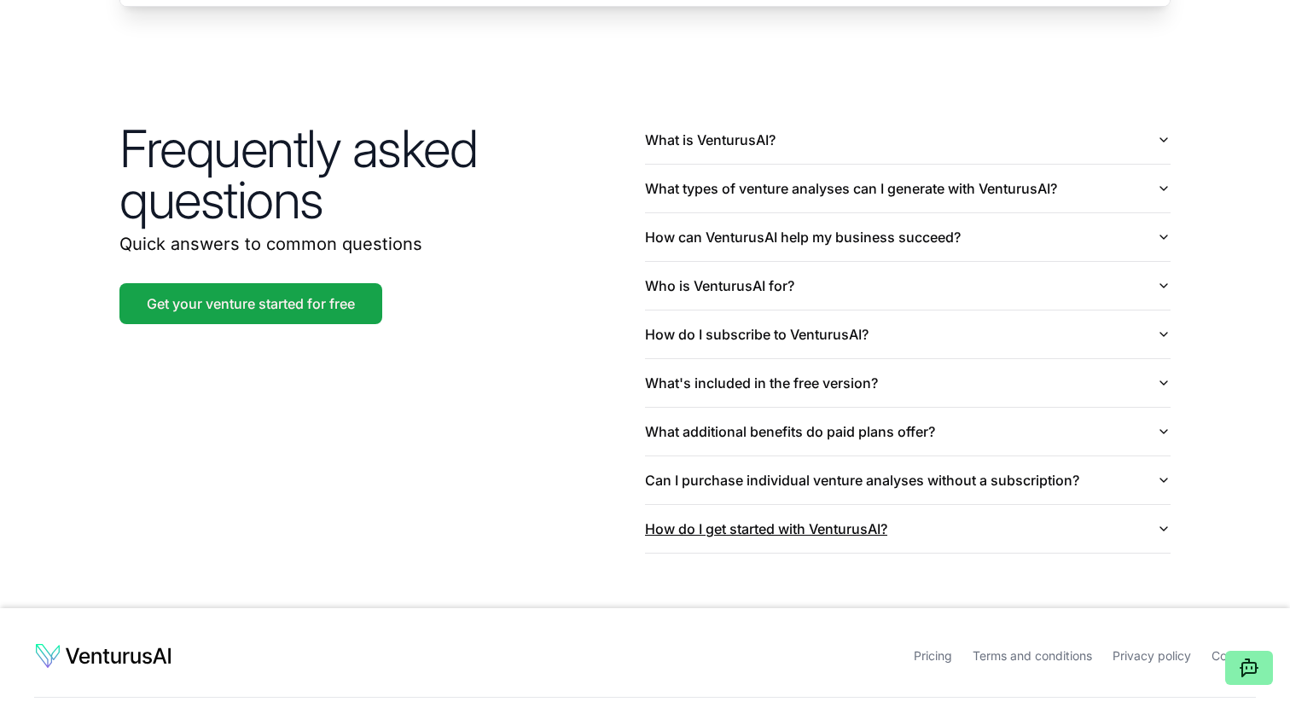
click at [934, 505] on button "How do I get started with VenturusAI?" at bounding box center [907, 529] width 525 height 48
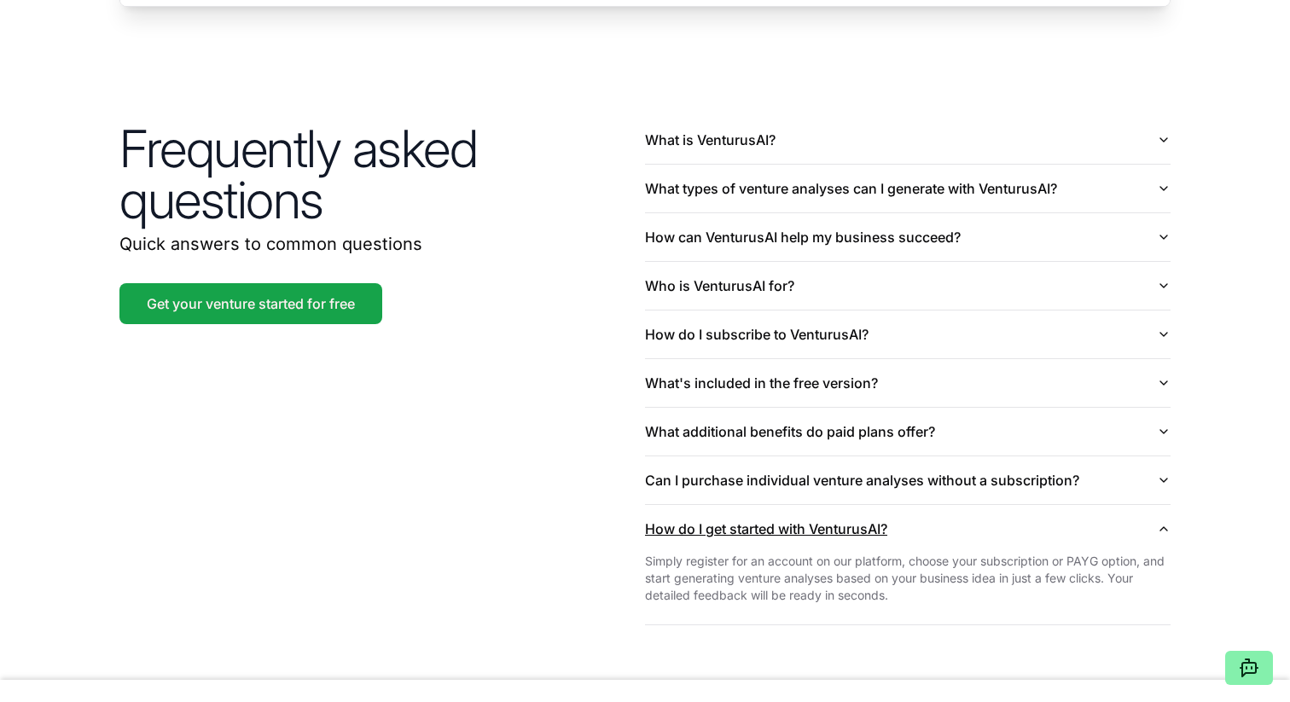
click at [934, 505] on button "How do I get started with VenturusAI?" at bounding box center [907, 529] width 525 height 48
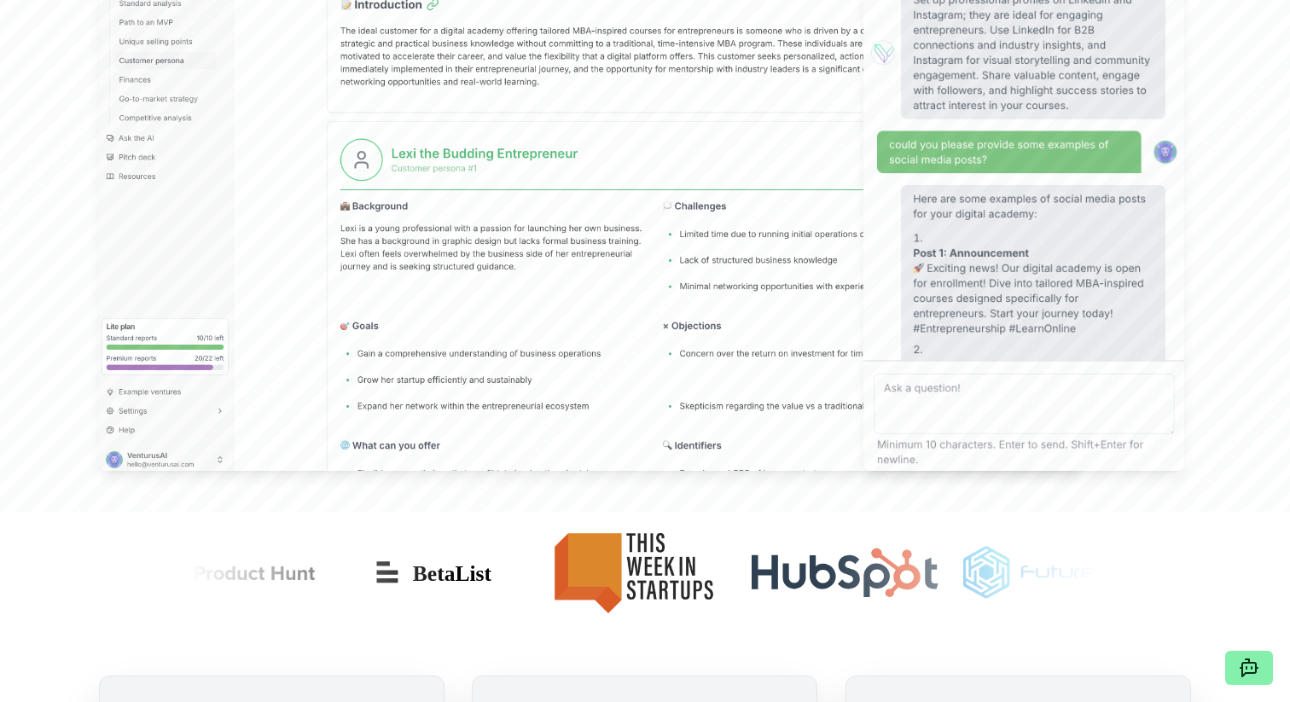
scroll to position [0, 0]
